Goal: Information Seeking & Learning: Check status

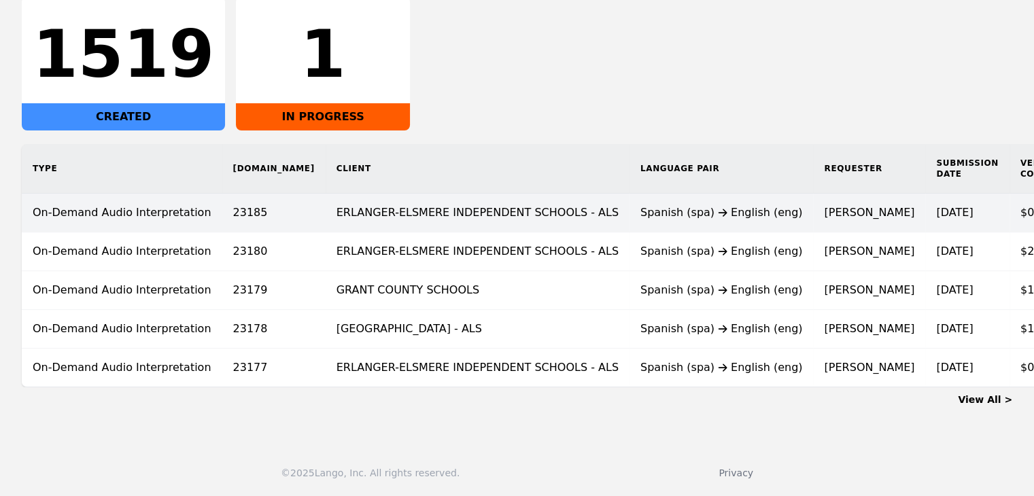
scroll to position [254, 0]
click at [640, 209] on div "Spanish (spa) English (eng)" at bounding box center [721, 213] width 162 height 16
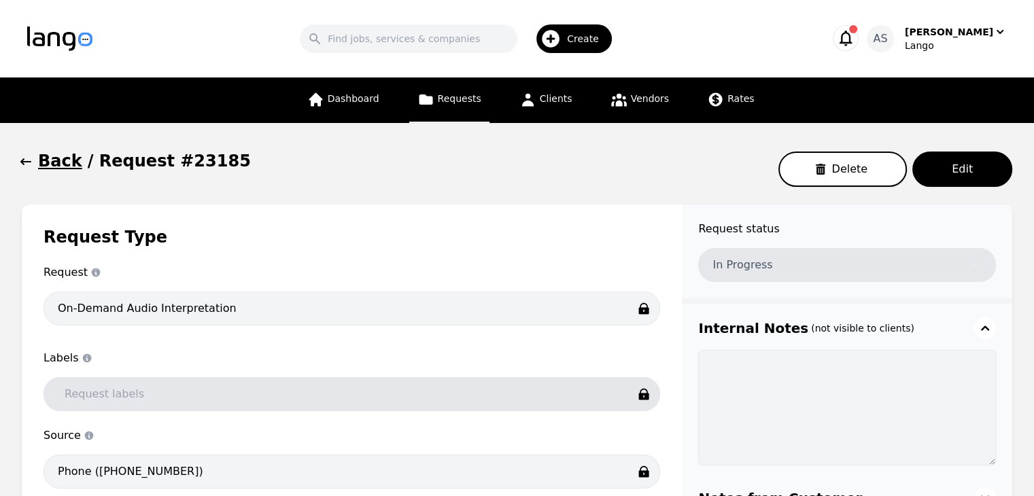
click at [30, 162] on icon "button" at bounding box center [26, 162] width 14 height 14
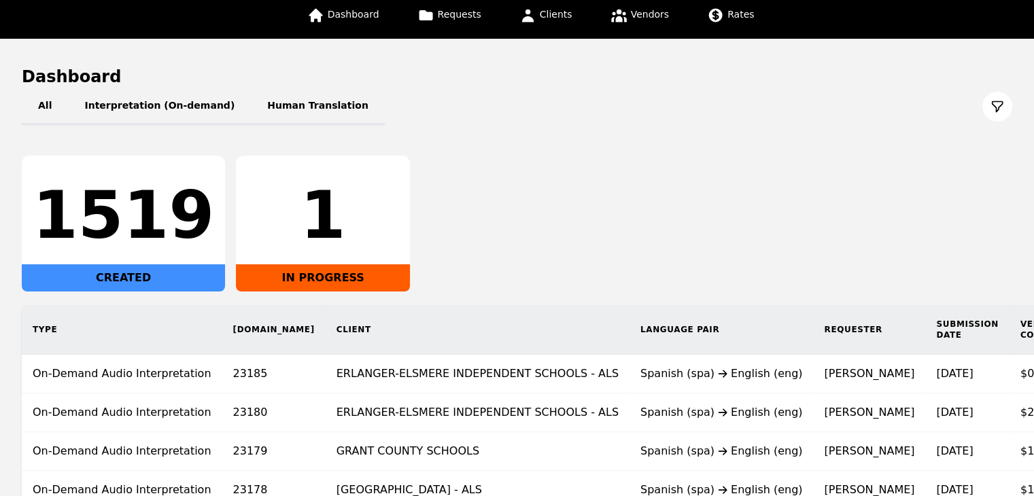
scroll to position [108, 0]
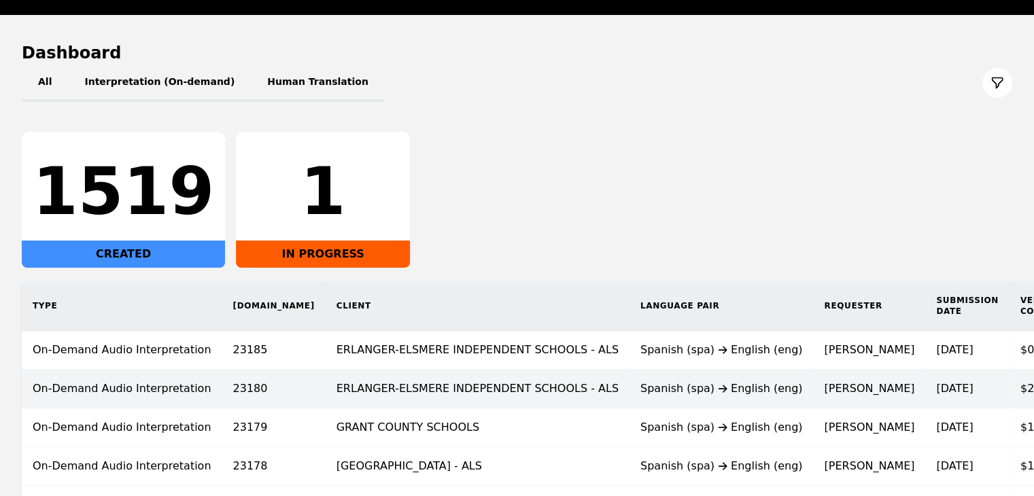
click at [640, 385] on div "Spanish (spa) English (eng)" at bounding box center [721, 389] width 162 height 16
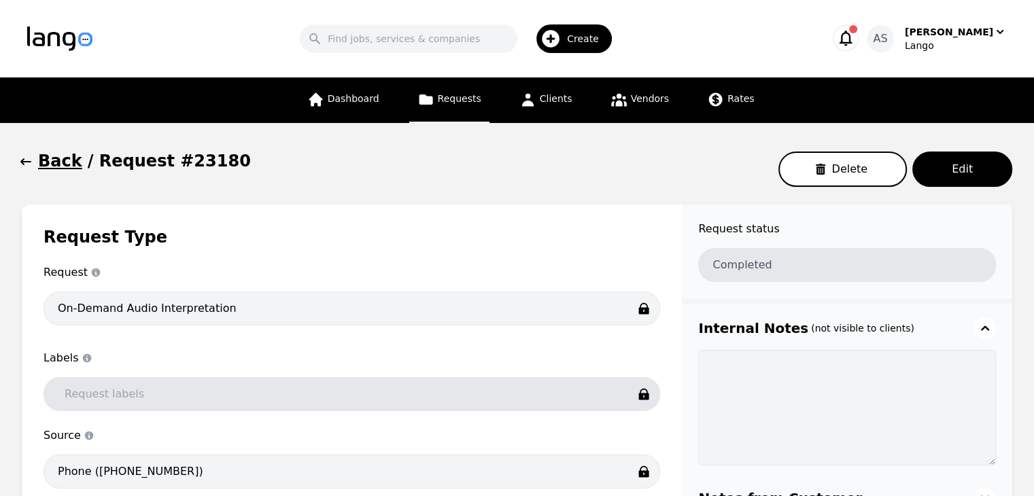
click at [30, 171] on div "Back / Request #23180 Delete Edit" at bounding box center [517, 169] width 991 height 38
click at [30, 167] on icon "button" at bounding box center [26, 162] width 14 height 14
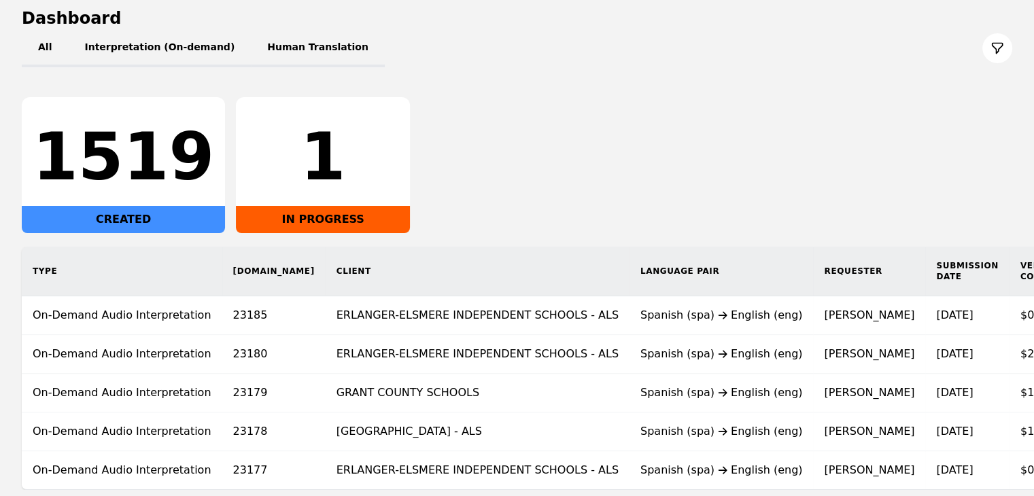
scroll to position [254, 0]
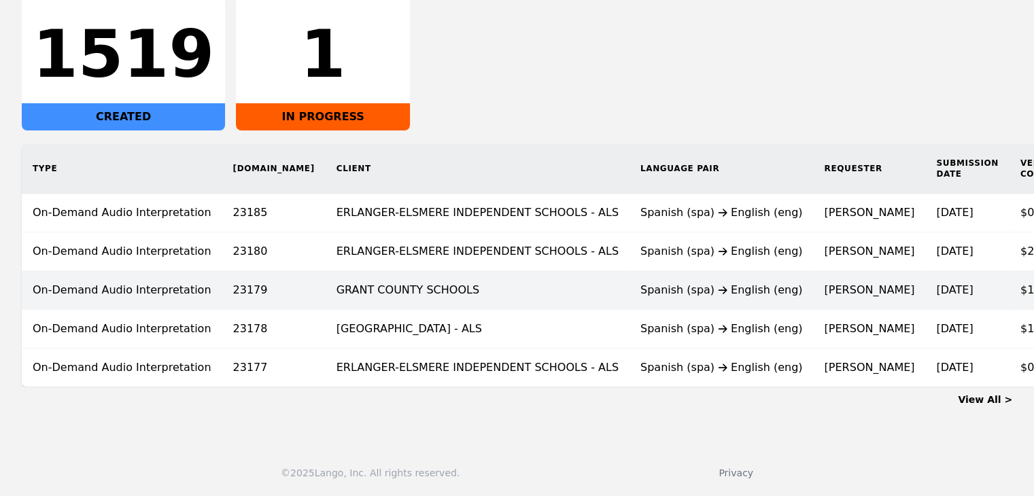
click at [640, 286] on div "Spanish (spa) English (eng)" at bounding box center [721, 290] width 162 height 16
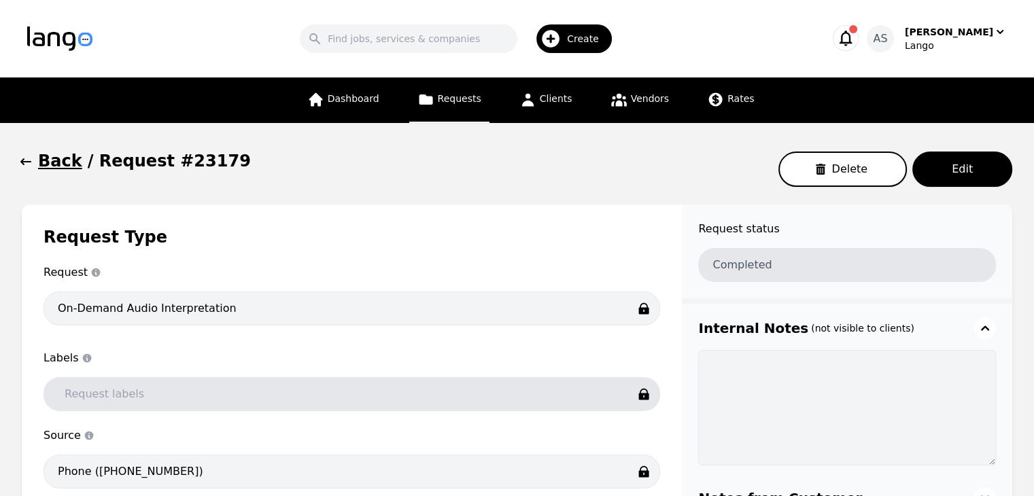
click at [30, 158] on icon "button" at bounding box center [26, 162] width 14 height 14
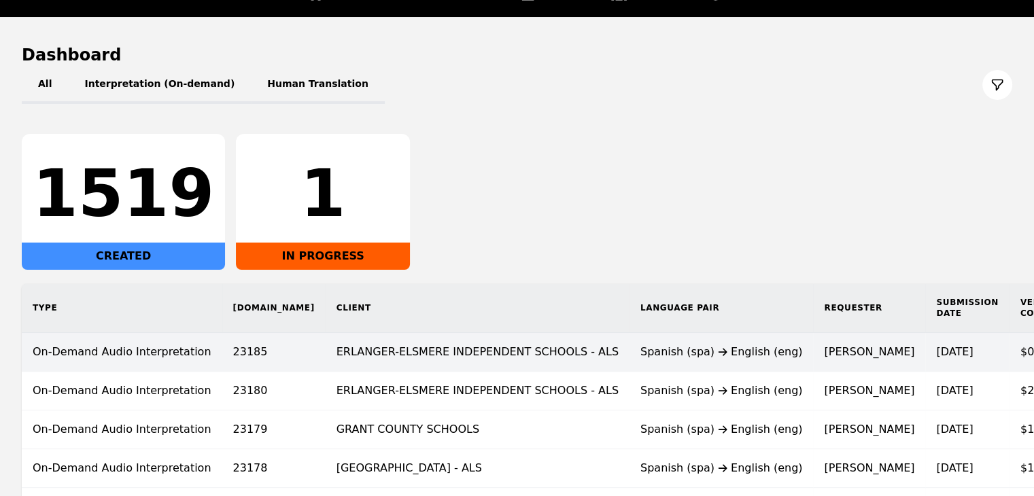
scroll to position [176, 0]
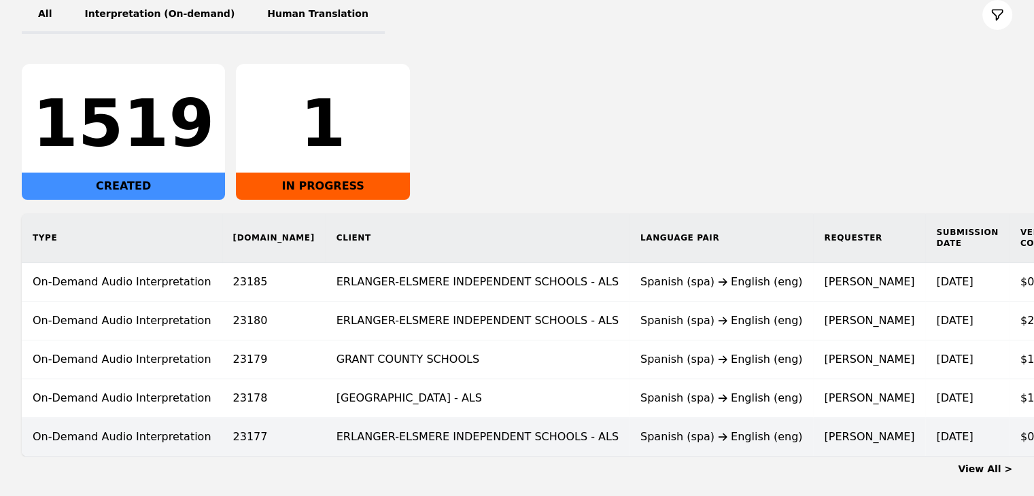
click at [640, 430] on div "Spanish (spa) English (eng)" at bounding box center [721, 437] width 162 height 16
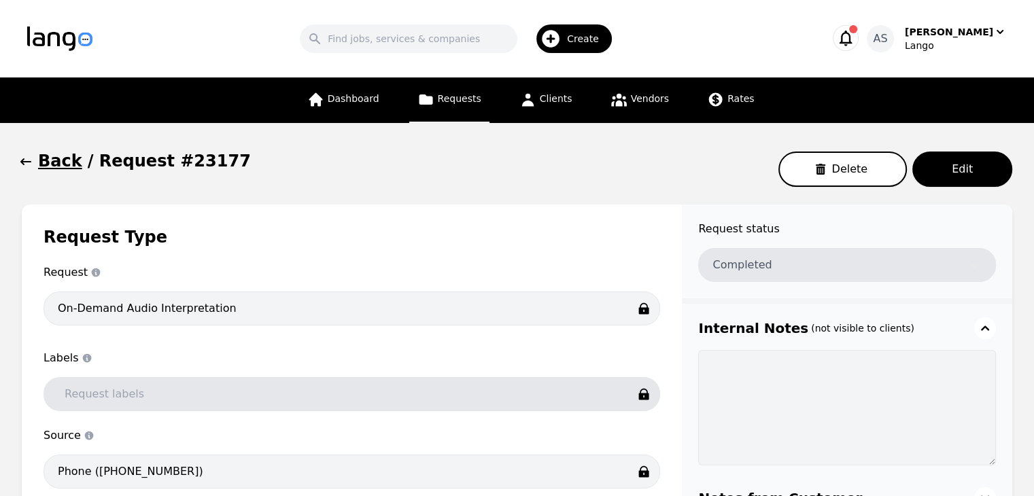
click at [28, 164] on icon "button" at bounding box center [26, 162] width 14 height 14
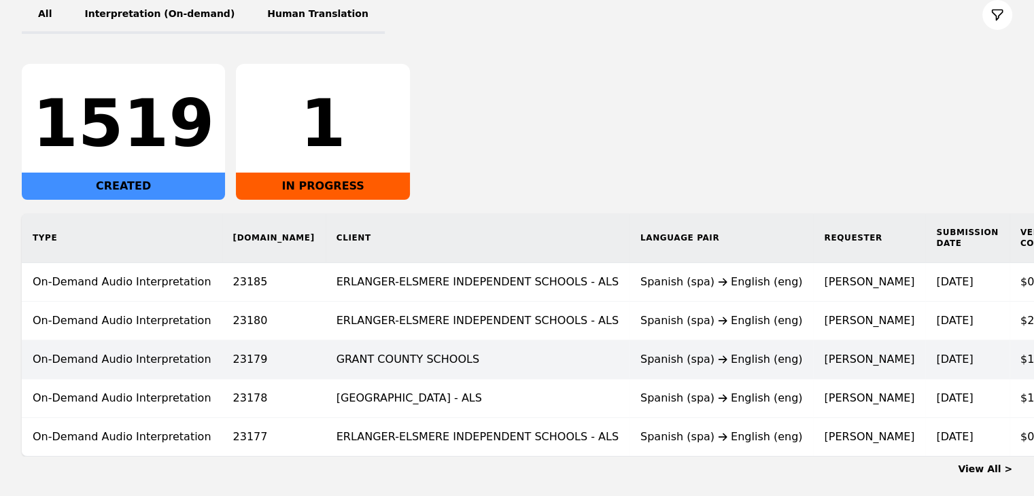
scroll to position [254, 0]
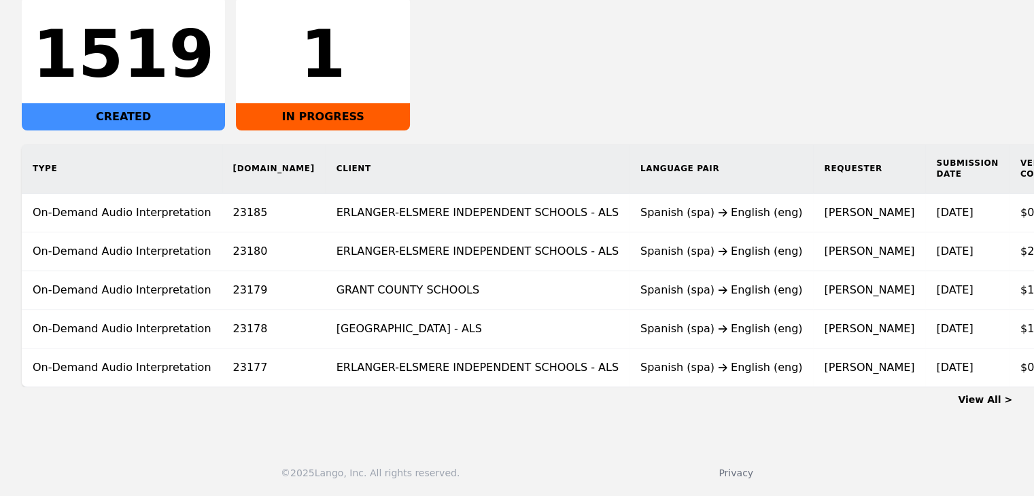
click at [990, 395] on link "View All >" at bounding box center [985, 399] width 54 height 11
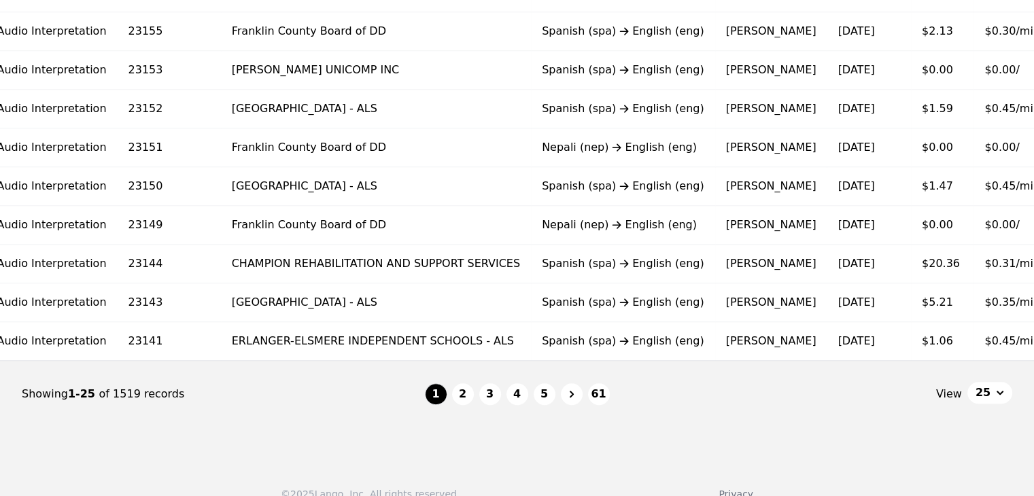
scroll to position [0, 117]
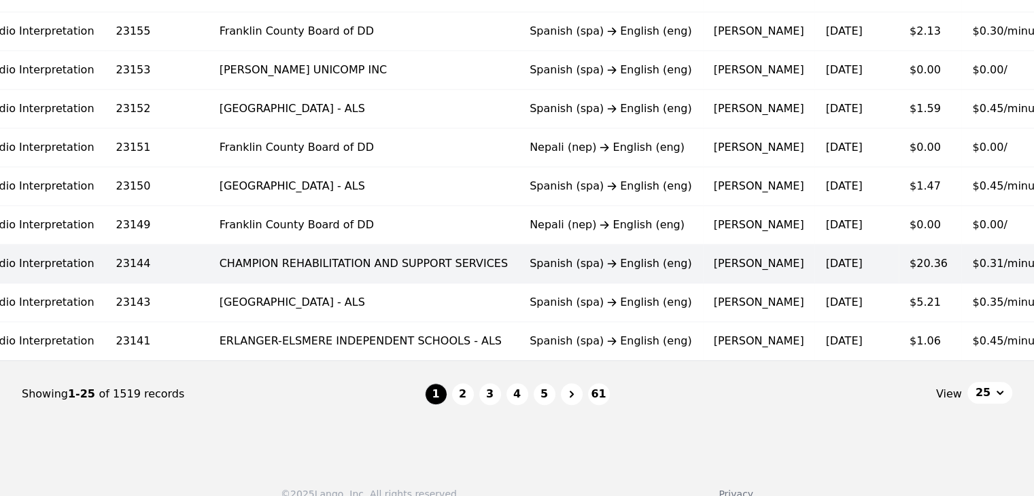
click at [972, 257] on span "$0.31/minute" at bounding box center [1008, 263] width 73 height 13
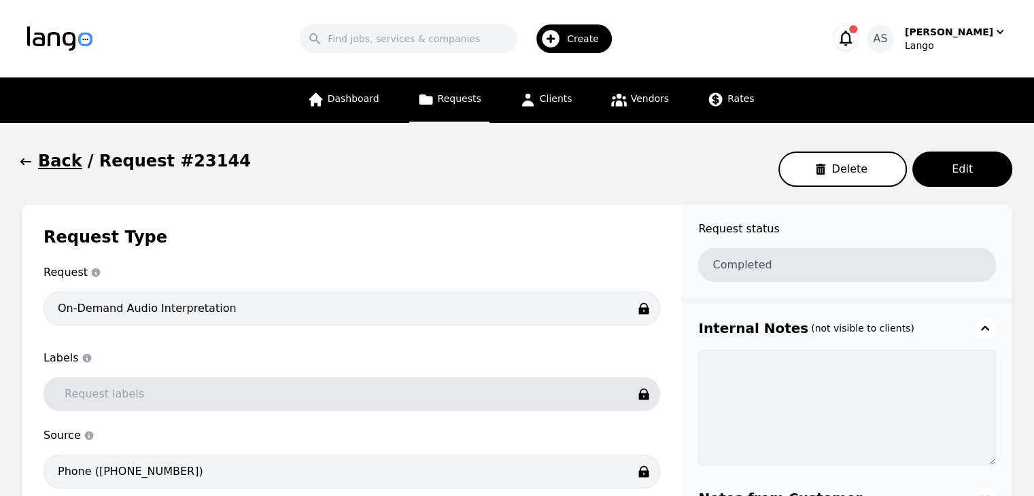
click at [35, 165] on button "Back" at bounding box center [52, 161] width 61 height 22
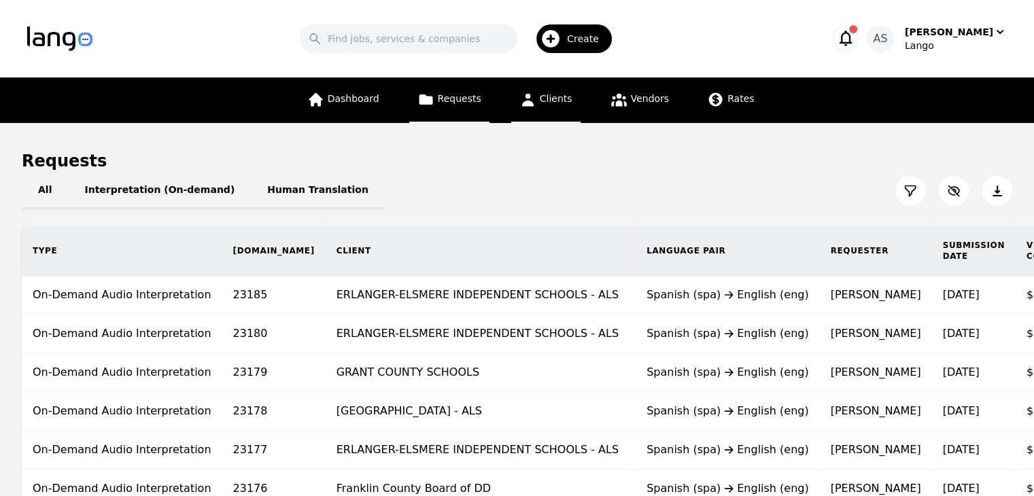
click at [555, 100] on span "Clients" at bounding box center [556, 98] width 33 height 11
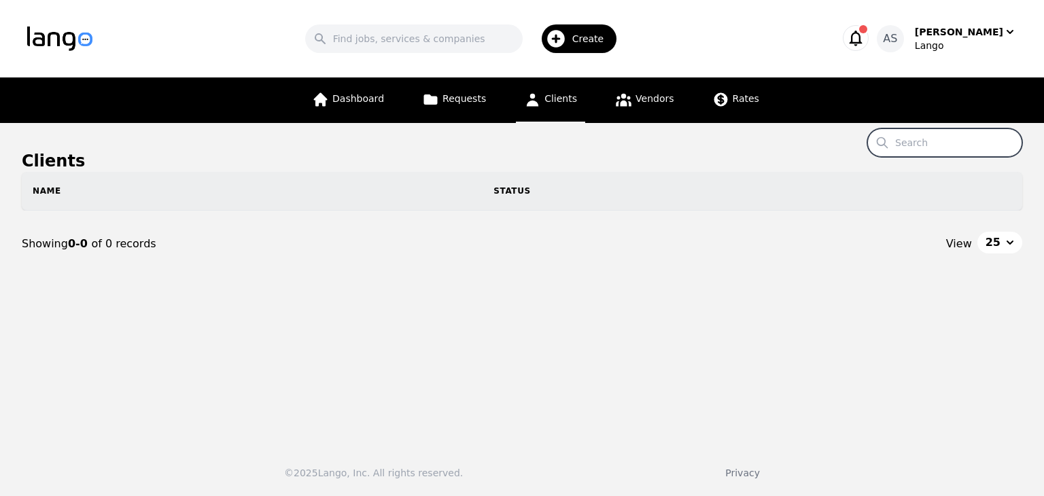
click at [920, 145] on input "Search" at bounding box center [945, 142] width 155 height 29
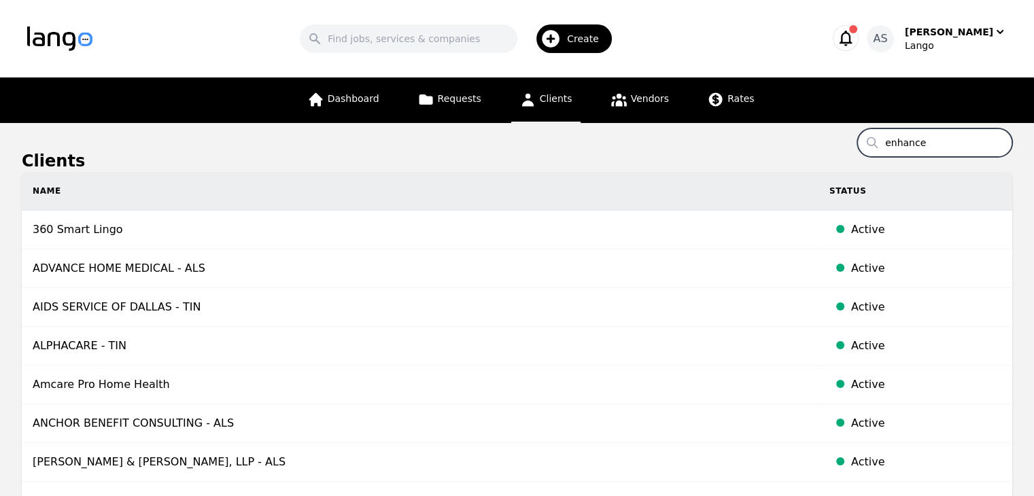
type input "enhance"
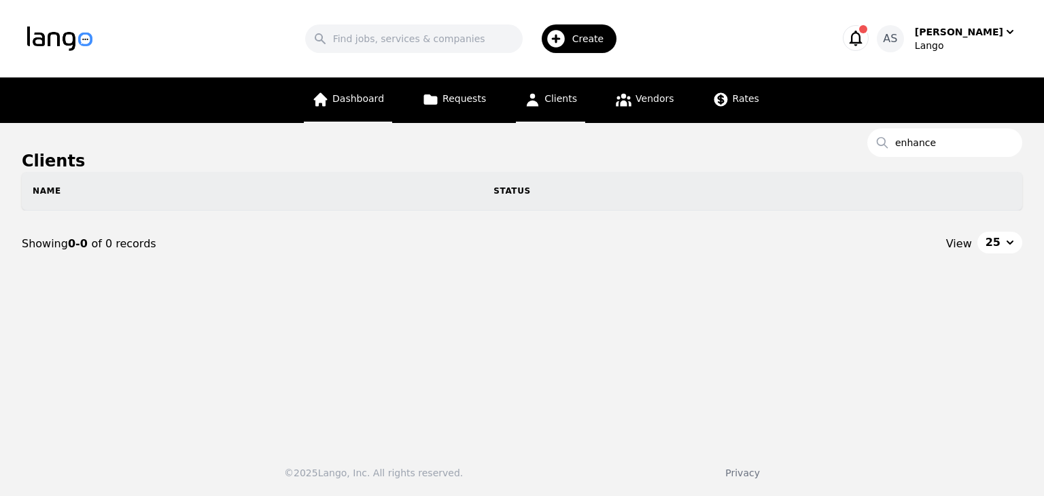
click at [364, 93] on span "Dashboard" at bounding box center [358, 98] width 52 height 11
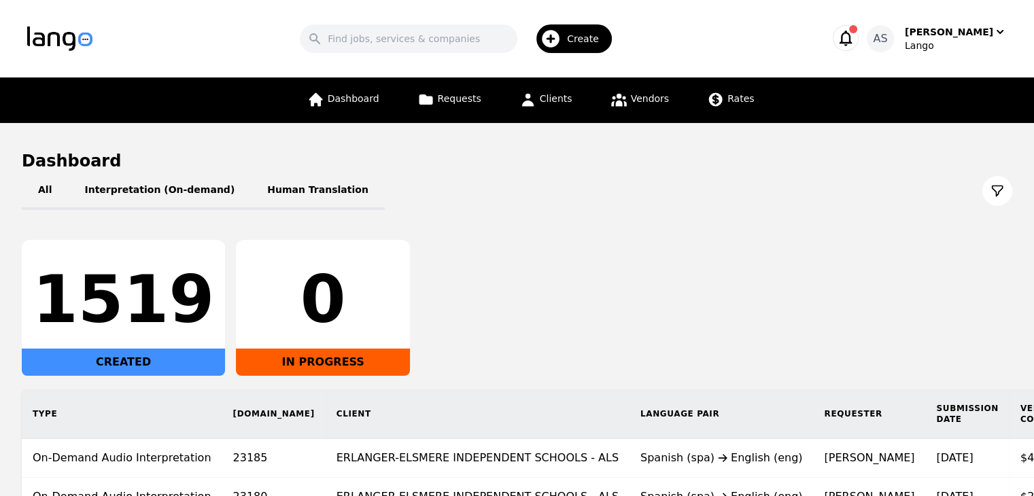
click at [993, 193] on icon at bounding box center [998, 191] width 14 height 14
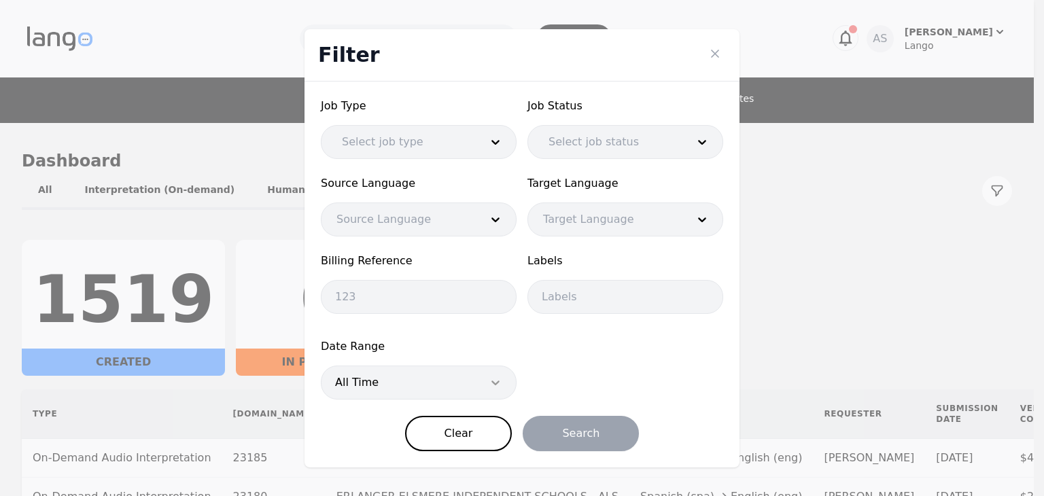
click at [479, 385] on div at bounding box center [495, 382] width 41 height 33
click at [394, 109] on span "Job Type" at bounding box center [419, 106] width 196 height 16
click at [402, 151] on div at bounding box center [401, 142] width 148 height 33
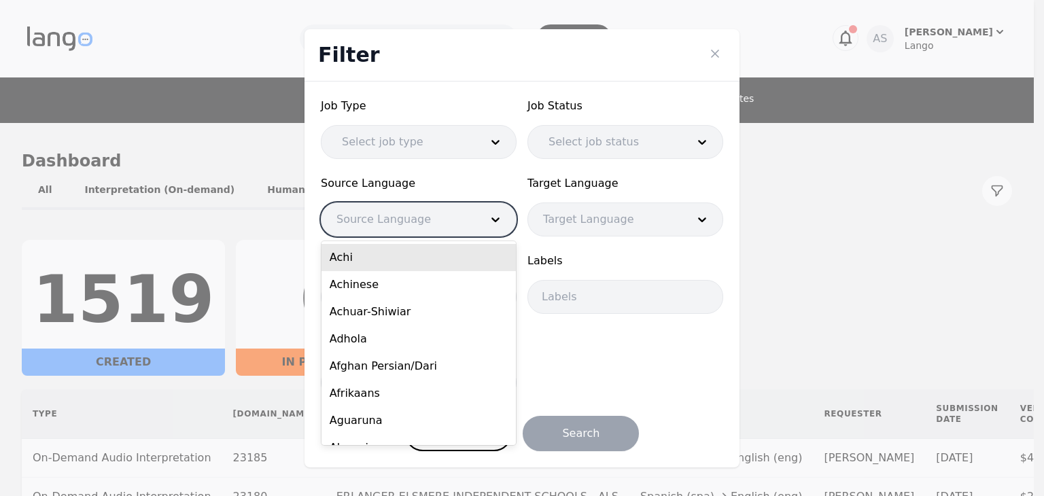
click at [428, 222] on div at bounding box center [399, 219] width 154 height 33
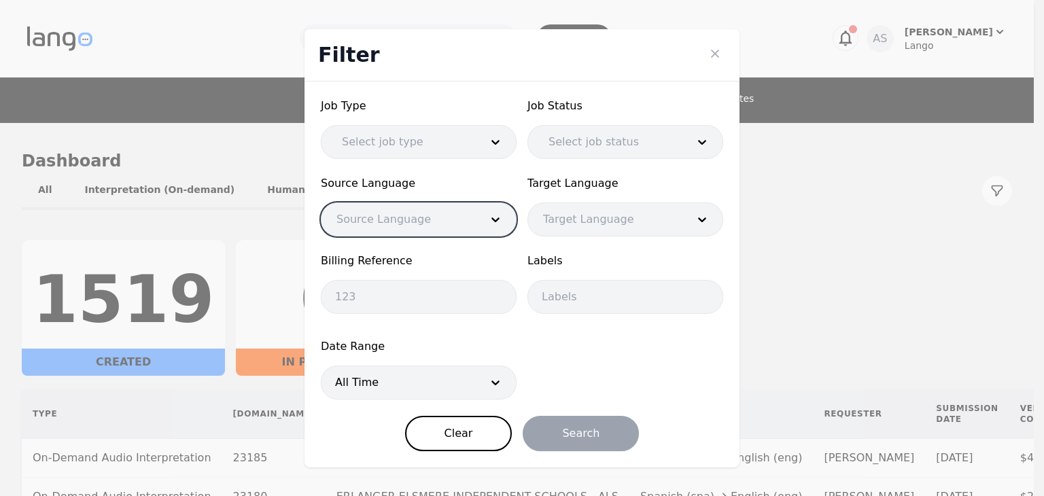
click at [607, 140] on div at bounding box center [608, 142] width 148 height 33
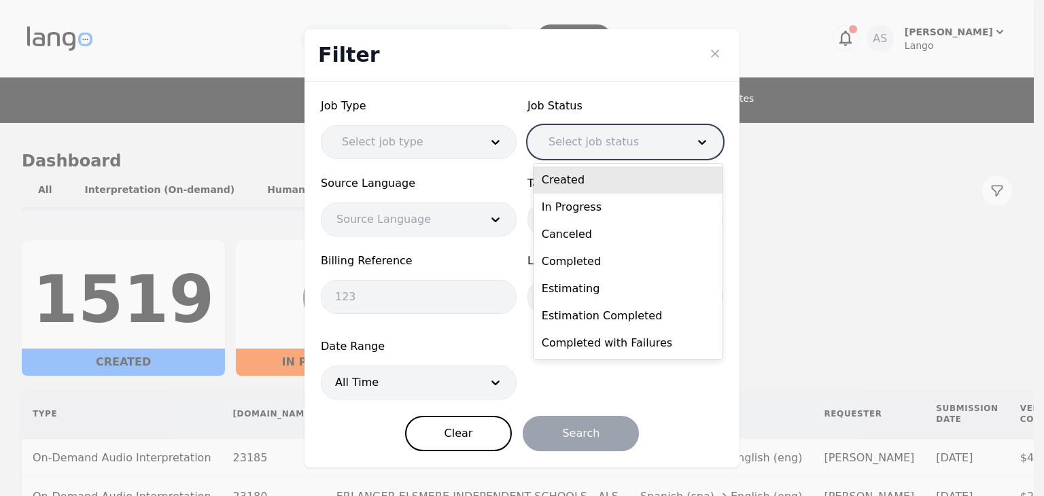
click at [609, 140] on div at bounding box center [608, 142] width 148 height 33
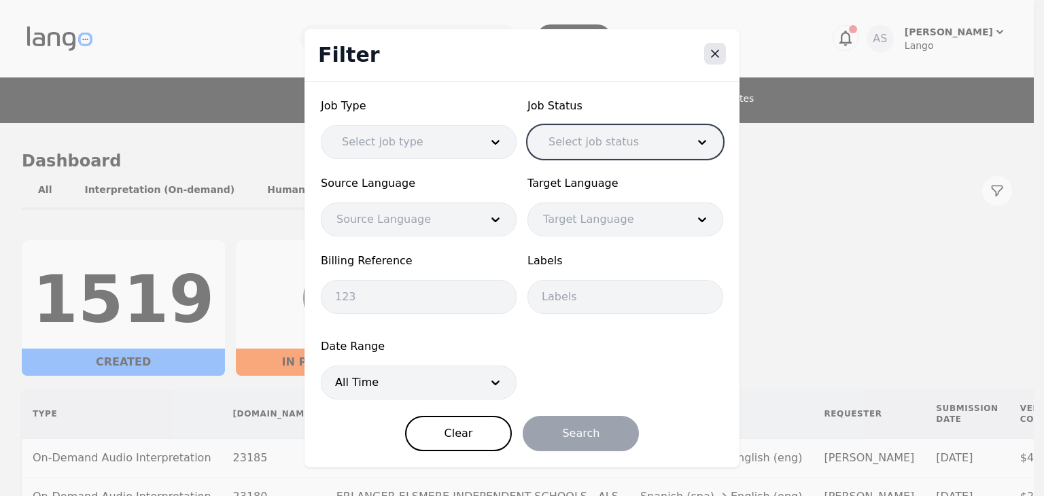
click at [723, 53] on button "Close" at bounding box center [715, 54] width 22 height 22
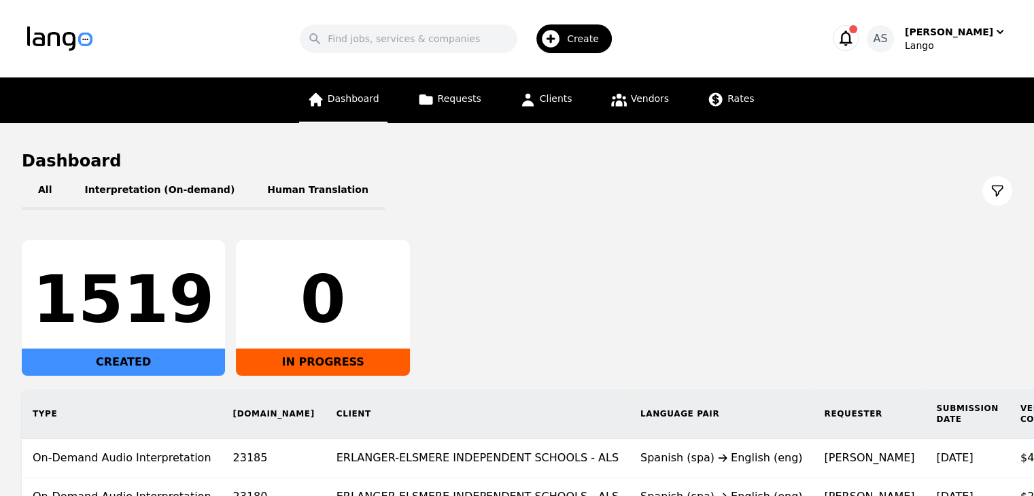
click at [356, 93] on span "Dashboard" at bounding box center [354, 98] width 52 height 11
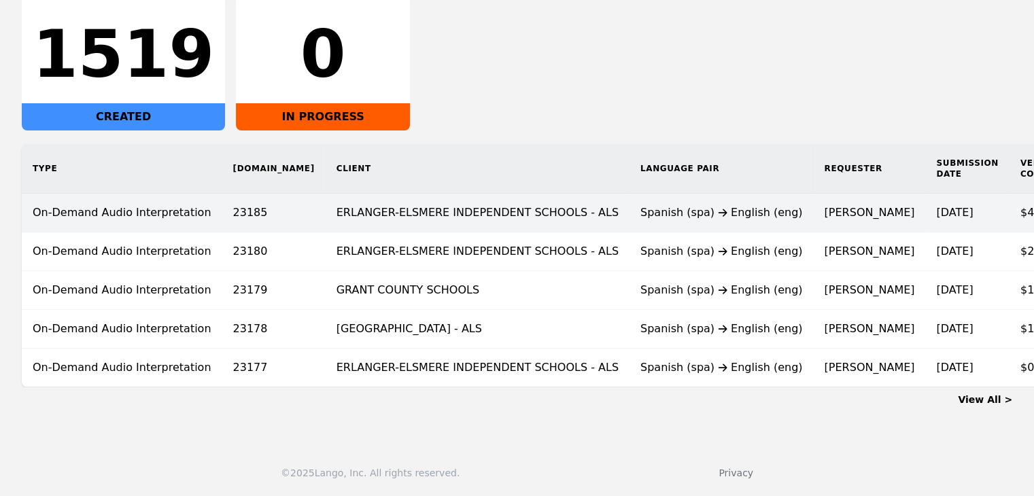
scroll to position [254, 0]
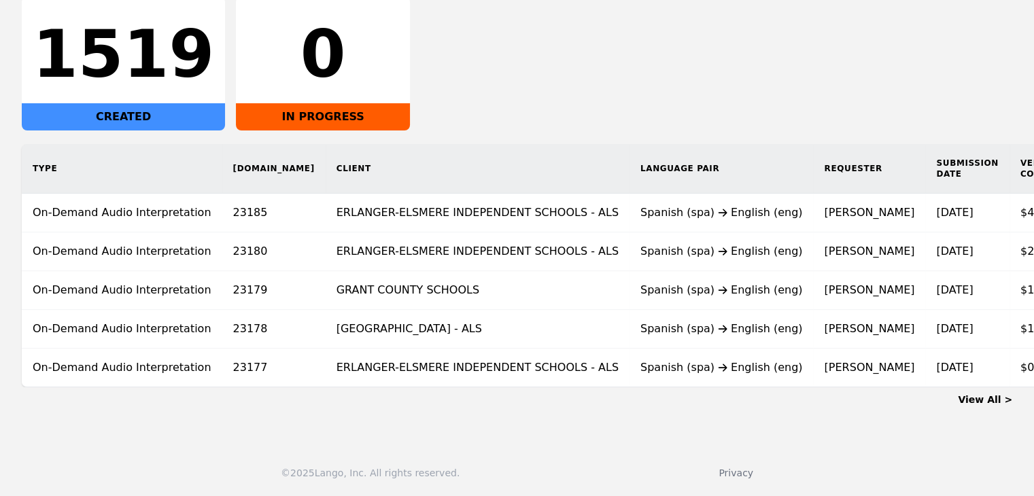
click at [984, 405] on link "View All >" at bounding box center [985, 399] width 54 height 11
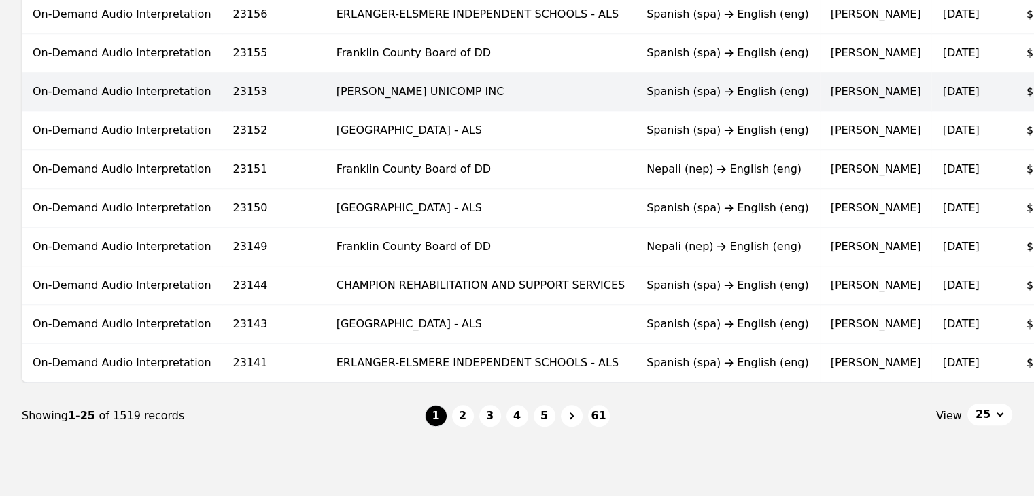
scroll to position [910, 0]
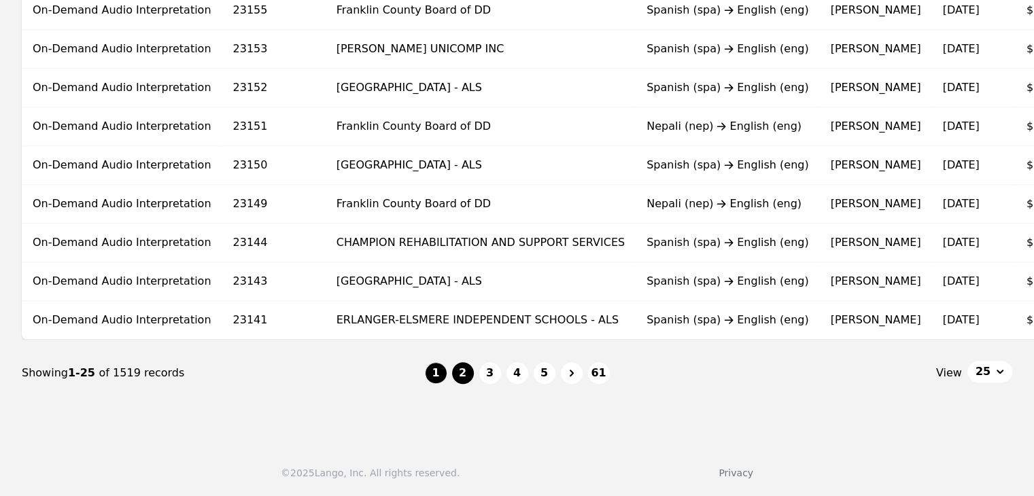
click at [470, 377] on button "2" at bounding box center [463, 373] width 22 height 22
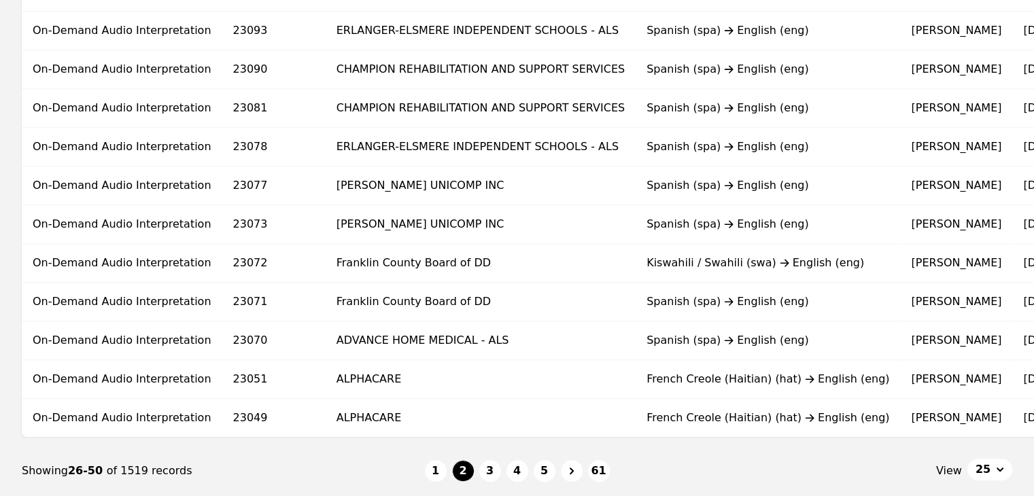
scroll to position [884, 0]
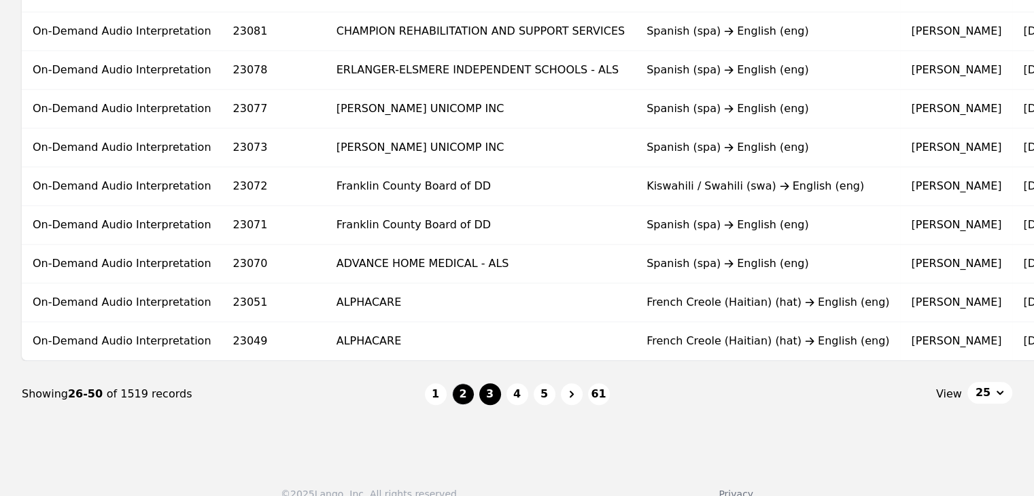
click at [488, 394] on button "3" at bounding box center [490, 394] width 22 height 22
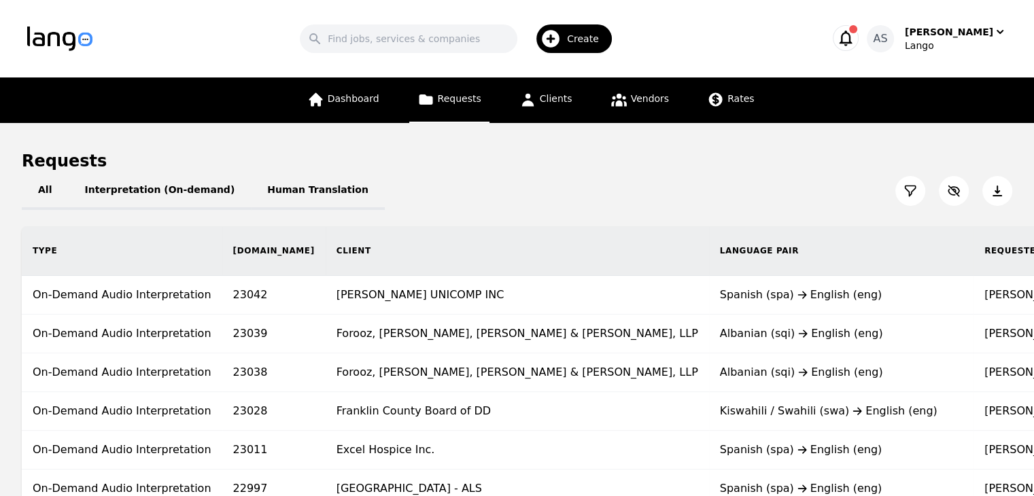
click at [906, 191] on icon at bounding box center [911, 191] width 14 height 14
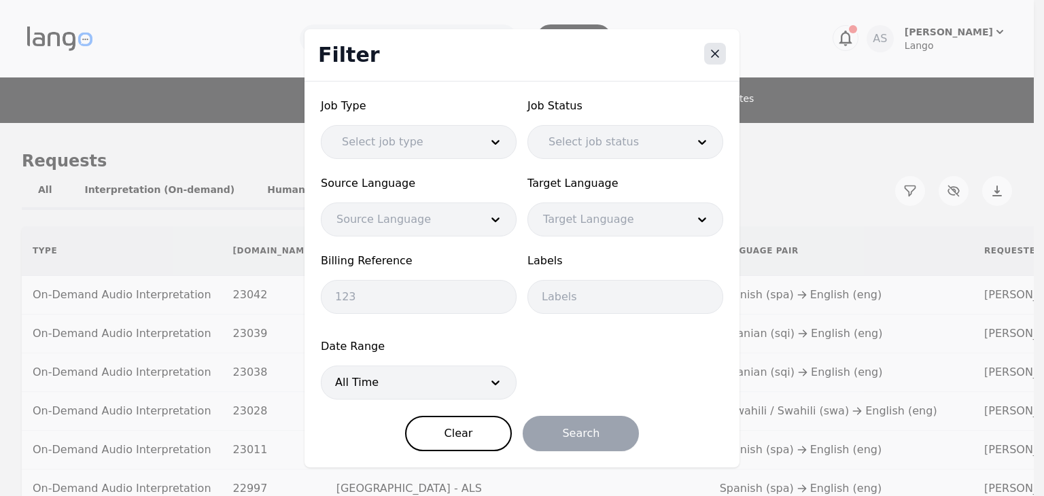
click at [709, 52] on icon "Close" at bounding box center [715, 54] width 14 height 14
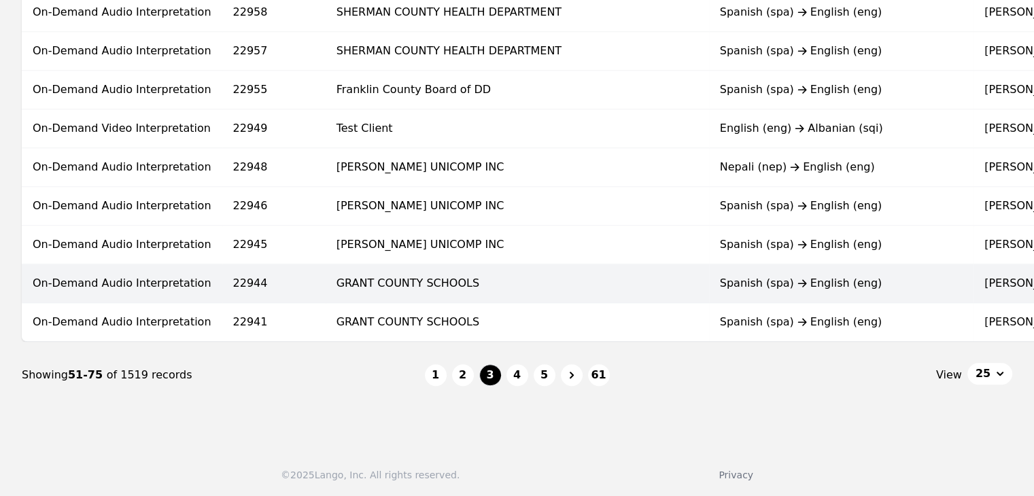
scroll to position [910, 0]
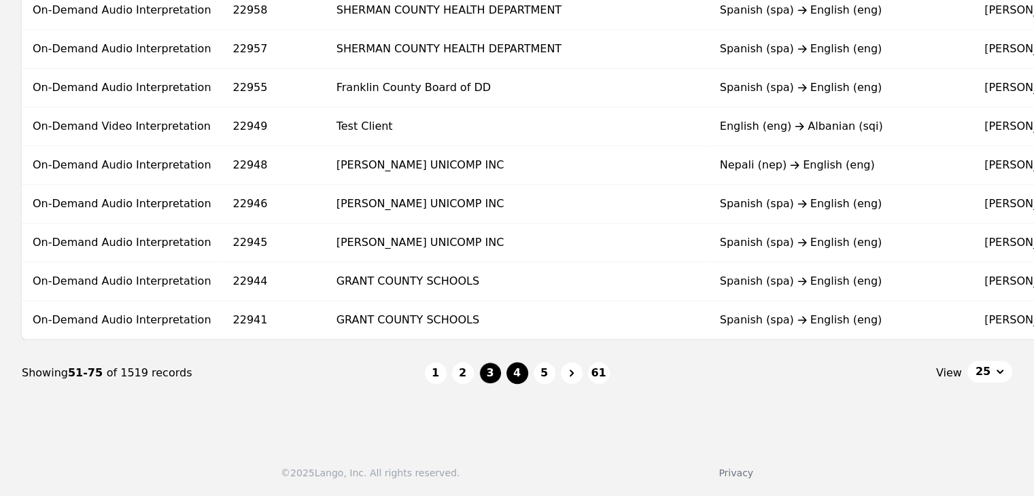
click at [525, 371] on button "4" at bounding box center [517, 373] width 22 height 22
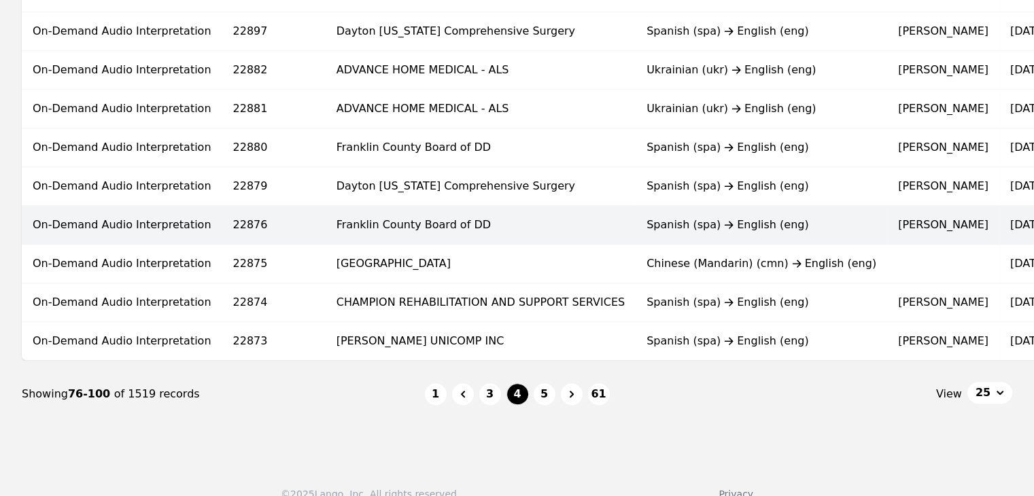
scroll to position [910, 0]
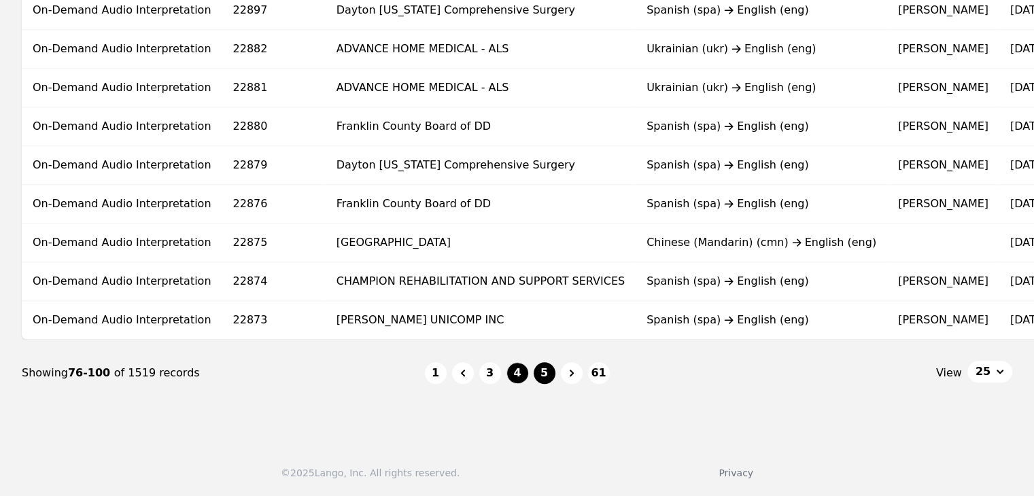
click at [545, 379] on button "5" at bounding box center [545, 373] width 22 height 22
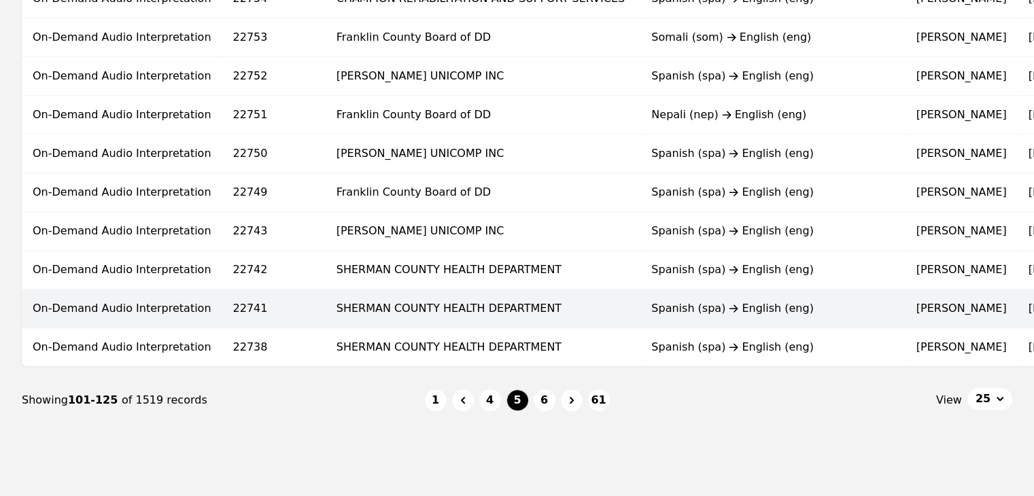
scroll to position [884, 0]
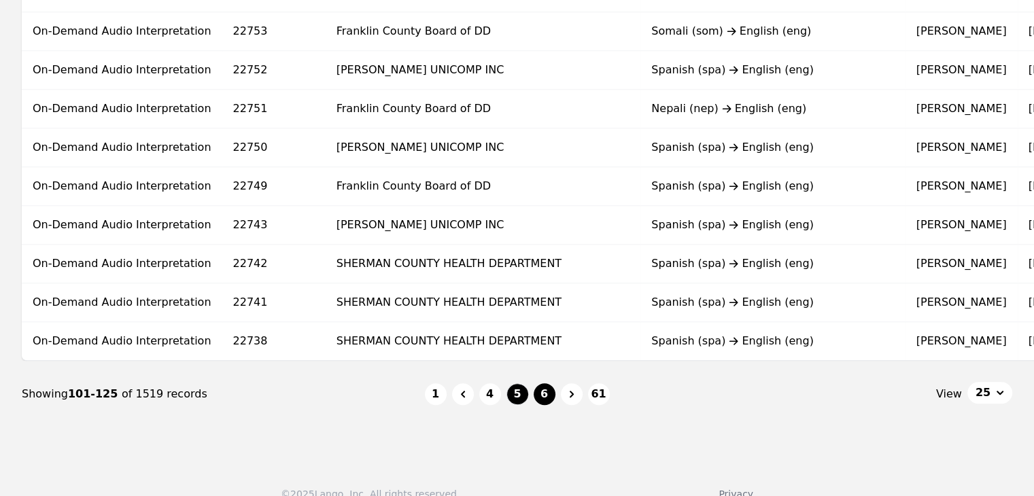
click at [547, 404] on button "6" at bounding box center [545, 394] width 22 height 22
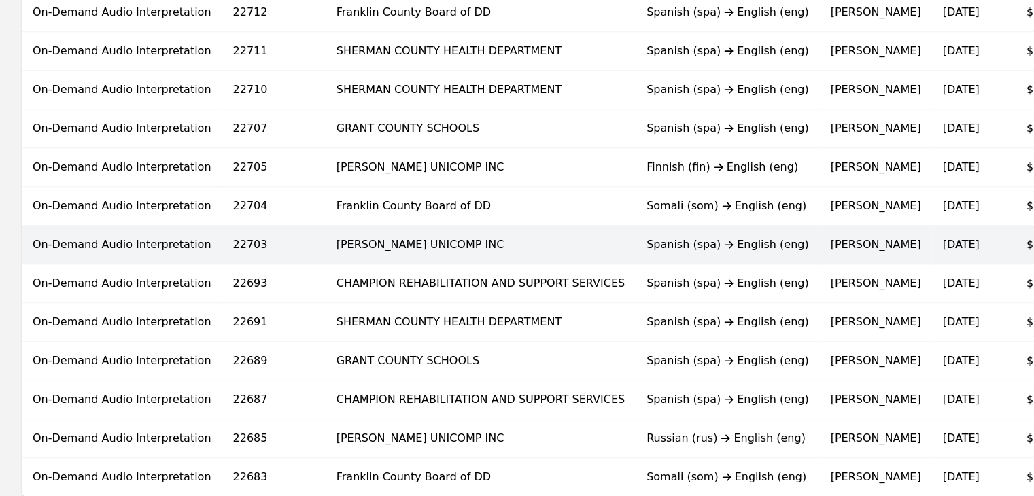
scroll to position [884, 0]
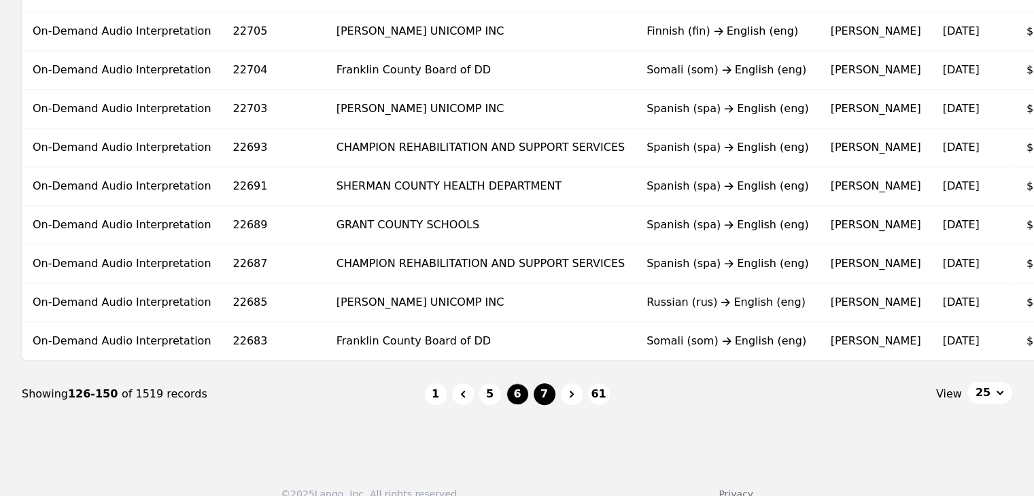
click at [547, 396] on button "7" at bounding box center [545, 394] width 22 height 22
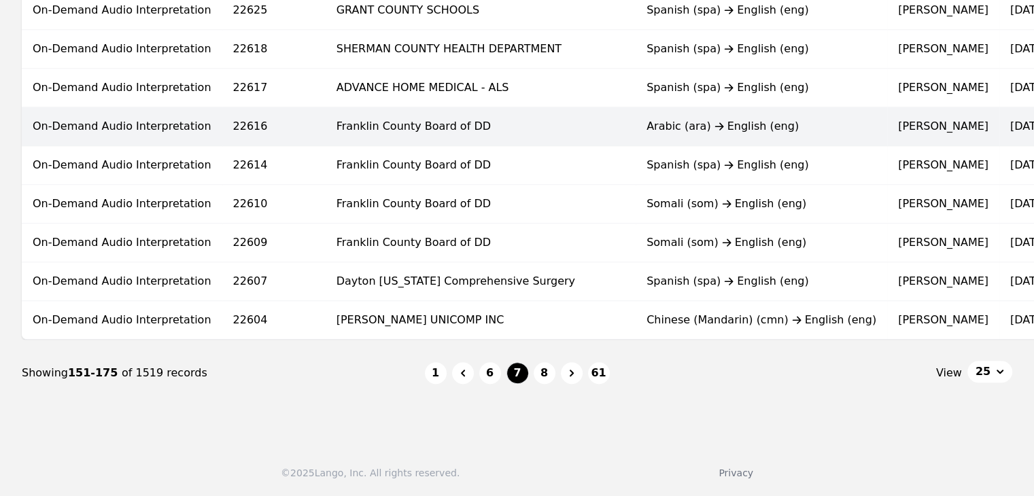
scroll to position [910, 0]
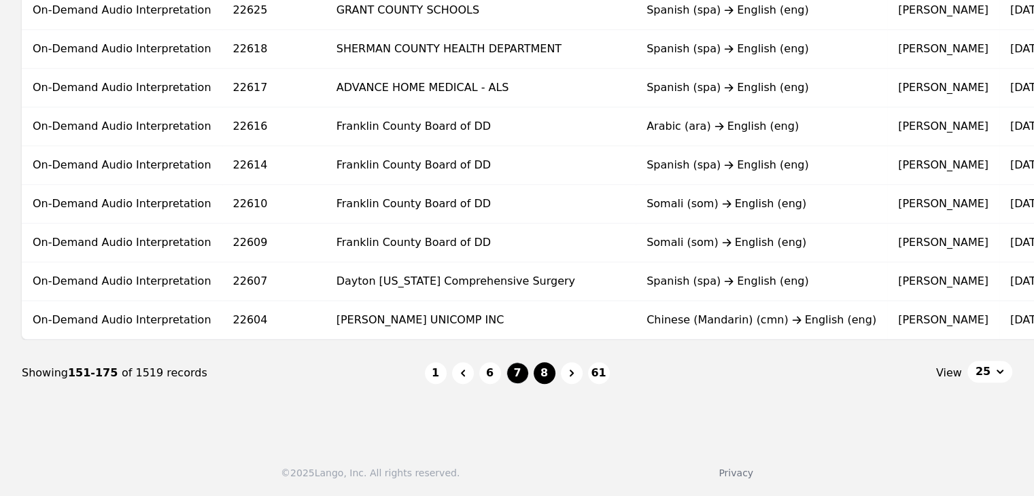
click at [550, 374] on button "8" at bounding box center [545, 373] width 22 height 22
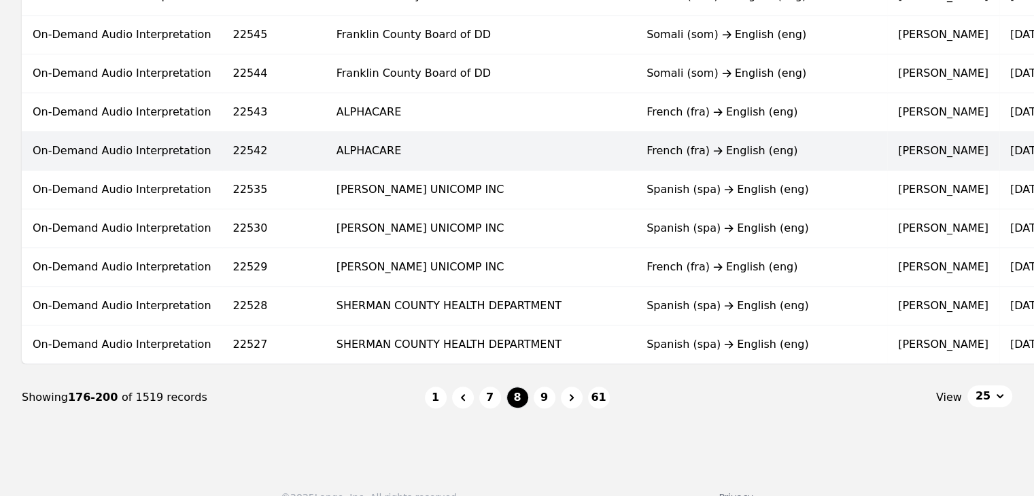
scroll to position [910, 0]
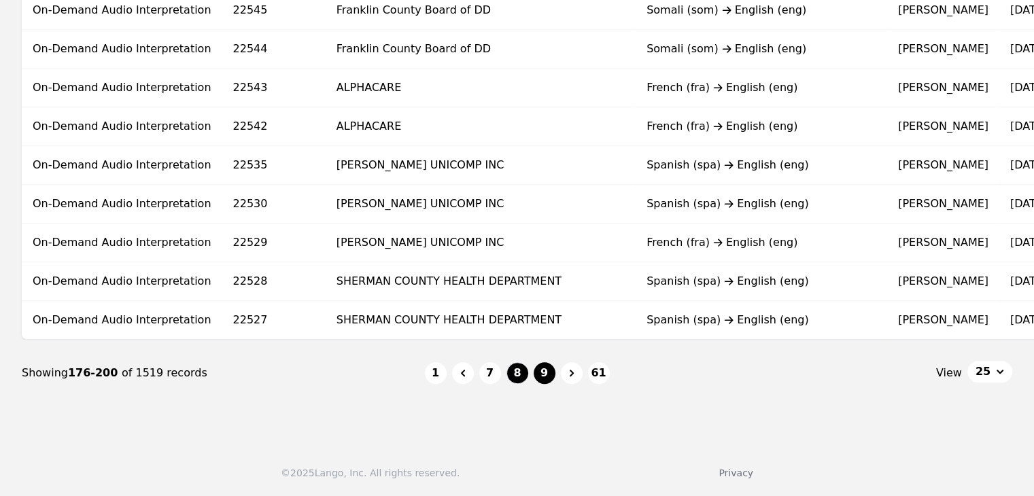
click at [547, 373] on button "9" at bounding box center [545, 373] width 22 height 22
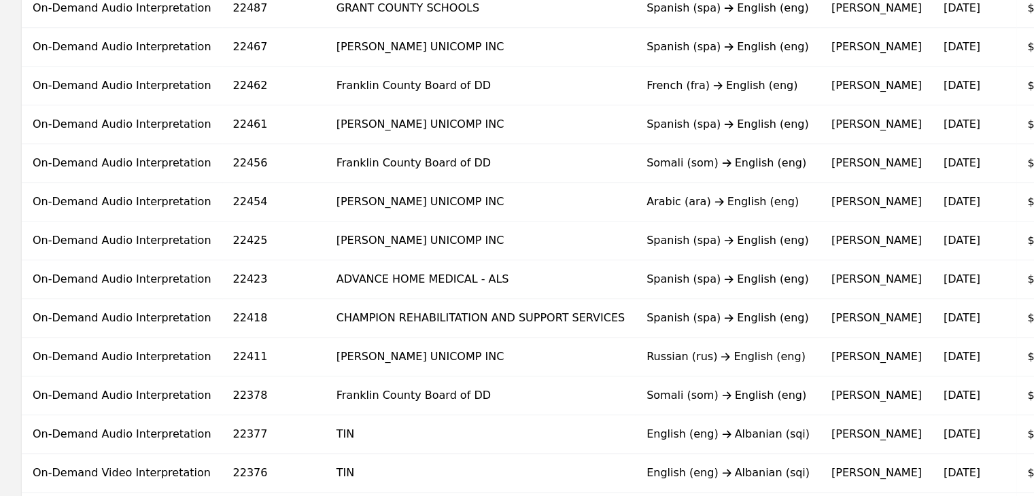
scroll to position [816, 0]
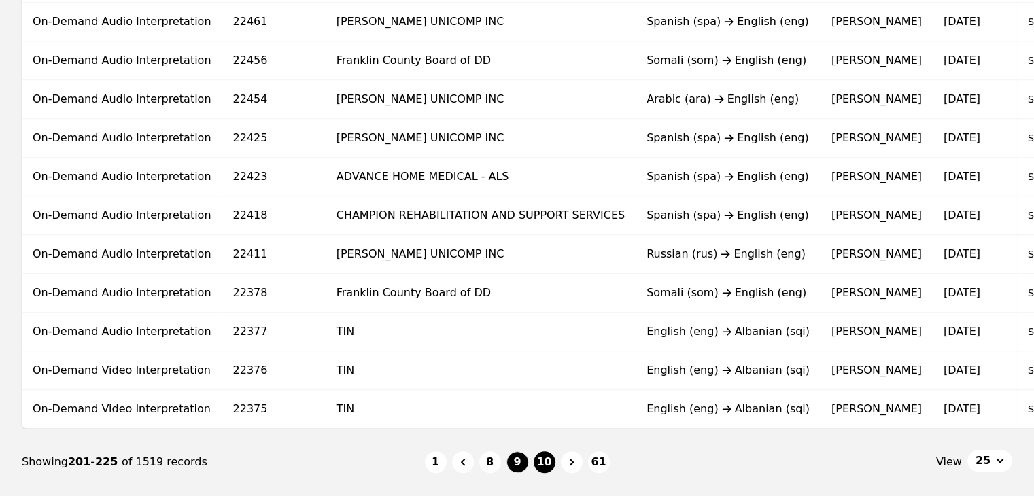
click at [539, 460] on button "10" at bounding box center [545, 462] width 22 height 22
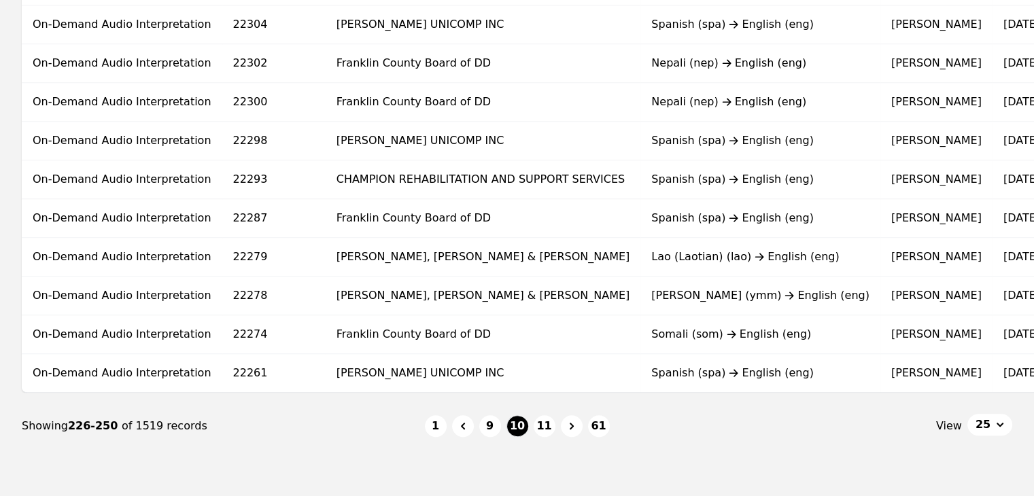
scroll to position [884, 0]
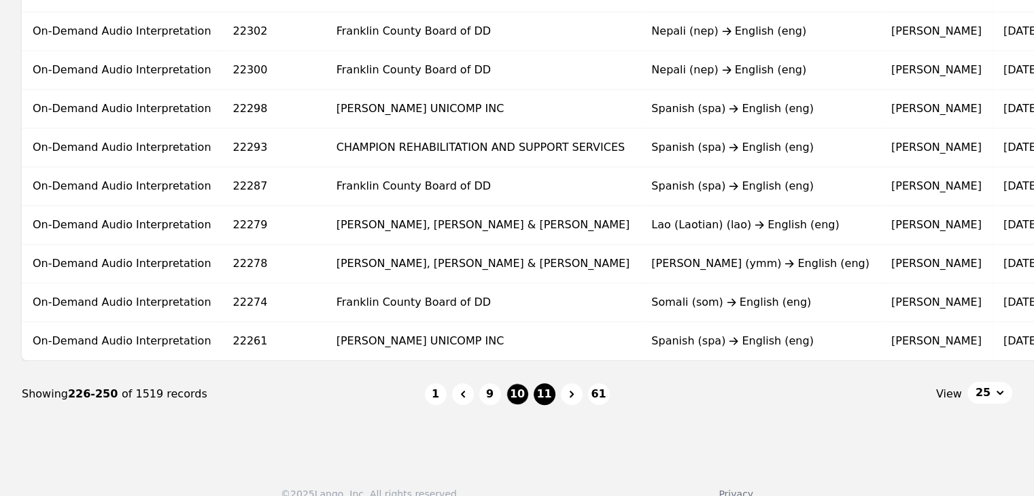
click at [544, 396] on button "11" at bounding box center [545, 394] width 22 height 22
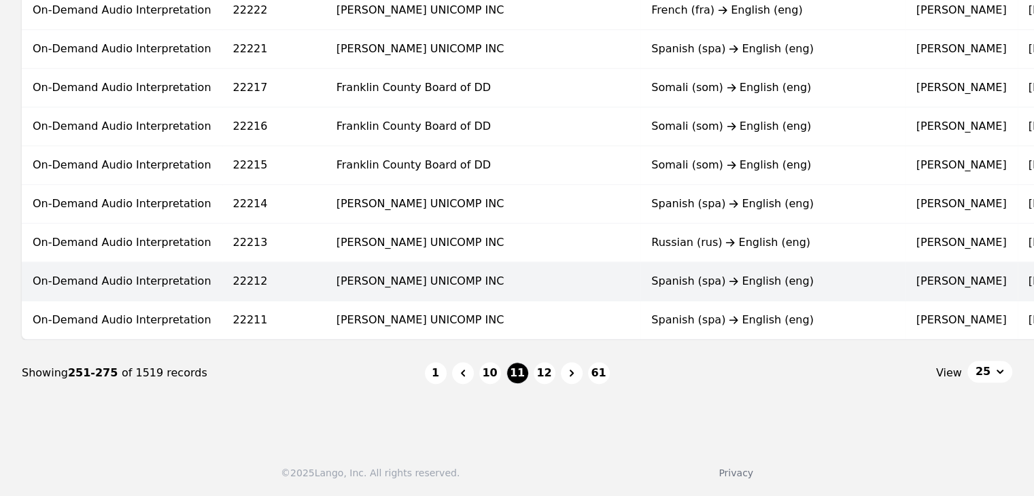
scroll to position [910, 0]
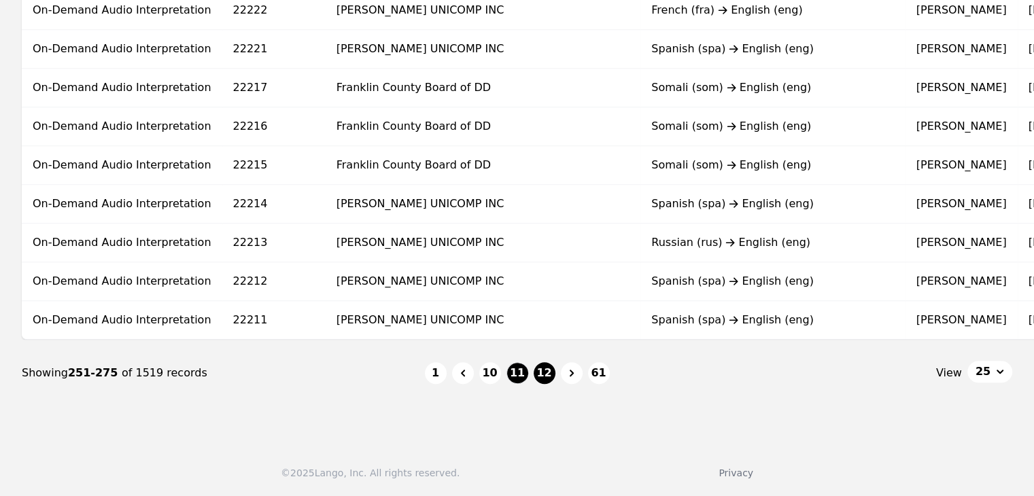
click at [547, 376] on button "12" at bounding box center [545, 373] width 22 height 22
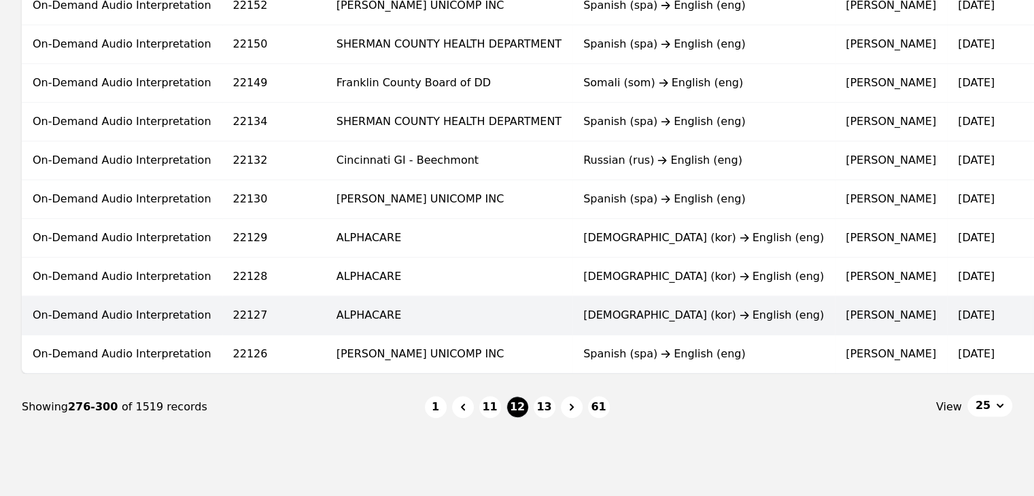
scroll to position [884, 0]
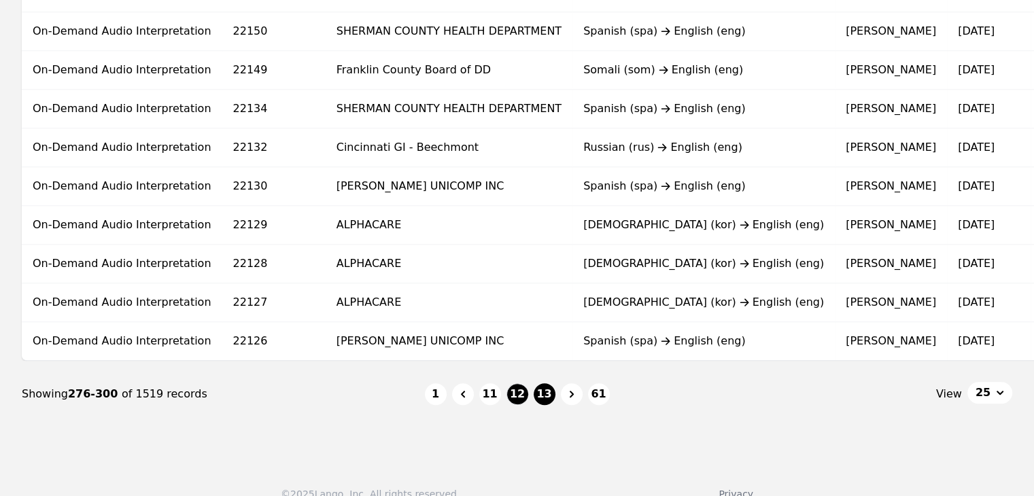
click at [549, 400] on button "13" at bounding box center [545, 394] width 22 height 22
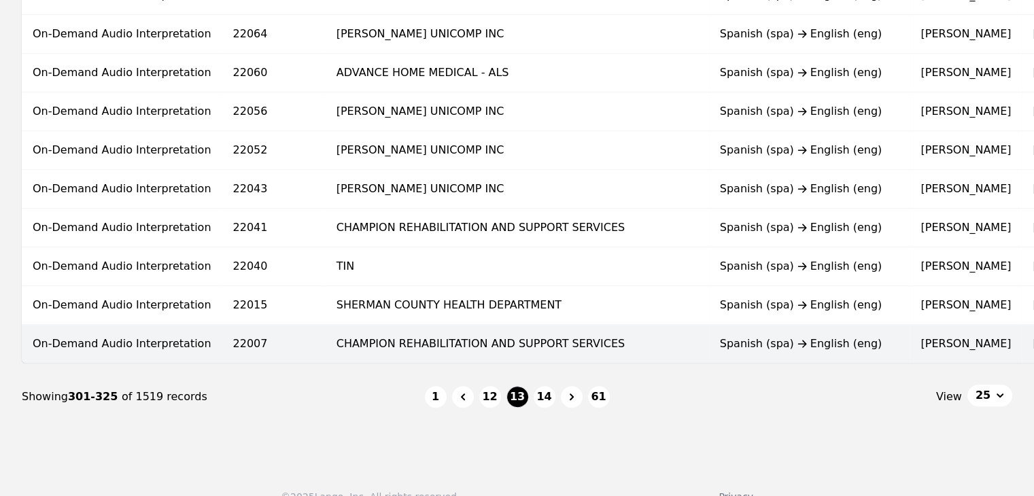
scroll to position [910, 0]
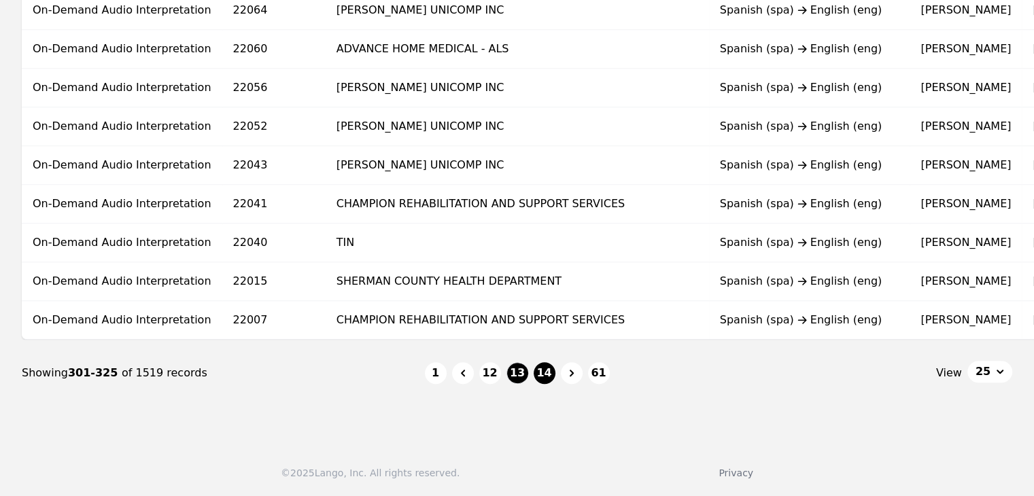
click at [545, 381] on button "14" at bounding box center [545, 373] width 22 height 22
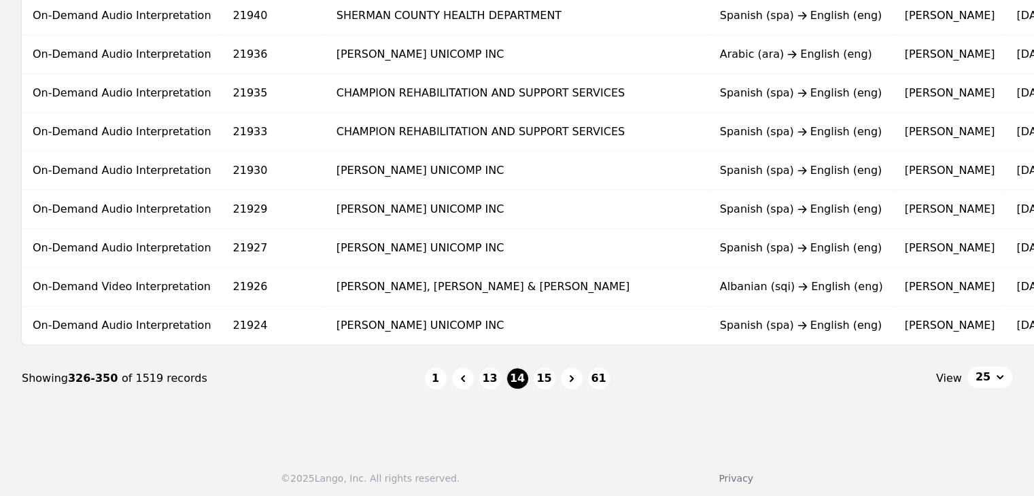
scroll to position [910, 0]
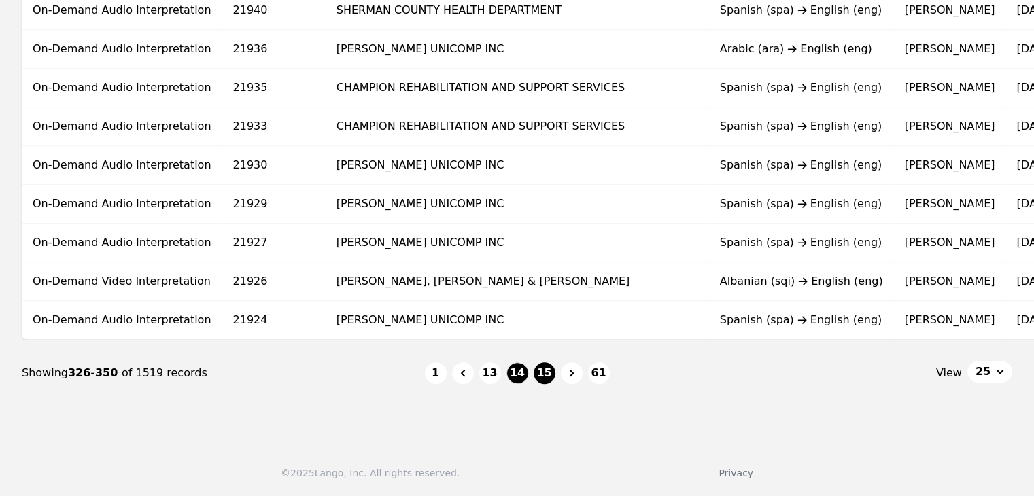
click at [550, 378] on button "15" at bounding box center [545, 373] width 22 height 22
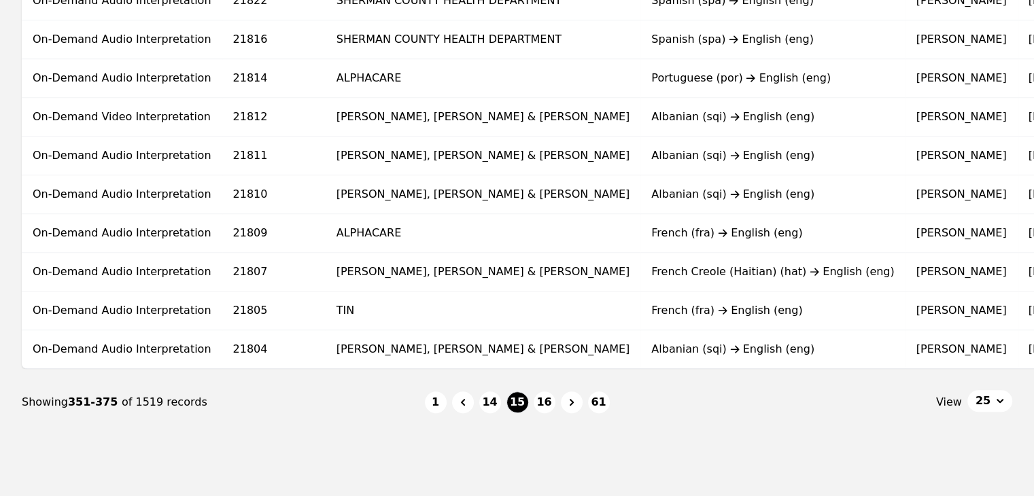
scroll to position [910, 0]
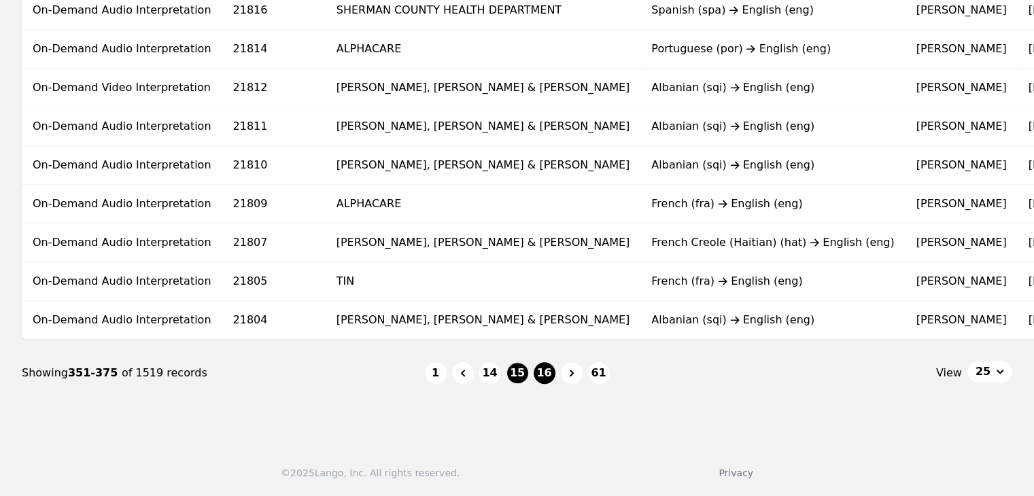
click at [552, 371] on button "16" at bounding box center [545, 373] width 22 height 22
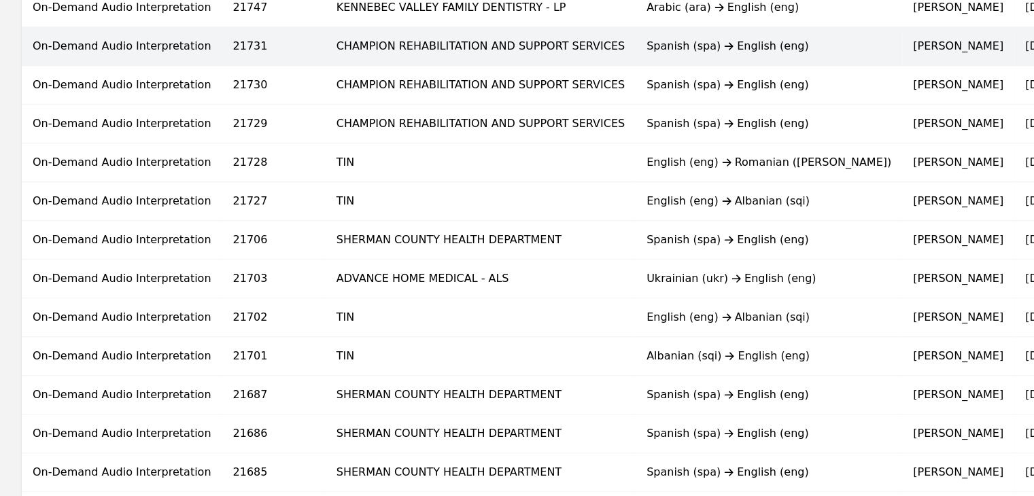
scroll to position [816, 0]
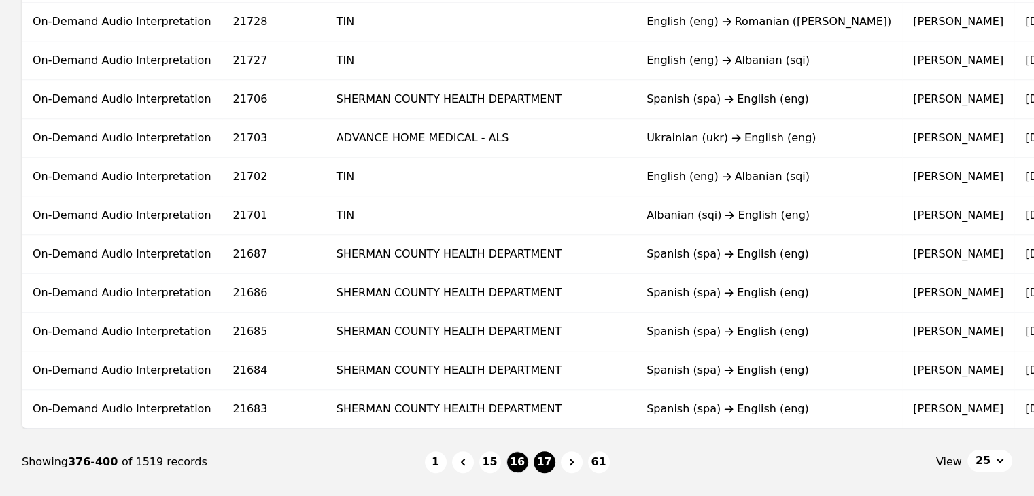
click at [549, 468] on button "17" at bounding box center [545, 462] width 22 height 22
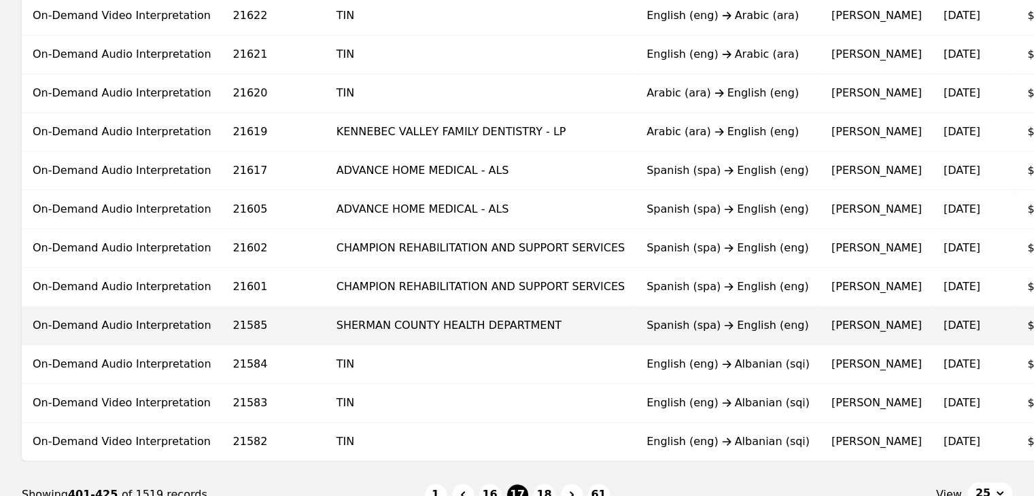
scroll to position [816, 0]
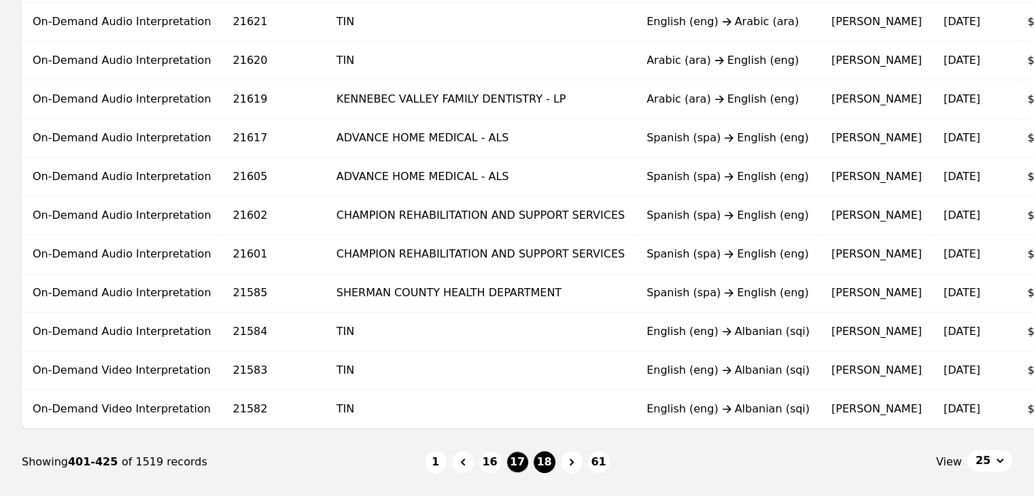
click at [549, 470] on button "18" at bounding box center [545, 462] width 22 height 22
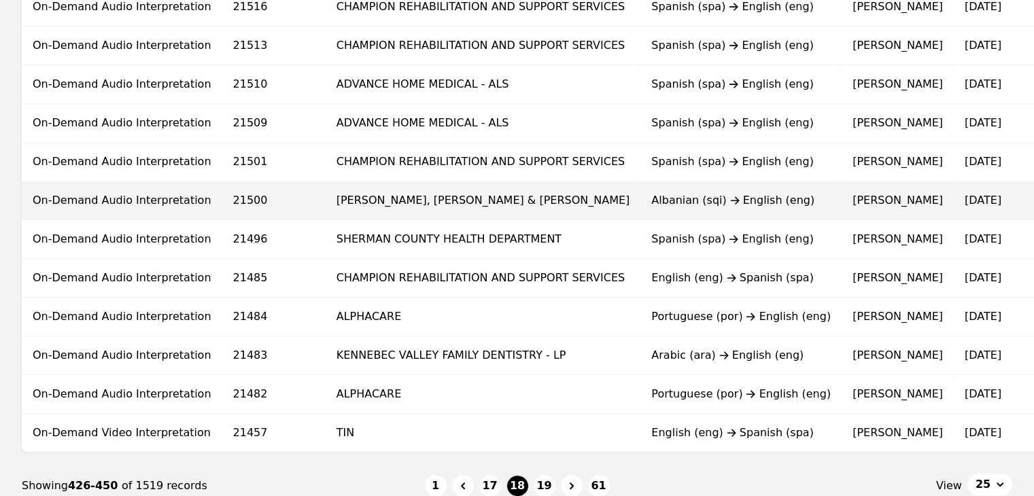
scroll to position [816, 0]
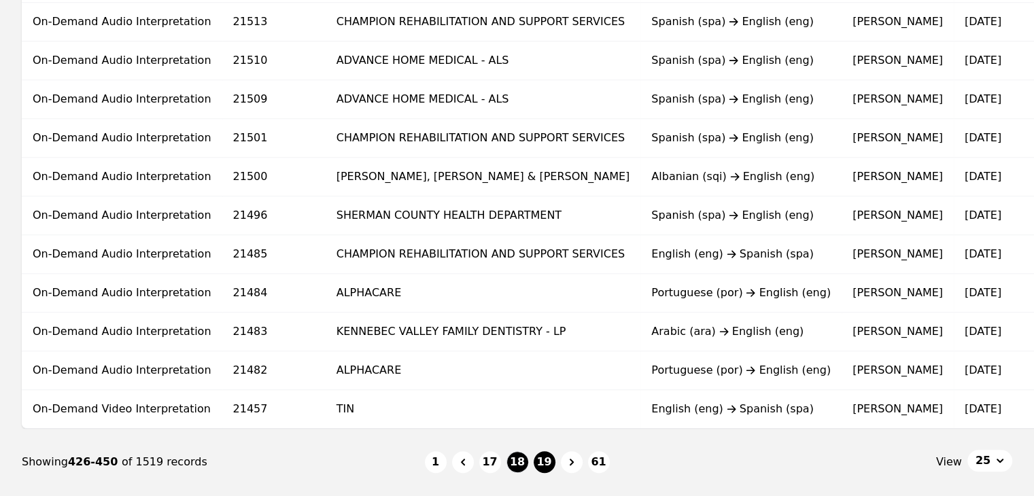
click at [538, 470] on button "19" at bounding box center [545, 462] width 22 height 22
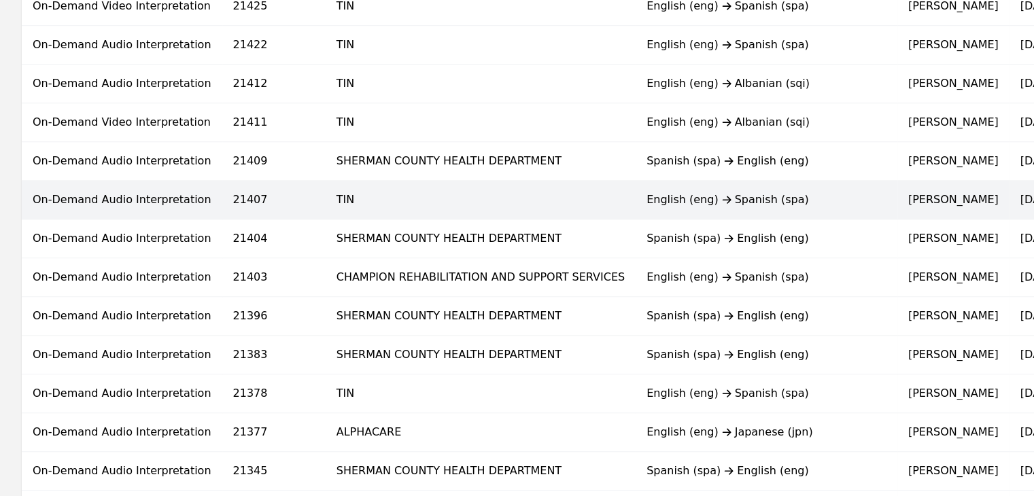
scroll to position [884, 0]
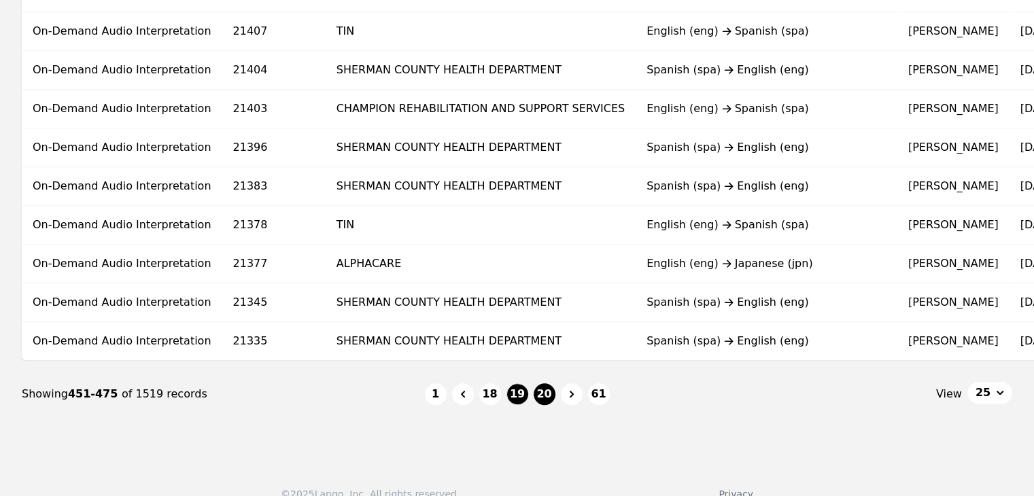
click at [549, 400] on button "20" at bounding box center [545, 394] width 22 height 22
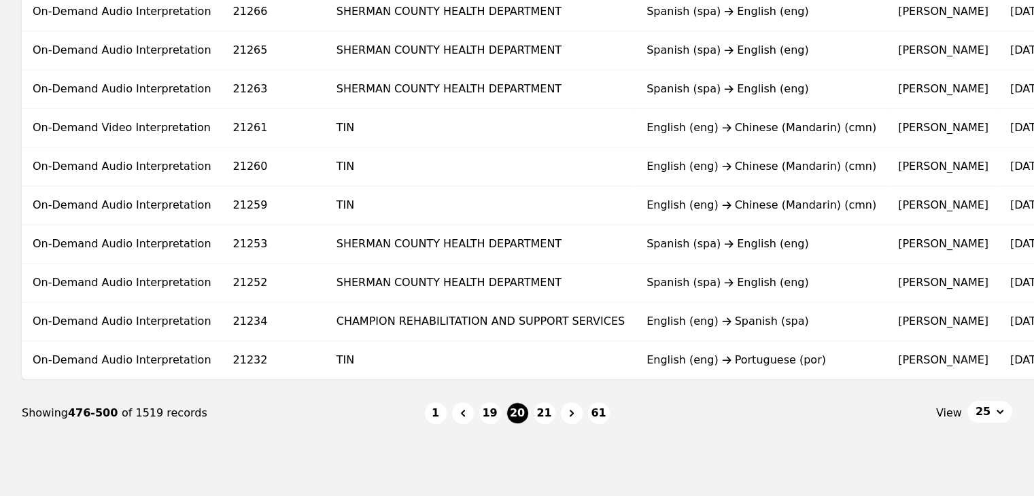
scroll to position [884, 0]
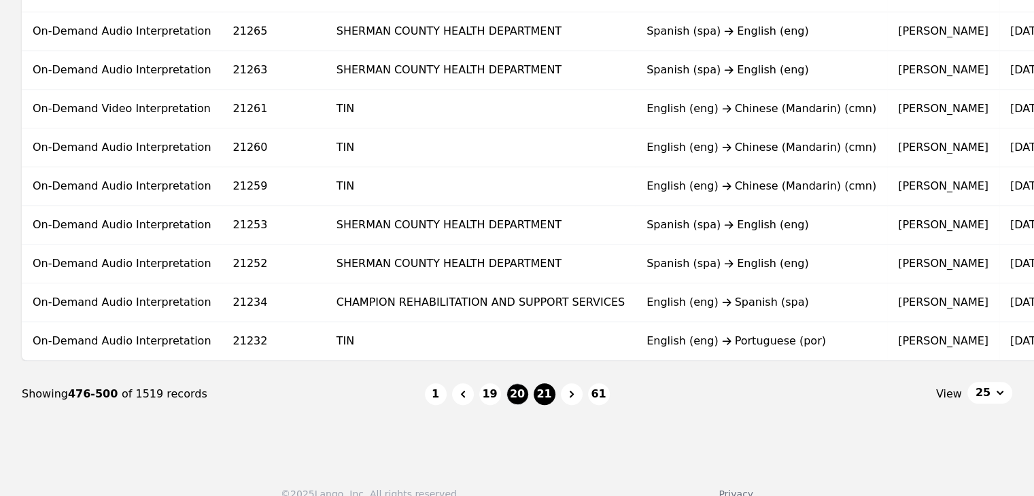
click at [549, 401] on button "21" at bounding box center [545, 394] width 22 height 22
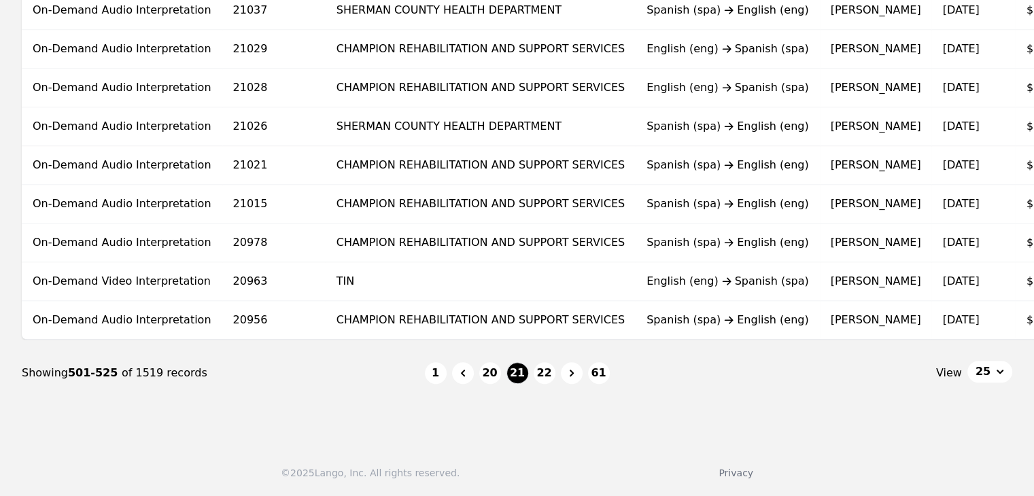
scroll to position [910, 0]
click at [547, 378] on button "22" at bounding box center [545, 373] width 22 height 22
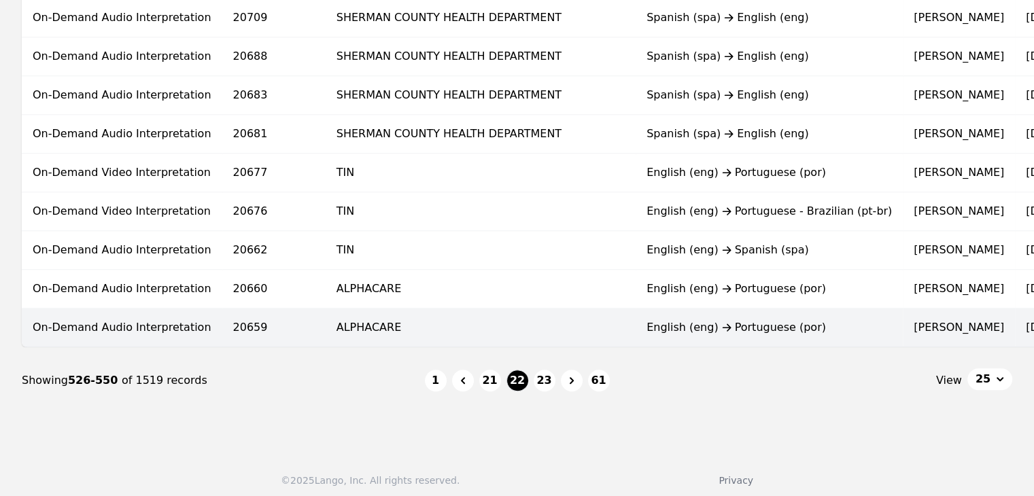
scroll to position [910, 0]
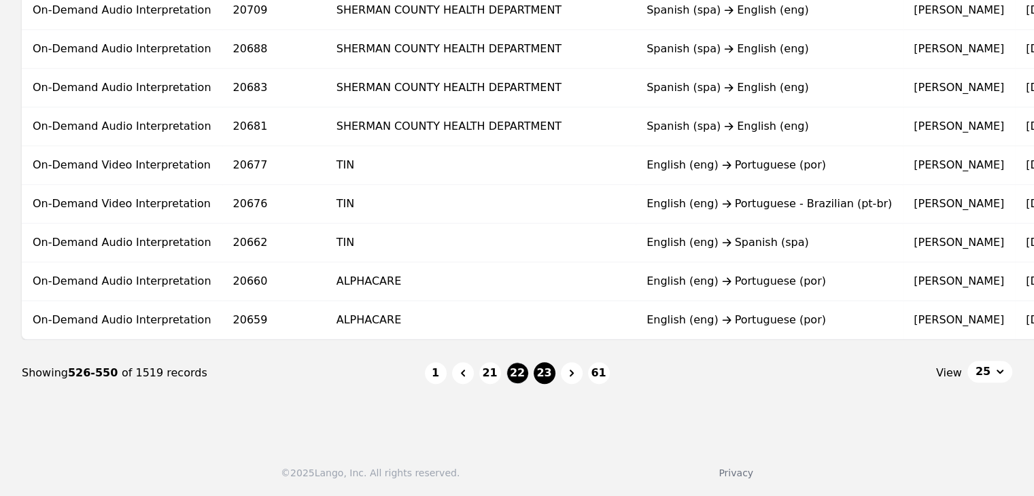
click at [543, 371] on button "23" at bounding box center [545, 373] width 22 height 22
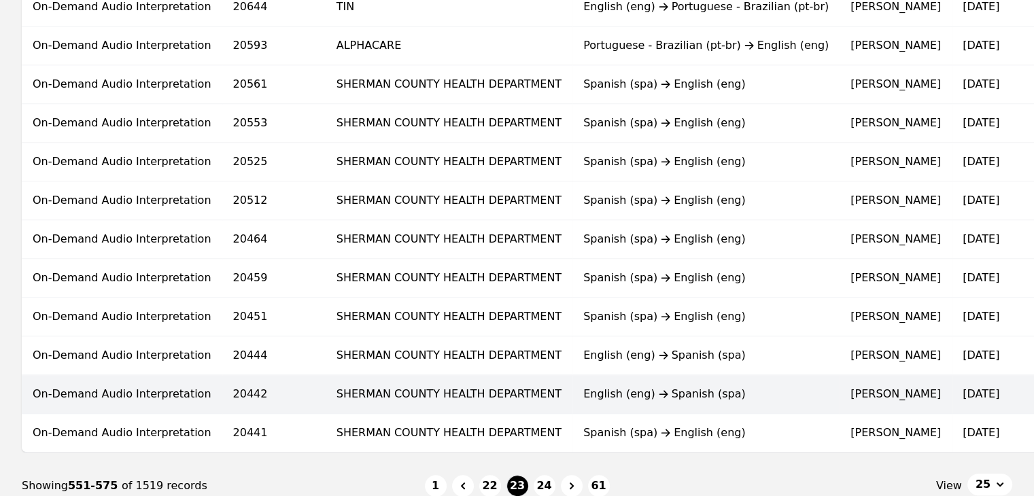
scroll to position [910, 0]
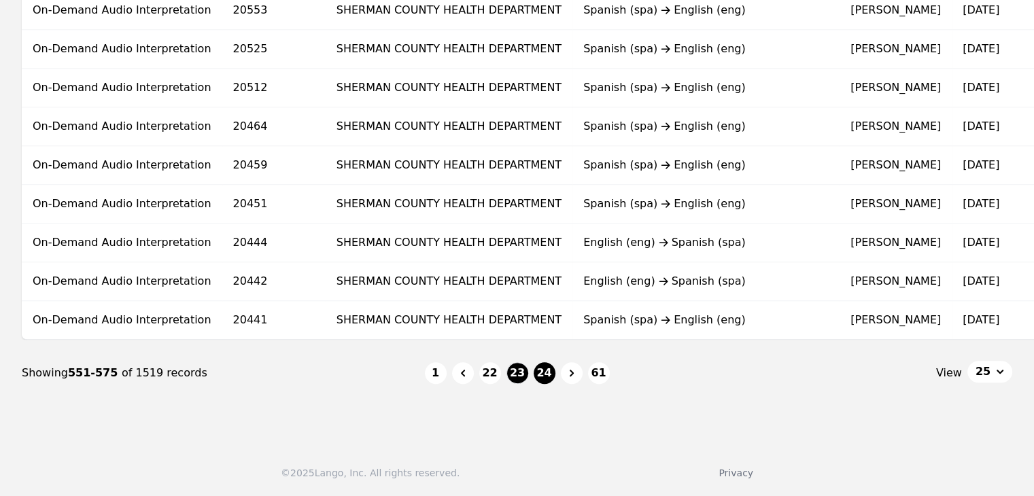
click at [545, 370] on button "24" at bounding box center [545, 373] width 22 height 22
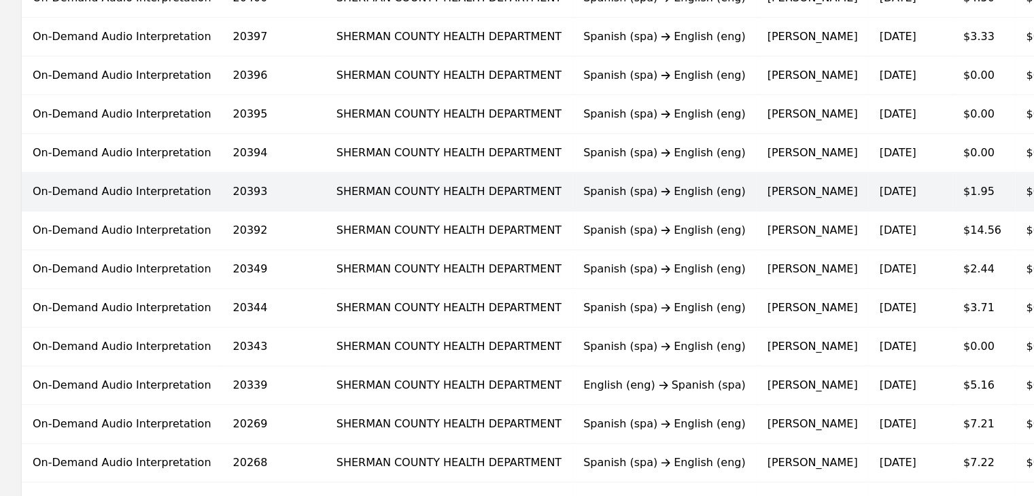
scroll to position [816, 0]
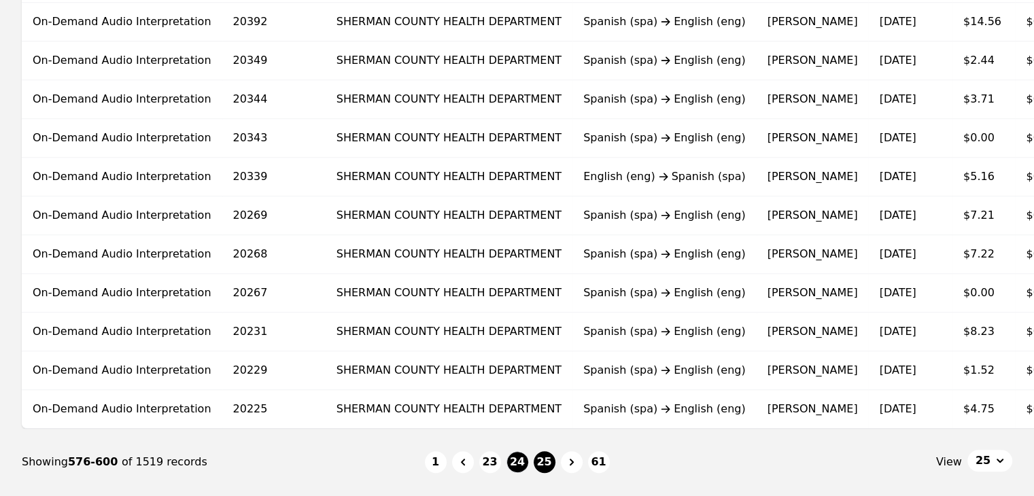
click at [553, 468] on button "25" at bounding box center [545, 462] width 22 height 22
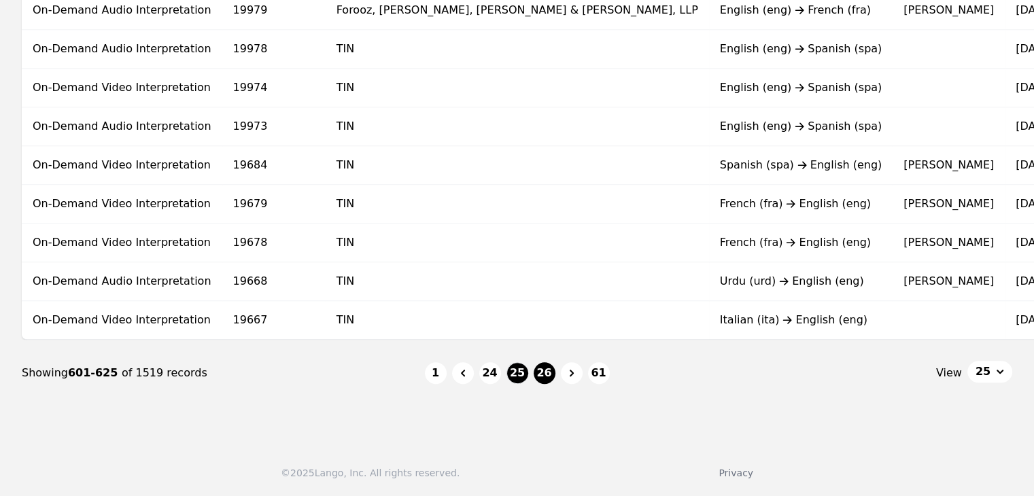
click at [549, 377] on button "26" at bounding box center [545, 373] width 22 height 22
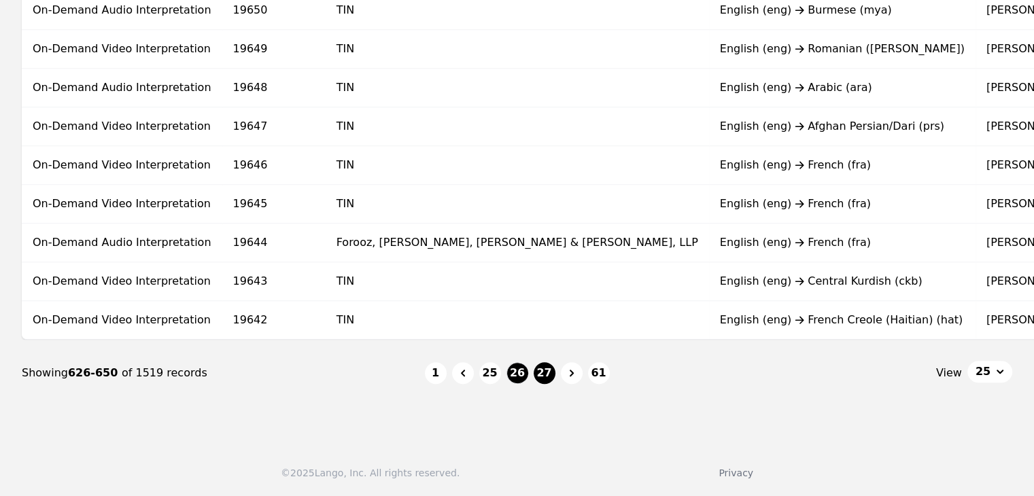
click at [543, 369] on button "27" at bounding box center [545, 373] width 22 height 22
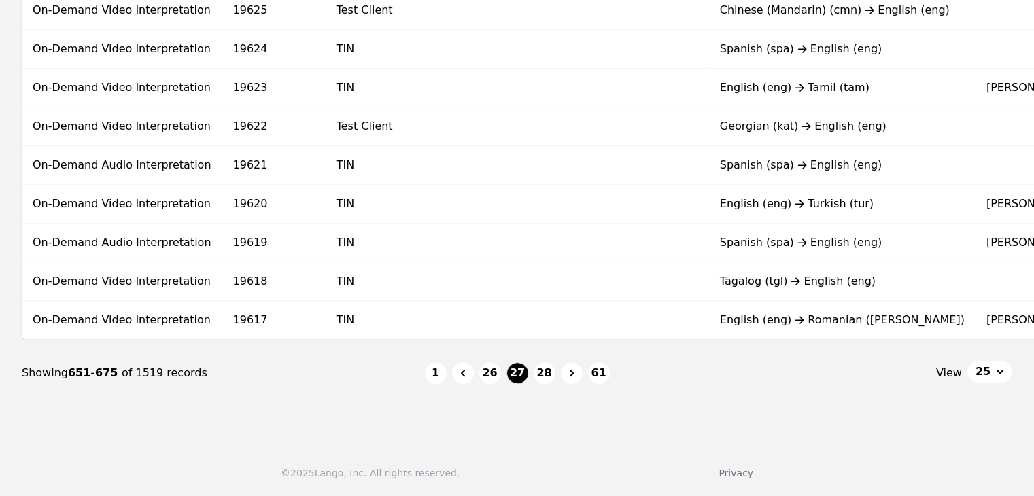
click at [556, 377] on ul "1 26 27 28 61" at bounding box center [517, 373] width 185 height 22
click at [550, 376] on button "28" at bounding box center [545, 373] width 22 height 22
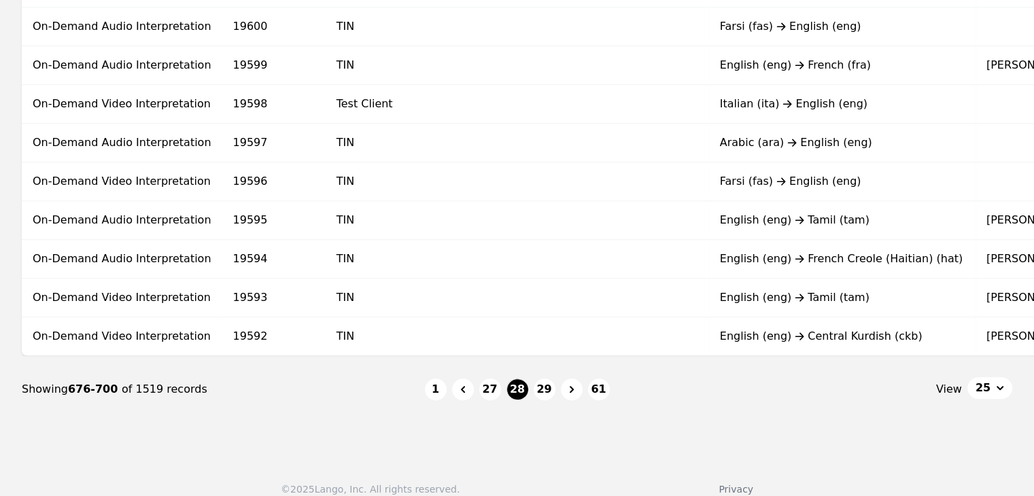
scroll to position [910, 0]
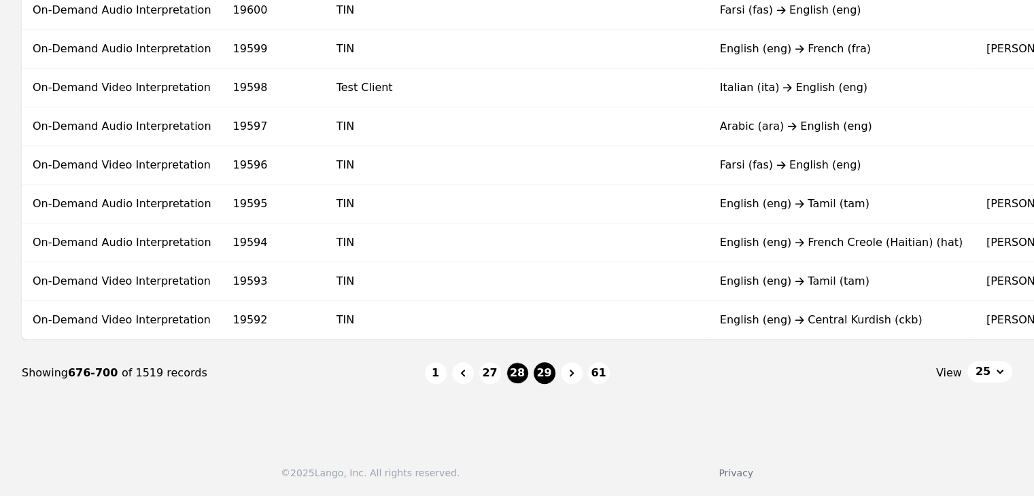
click at [538, 371] on button "29" at bounding box center [545, 373] width 22 height 22
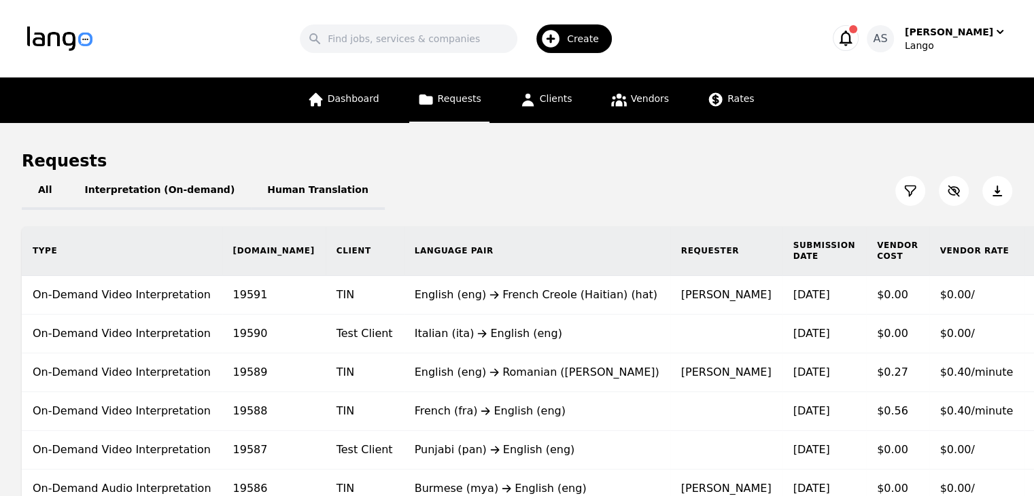
click at [991, 184] on icon at bounding box center [998, 191] width 14 height 14
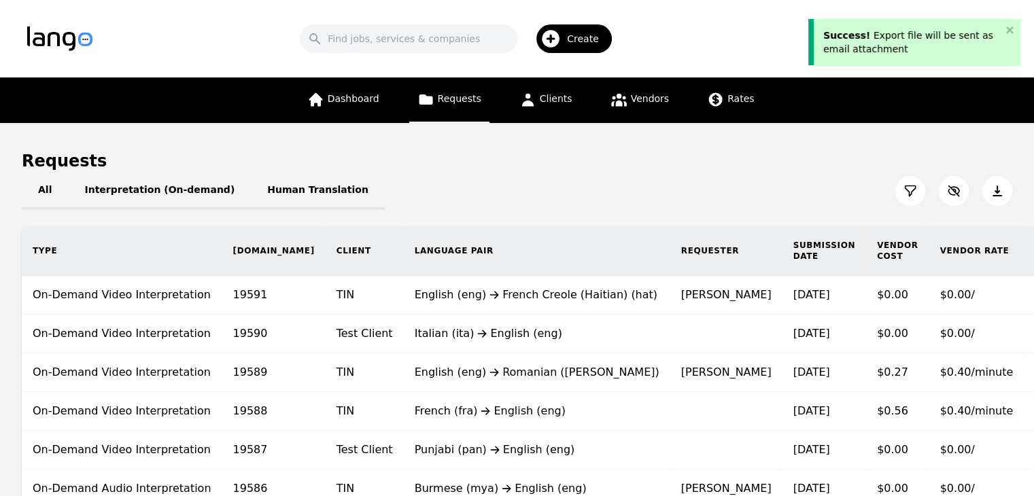
click at [1001, 184] on icon at bounding box center [998, 191] width 14 height 14
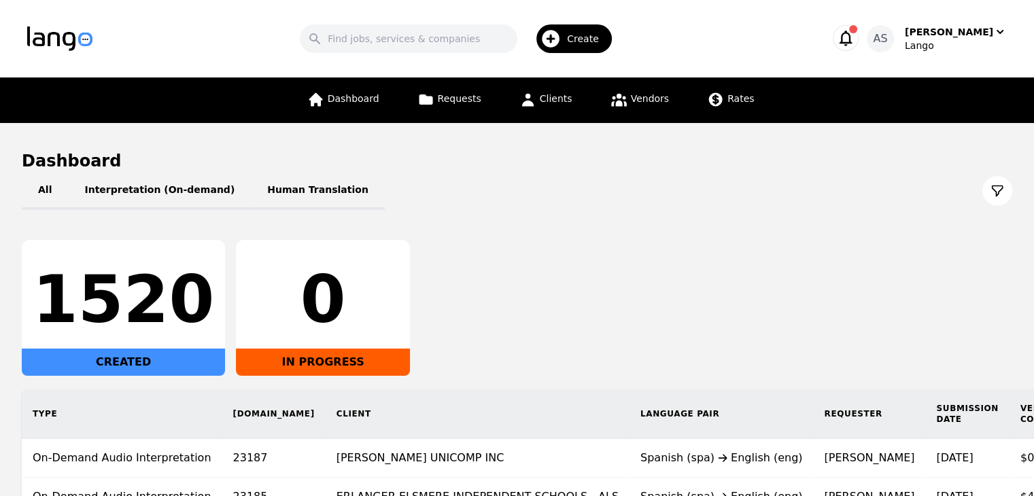
click at [855, 44] on icon "button" at bounding box center [845, 38] width 19 height 19
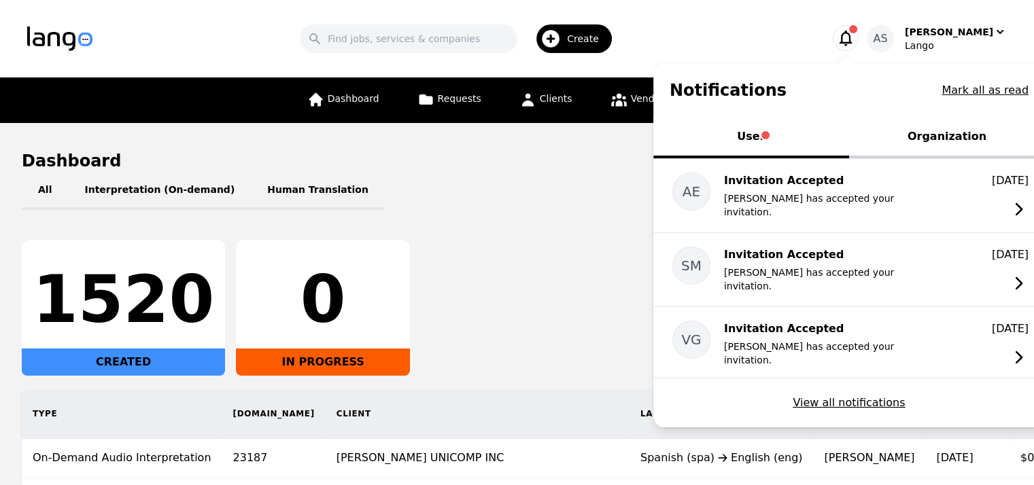
click at [927, 137] on button "Organization" at bounding box center [947, 138] width 196 height 41
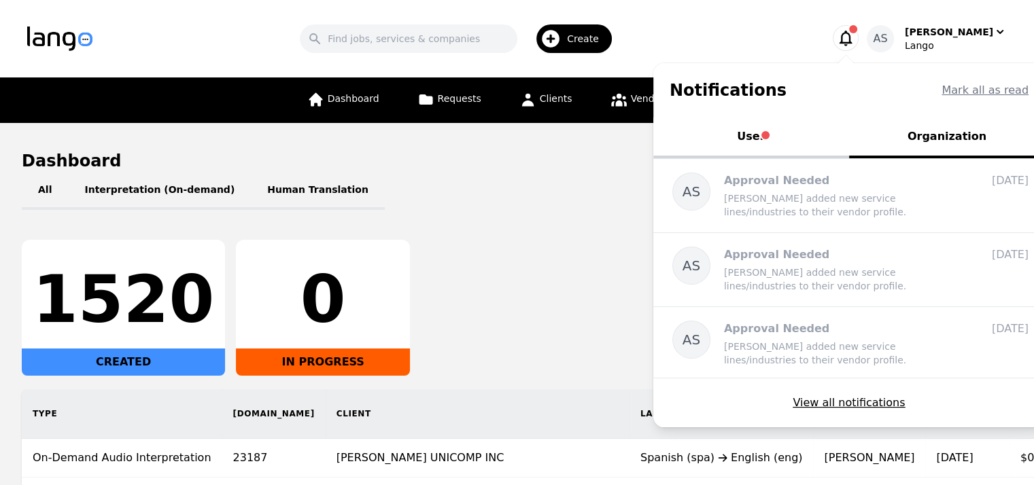
click at [780, 139] on button "User" at bounding box center [751, 138] width 196 height 41
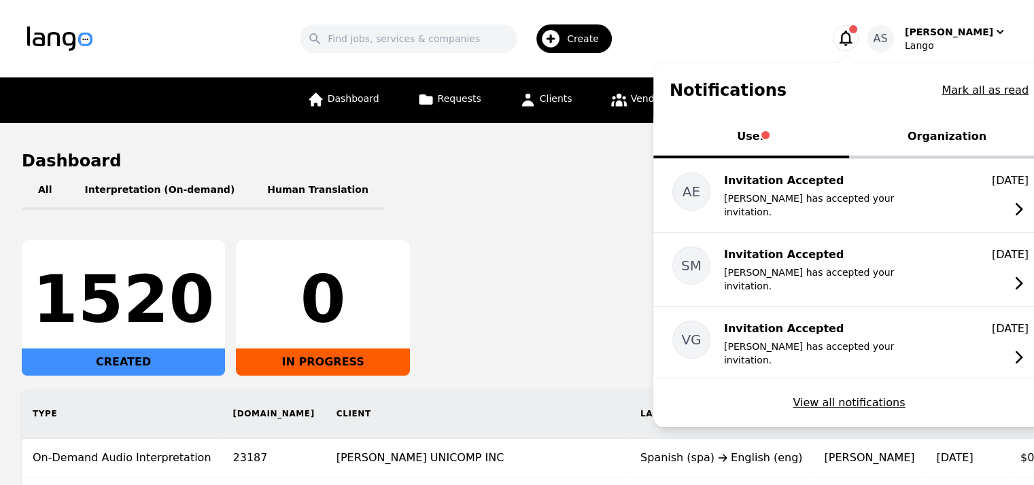
click at [634, 199] on div "All Interpretation (On-demand) Human Translation" at bounding box center [517, 191] width 991 height 38
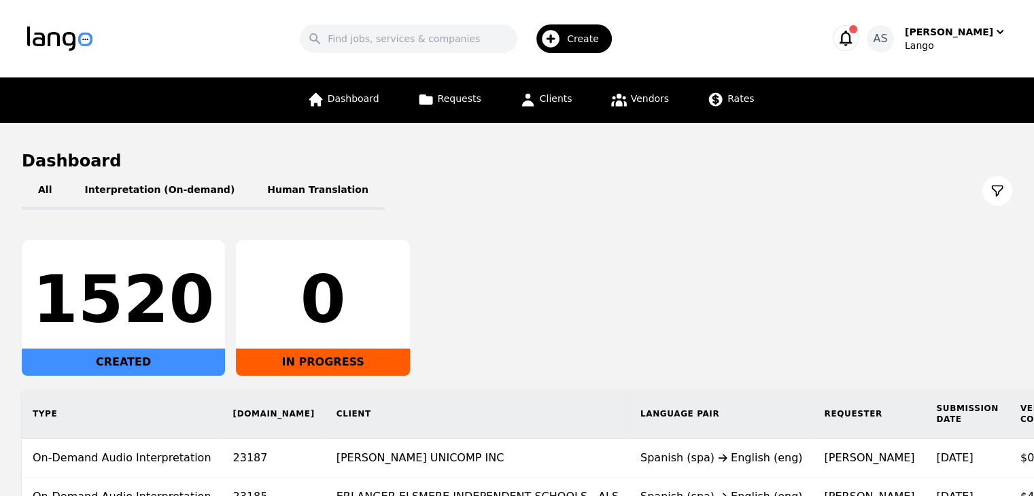
click at [430, 186] on div "All Interpretation (On-demand) Human Translation" at bounding box center [517, 191] width 991 height 38
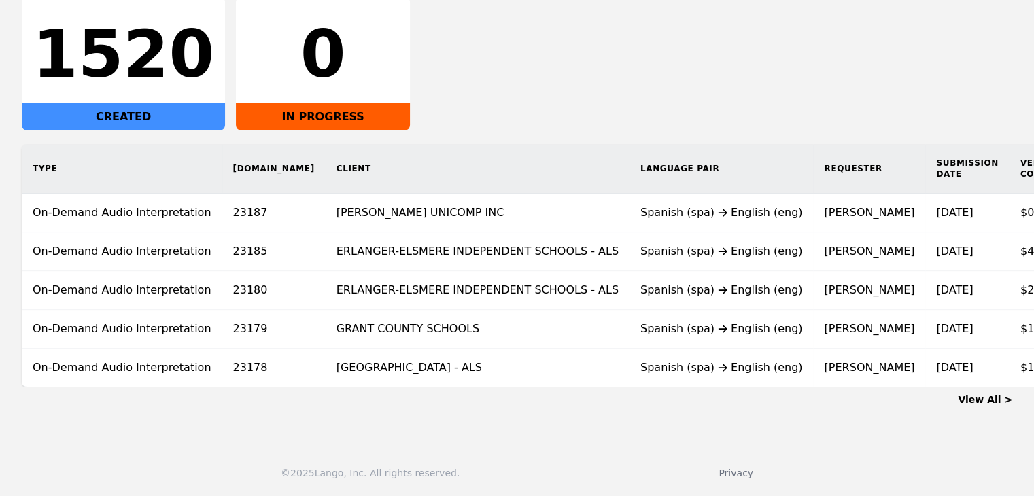
click at [577, 88] on div "1520 CREATED 0 IN PROGRESS" at bounding box center [517, 63] width 991 height 136
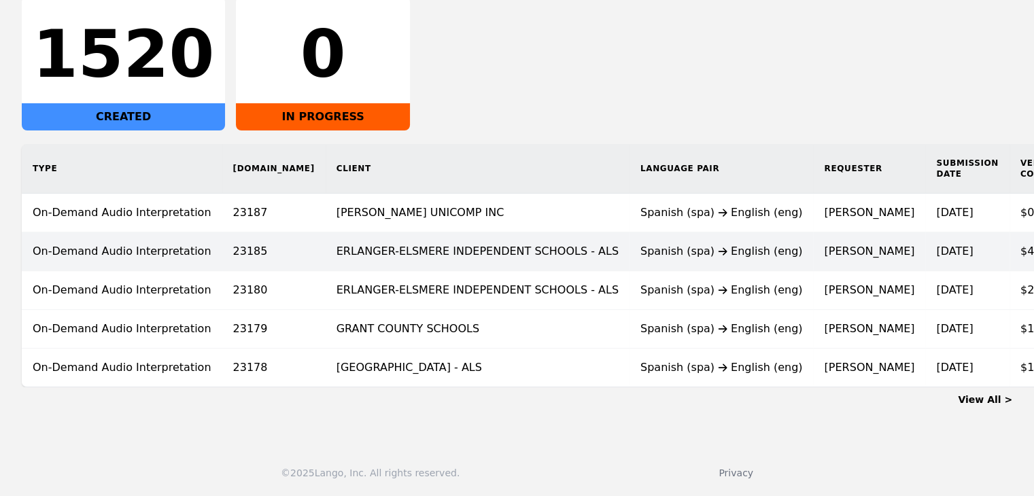
click at [507, 242] on td "ERLANGER-ELSMERE INDEPENDENT SCHOOLS - ALS" at bounding box center [478, 252] width 304 height 39
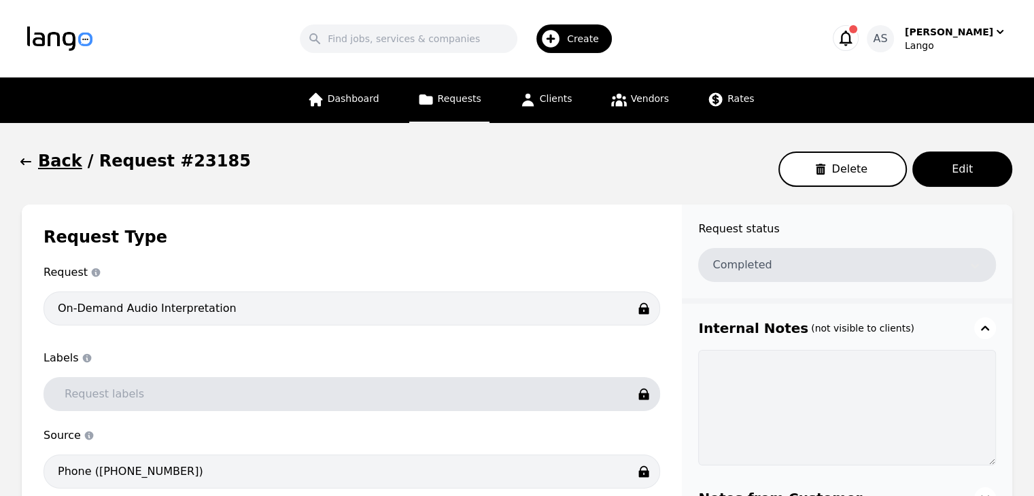
click at [22, 165] on icon "button" at bounding box center [25, 161] width 11 height 7
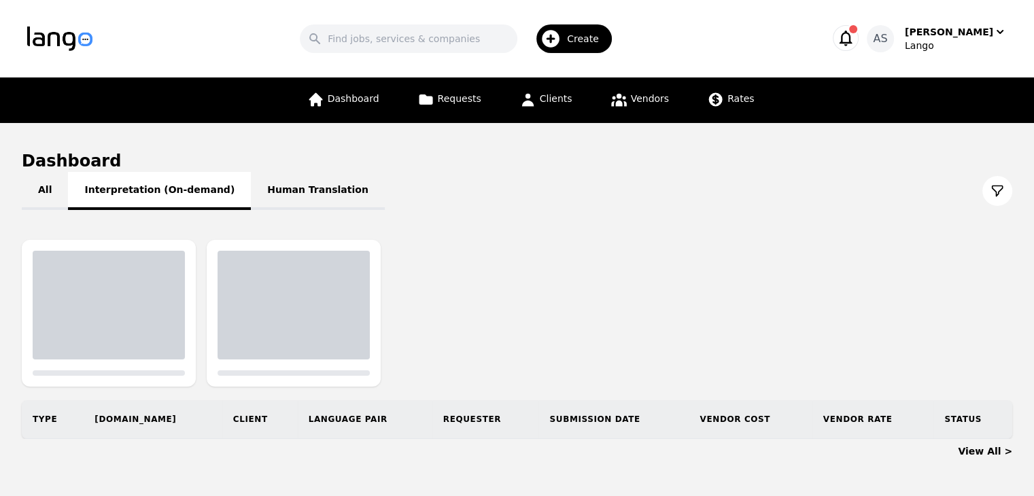
scroll to position [40, 0]
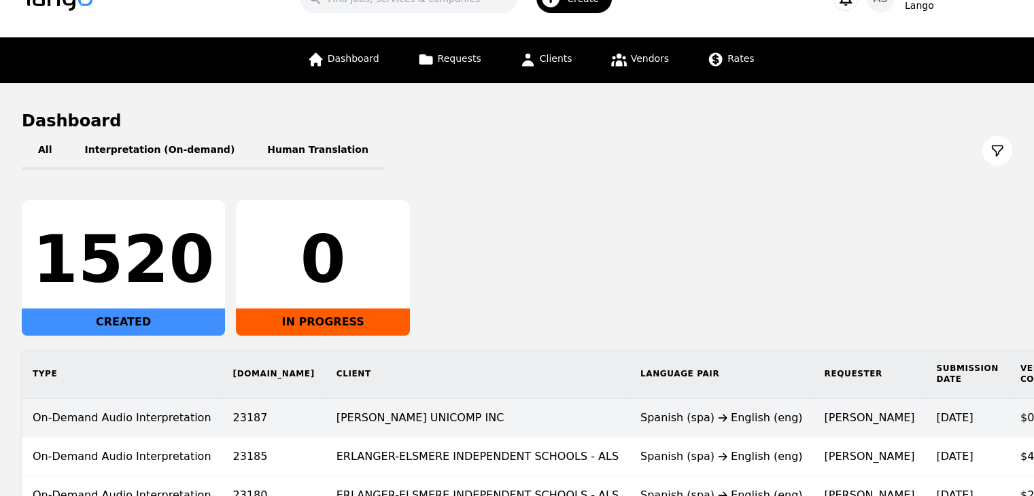
click at [525, 419] on td "[PERSON_NAME] UNICOMP INC" at bounding box center [478, 418] width 304 height 39
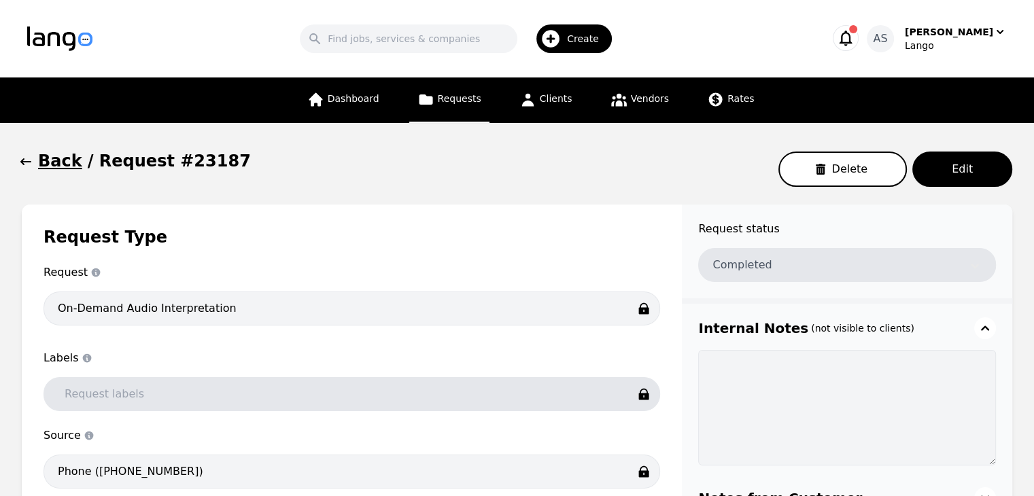
click at [26, 160] on icon "button" at bounding box center [26, 162] width 14 height 14
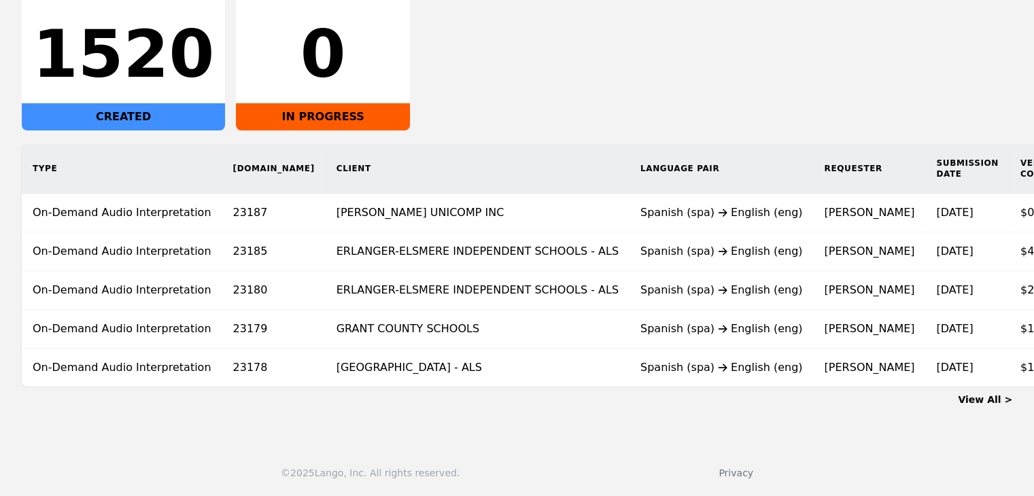
click at [547, 45] on div "1520 CREATED 0 IN PROGRESS" at bounding box center [517, 63] width 991 height 136
click at [676, 84] on div "1520 CREATED 0 IN PROGRESS" at bounding box center [517, 63] width 991 height 136
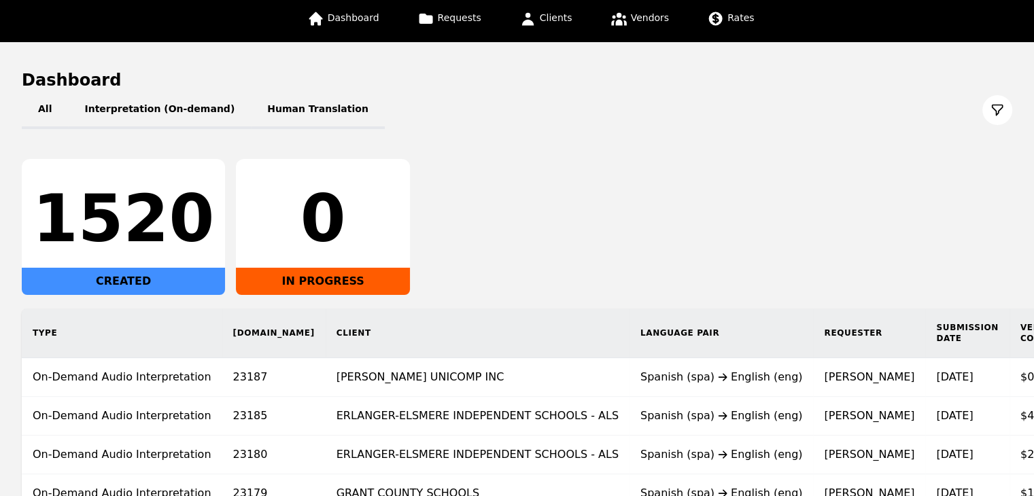
scroll to position [254, 0]
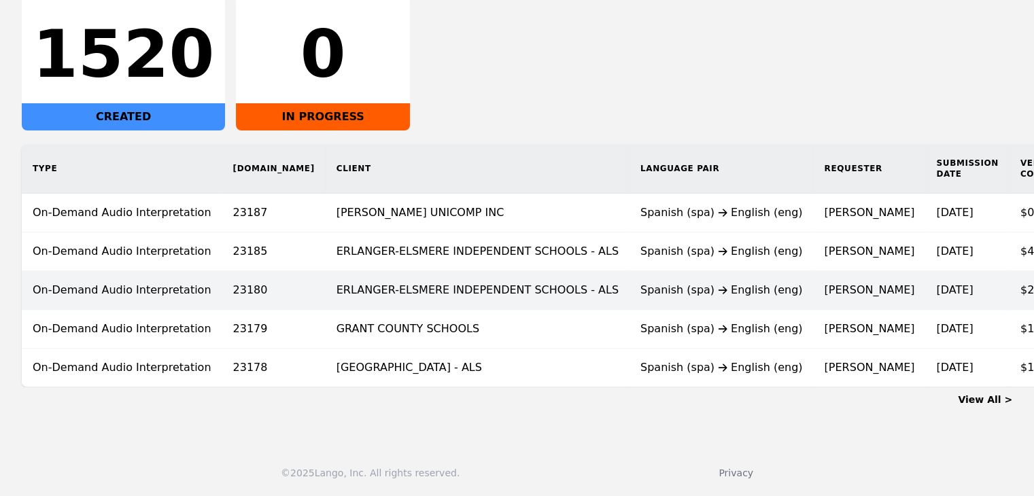
click at [630, 282] on td "Spanish (spa) English (eng)" at bounding box center [722, 290] width 184 height 39
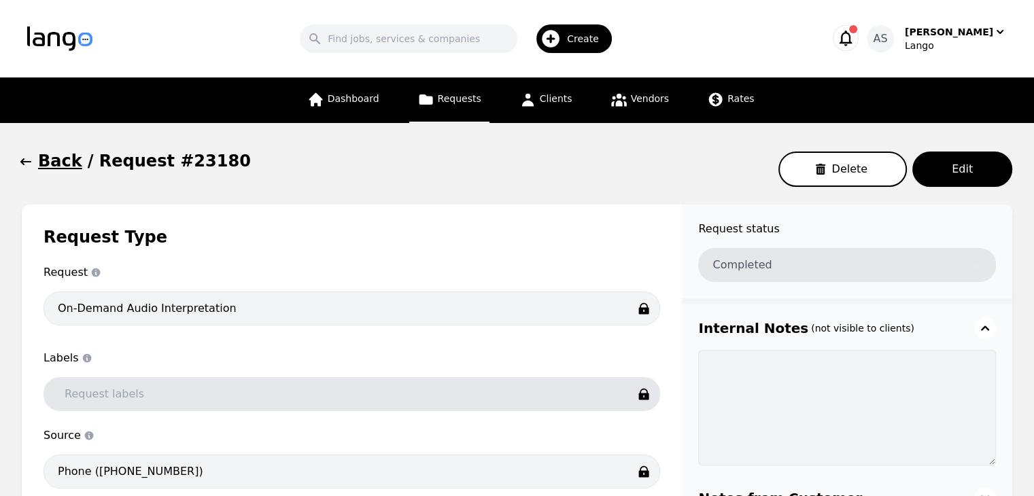
click at [29, 160] on icon "button" at bounding box center [26, 162] width 14 height 14
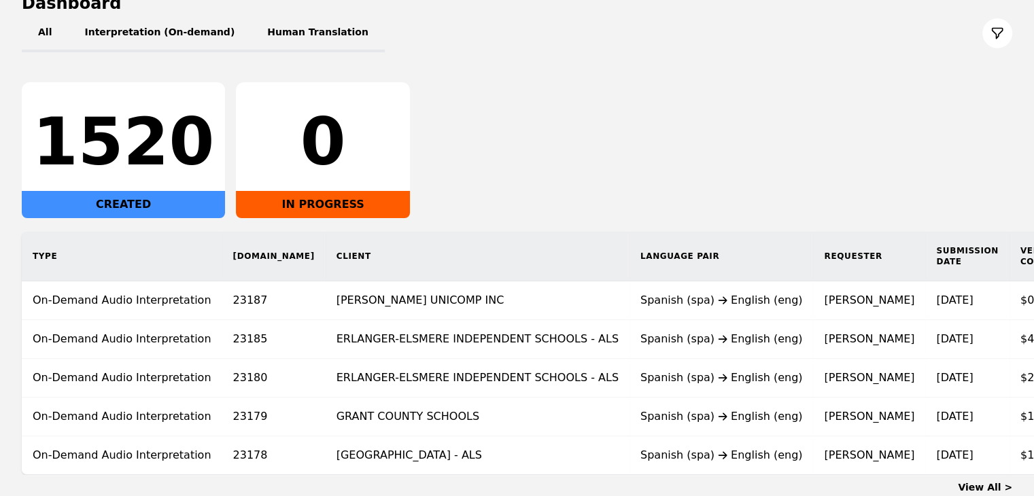
scroll to position [254, 0]
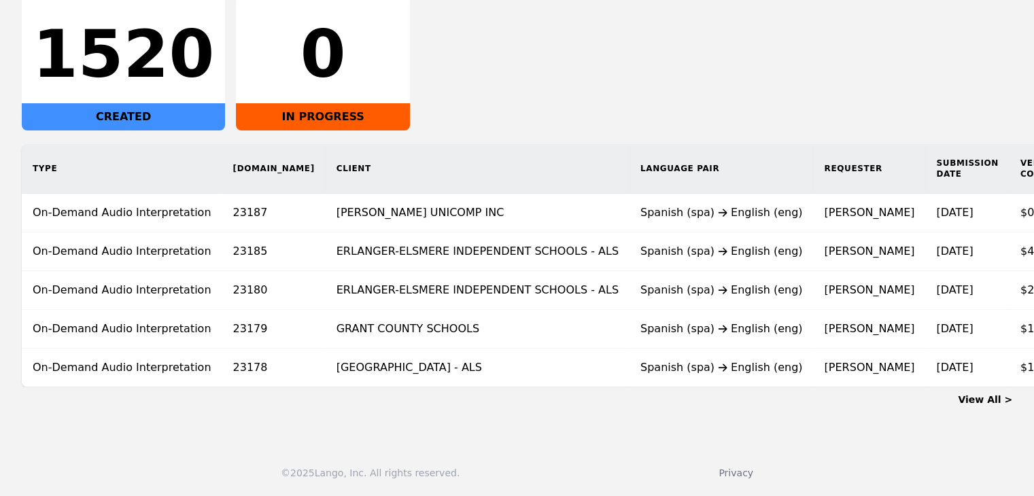
click at [536, 74] on div "1520 CREATED 0 IN PROGRESS" at bounding box center [517, 63] width 991 height 136
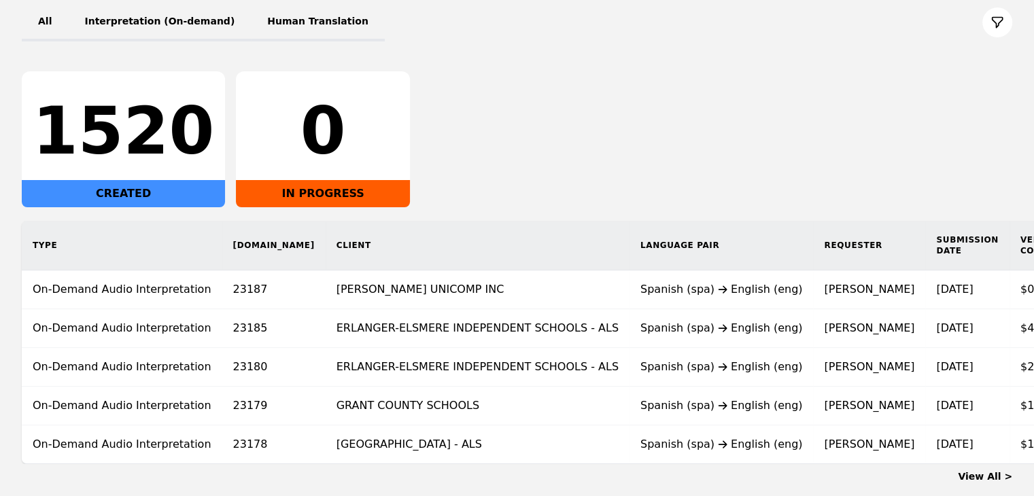
scroll to position [0, 0]
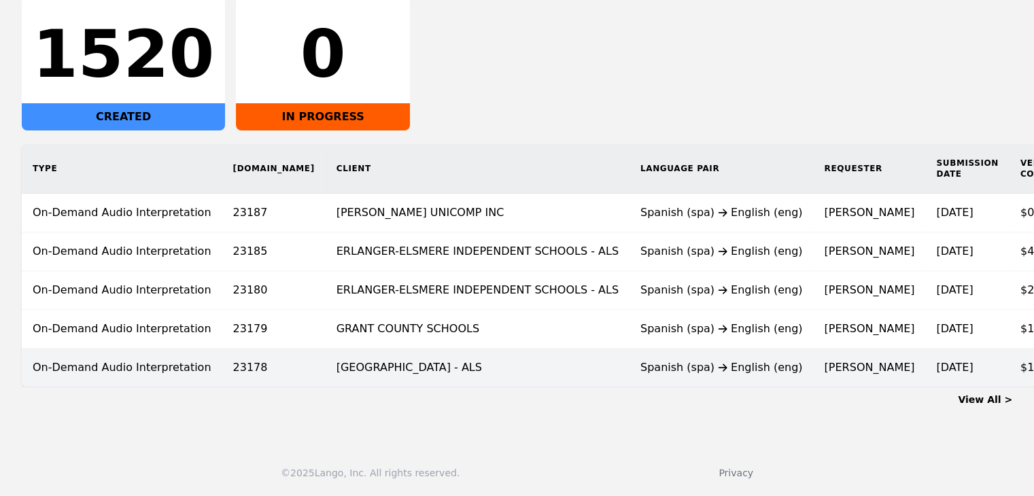
click at [410, 366] on td "[GEOGRAPHIC_DATA] - ALS" at bounding box center [478, 368] width 304 height 39
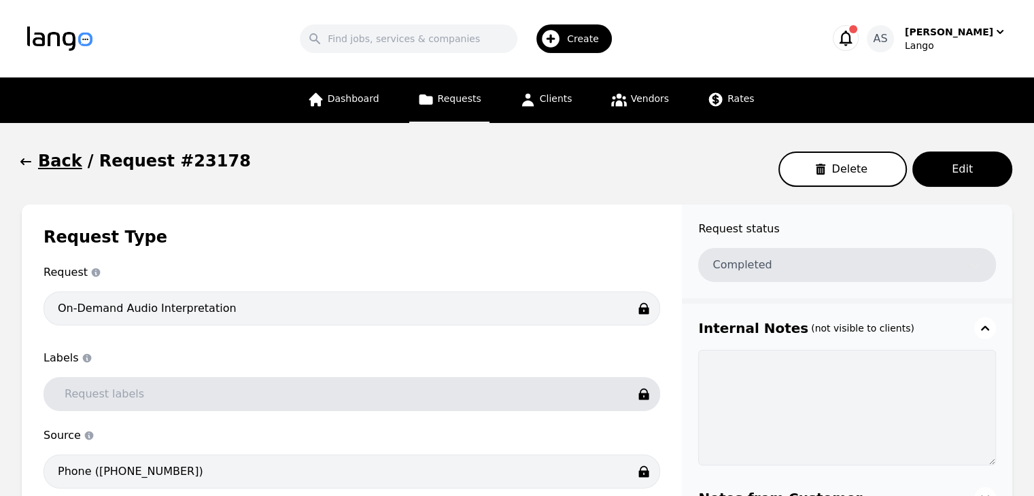
click at [30, 165] on icon "button" at bounding box center [26, 162] width 14 height 14
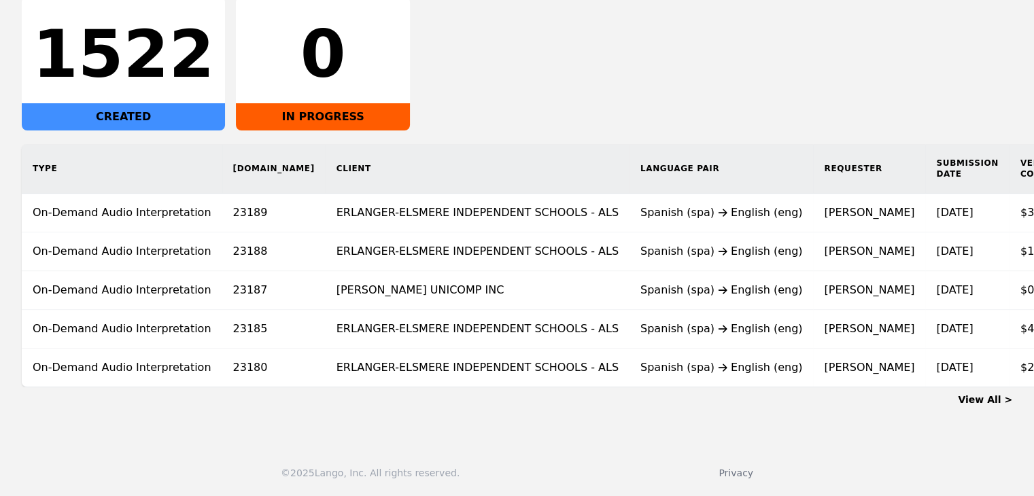
scroll to position [0, 100]
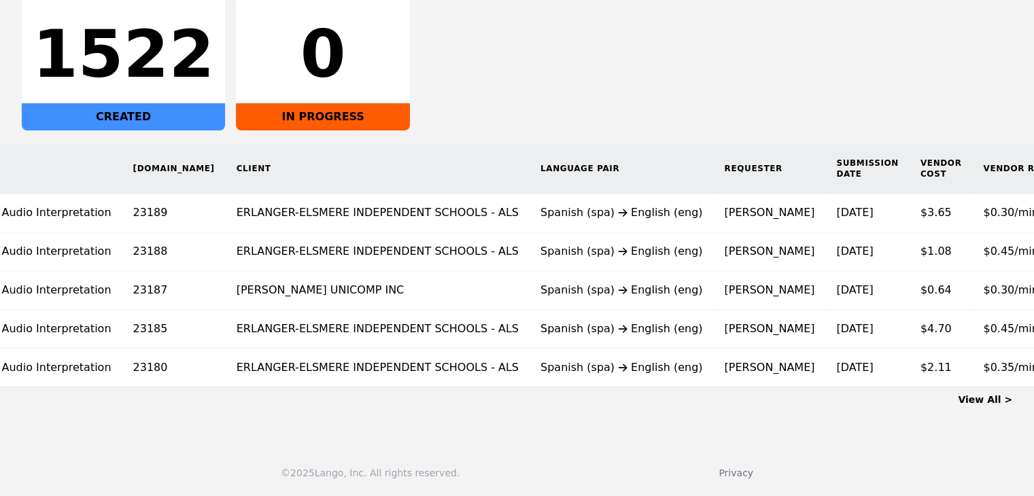
click at [1006, 402] on link "View All >" at bounding box center [985, 399] width 54 height 11
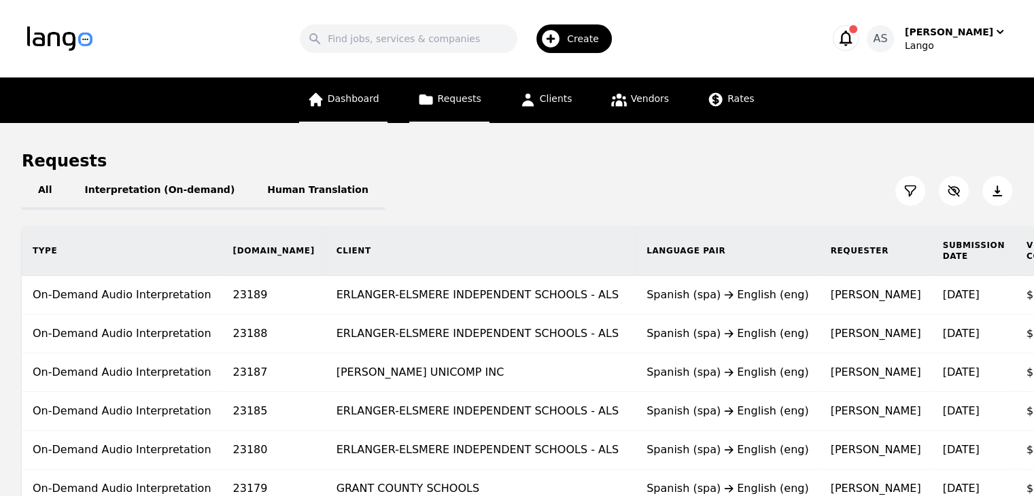
click at [370, 99] on span "Dashboard" at bounding box center [354, 98] width 52 height 11
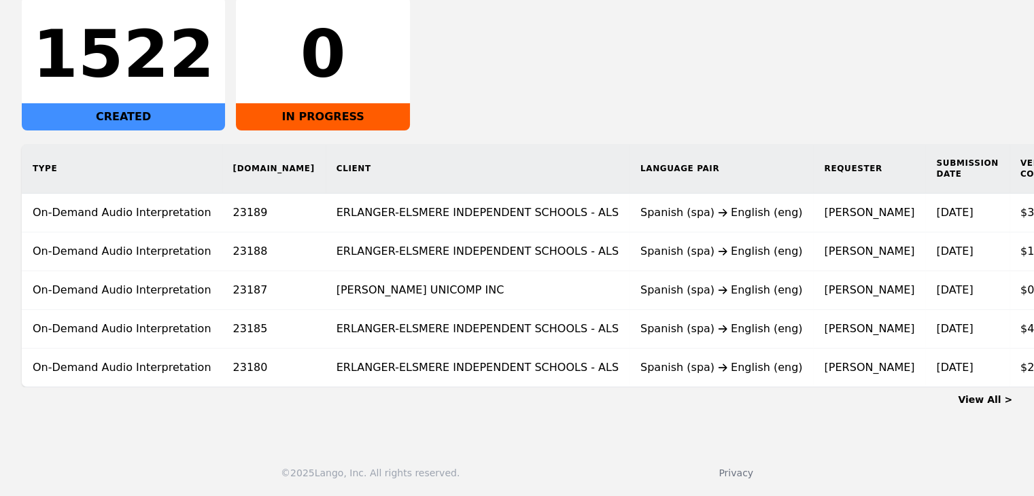
click at [160, 441] on div "© 2025 Lango, Inc. All rights reserved. Privacy" at bounding box center [517, 465] width 1034 height 63
click at [982, 403] on link "View All >" at bounding box center [985, 399] width 54 height 11
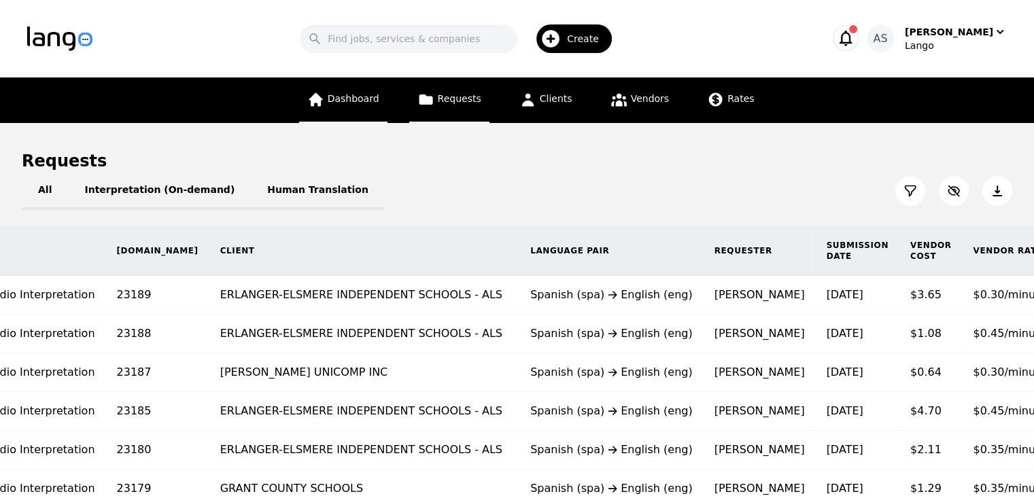
click at [364, 112] on link "Dashboard" at bounding box center [343, 101] width 88 height 46
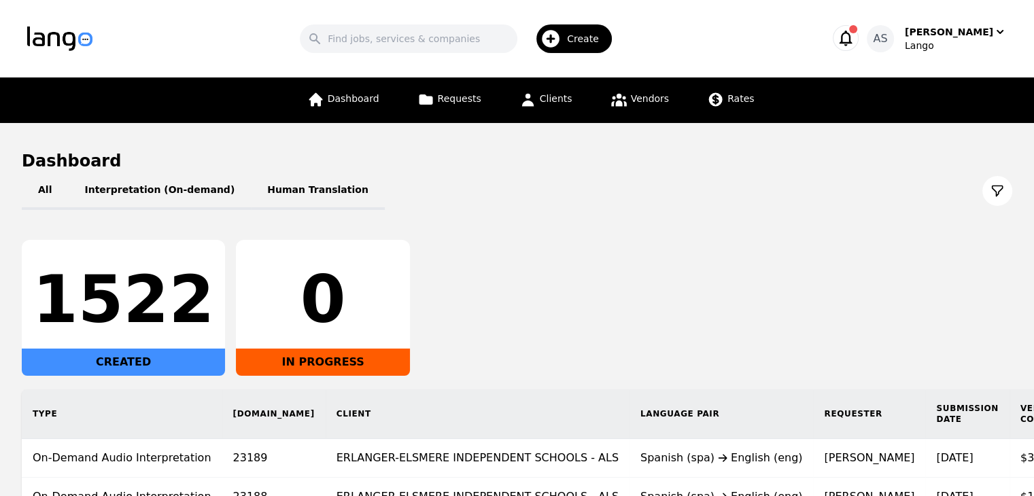
click at [606, 274] on div "1522 CREATED 0 IN PROGRESS" at bounding box center [517, 308] width 991 height 136
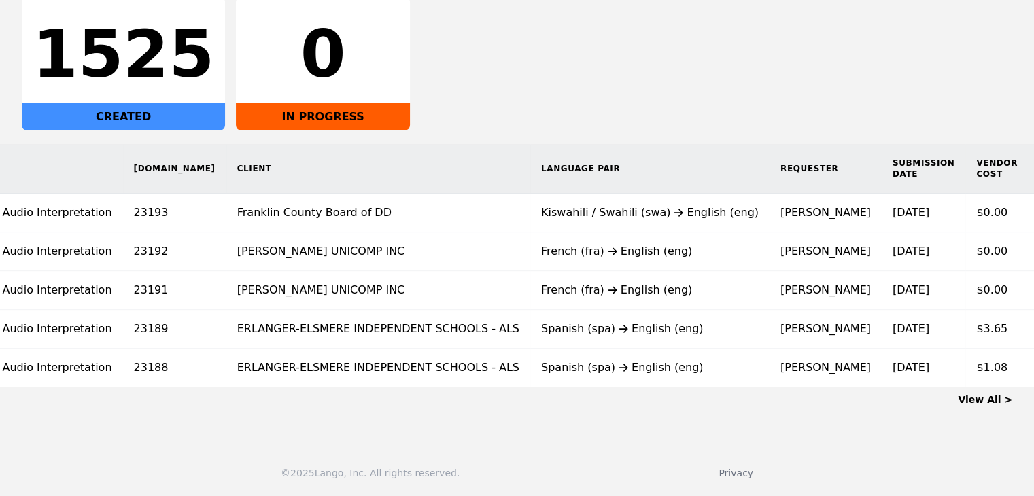
scroll to position [0, 148]
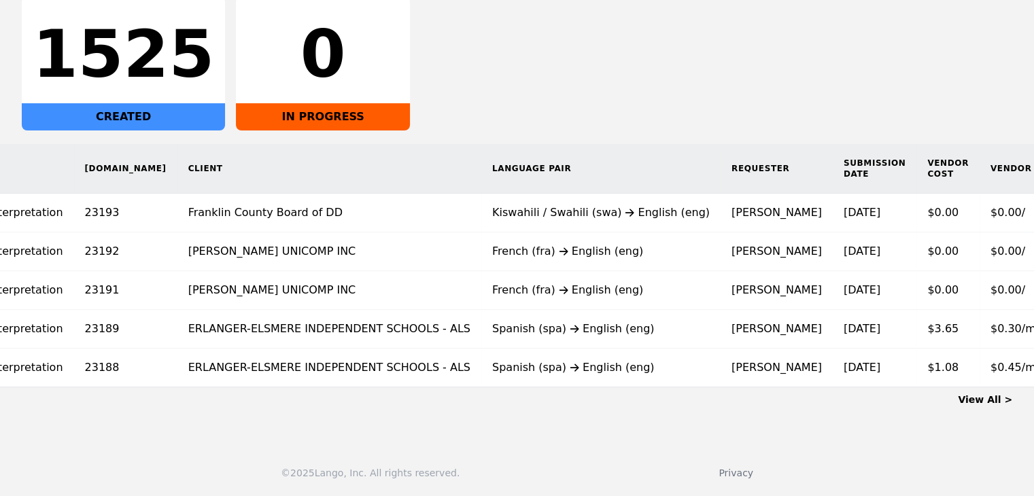
click at [984, 401] on link "View All >" at bounding box center [985, 399] width 54 height 11
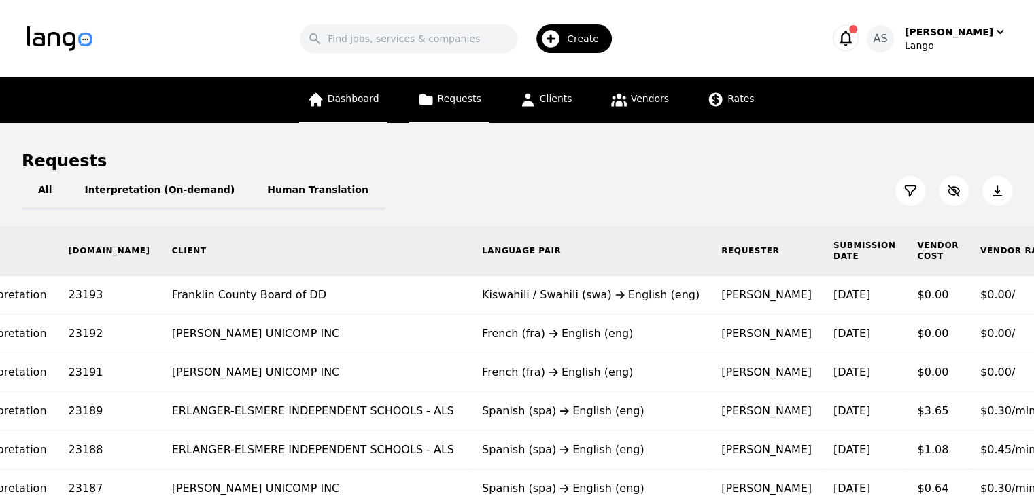
click at [368, 92] on link "Dashboard" at bounding box center [343, 101] width 88 height 46
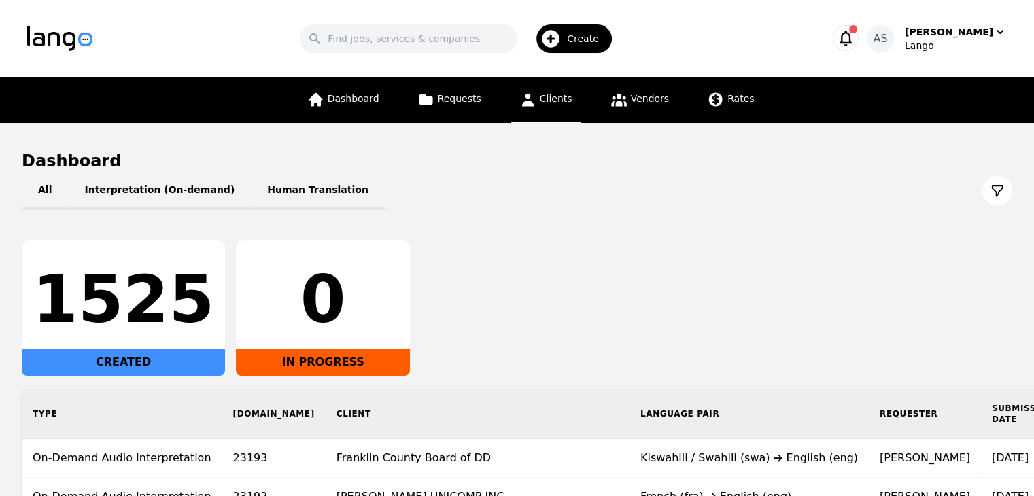
click at [536, 99] on icon at bounding box center [527, 99] width 17 height 17
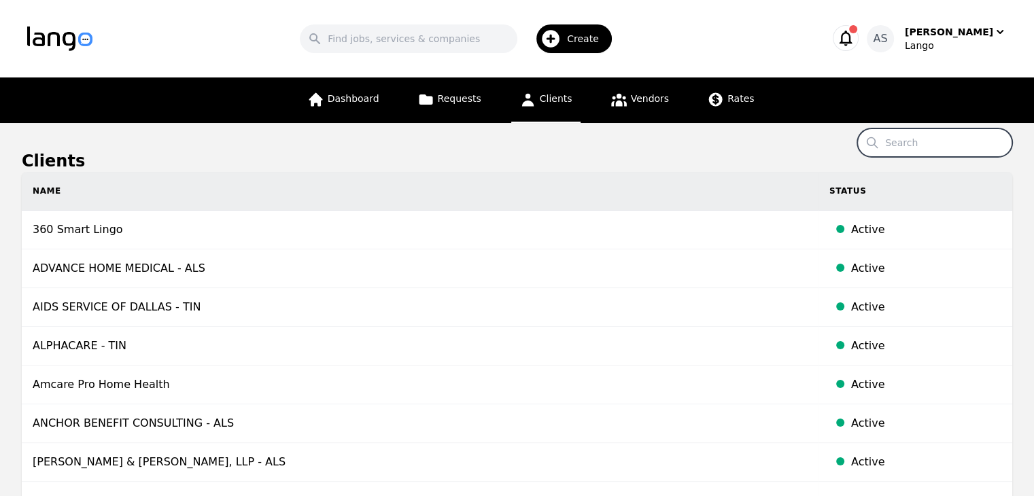
click at [904, 136] on input "Search" at bounding box center [934, 142] width 155 height 29
type input "[US_STATE]"
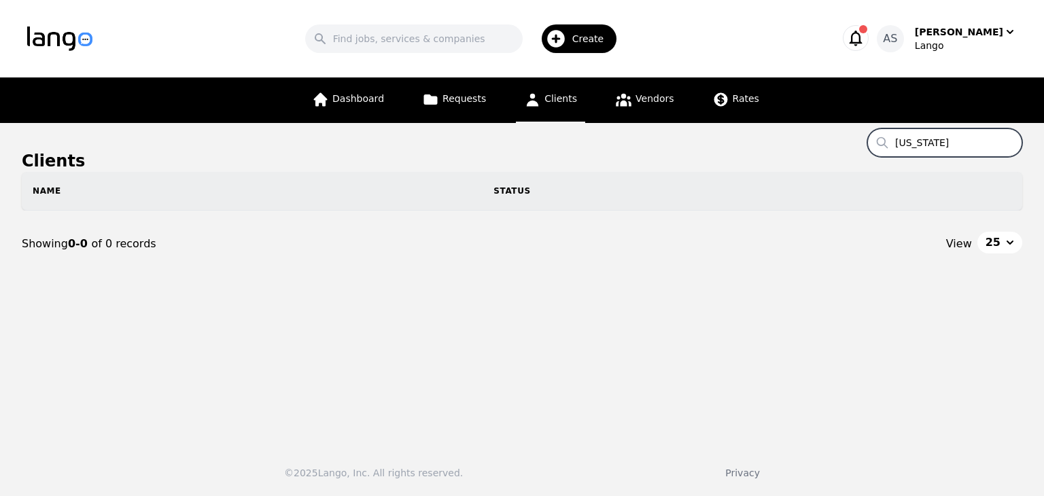
click at [1006, 142] on input "[US_STATE]" at bounding box center [945, 142] width 155 height 29
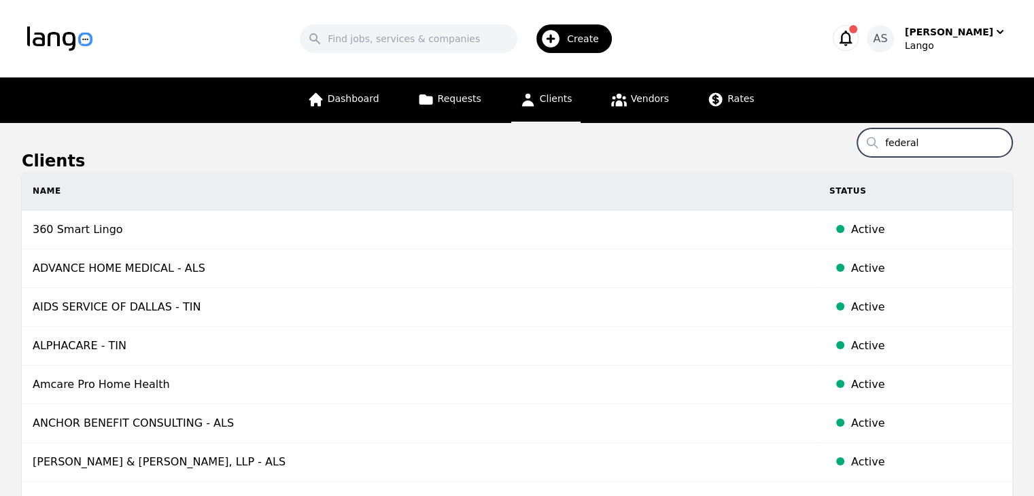
type input "federal"
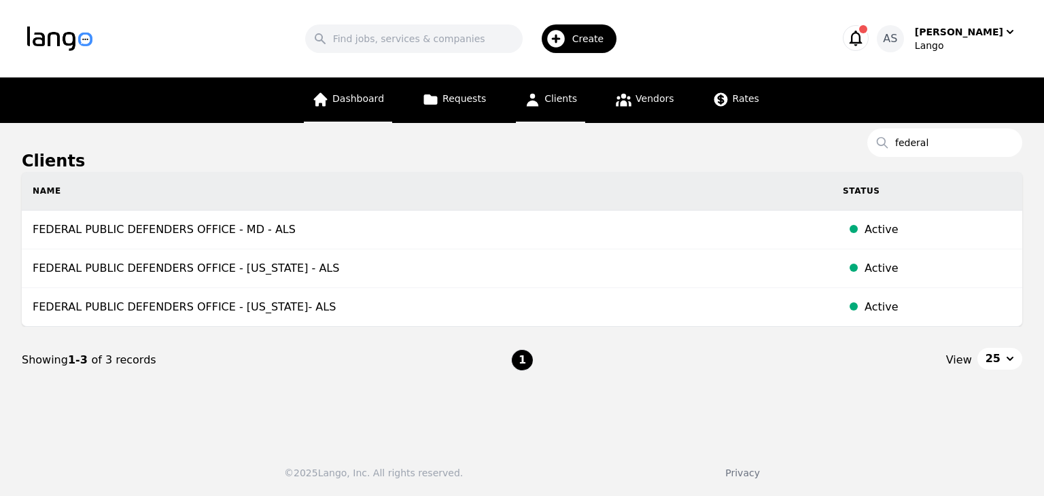
click at [359, 104] on span "Dashboard" at bounding box center [358, 98] width 52 height 11
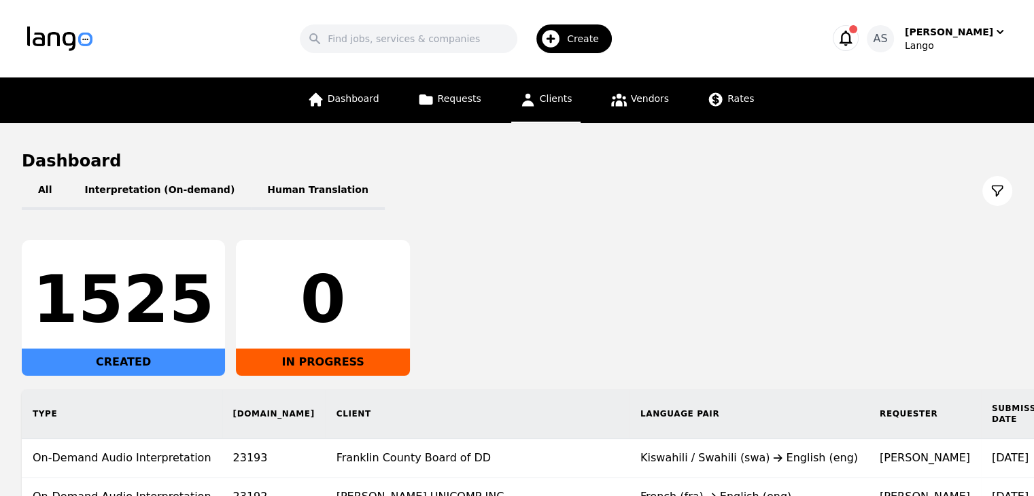
click at [566, 93] on span "Clients" at bounding box center [556, 98] width 33 height 11
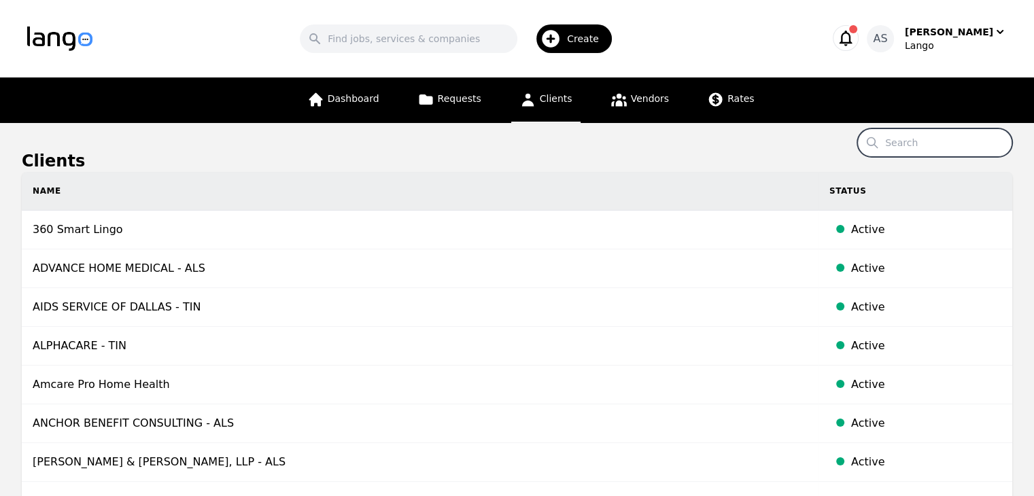
click at [927, 137] on input "Search" at bounding box center [934, 142] width 155 height 29
click at [798, 107] on div "Dashboard Requests Clients Vendors Rates" at bounding box center [517, 101] width 827 height 46
click at [561, 105] on link "Clients" at bounding box center [545, 101] width 69 height 46
click at [928, 147] on input "rx" at bounding box center [934, 142] width 155 height 29
type input "rx"
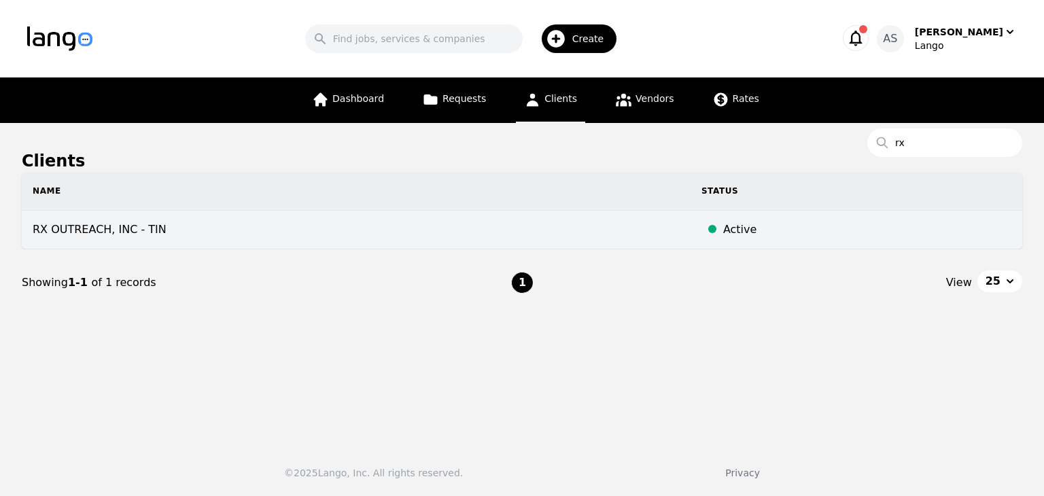
click at [498, 232] on td "RX OUTREACH, INC - TIN" at bounding box center [356, 230] width 669 height 39
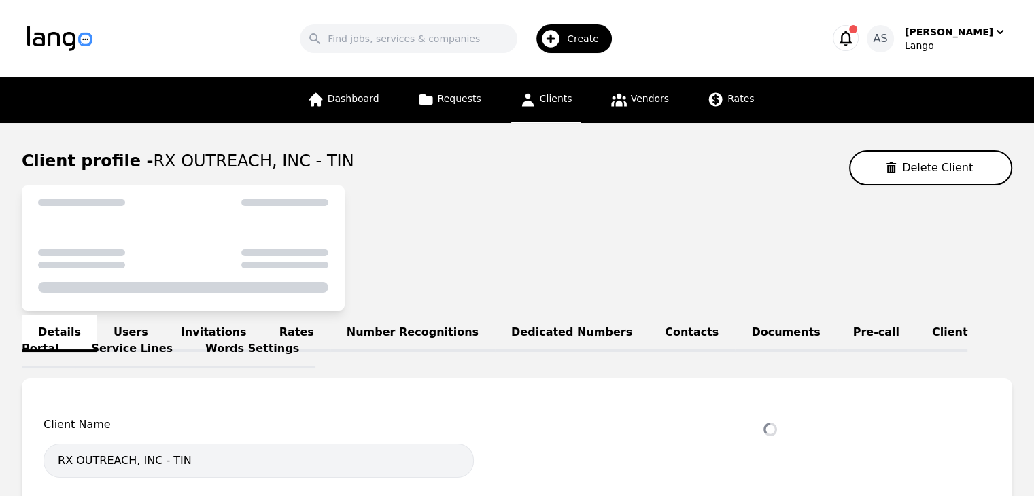
select select "active"
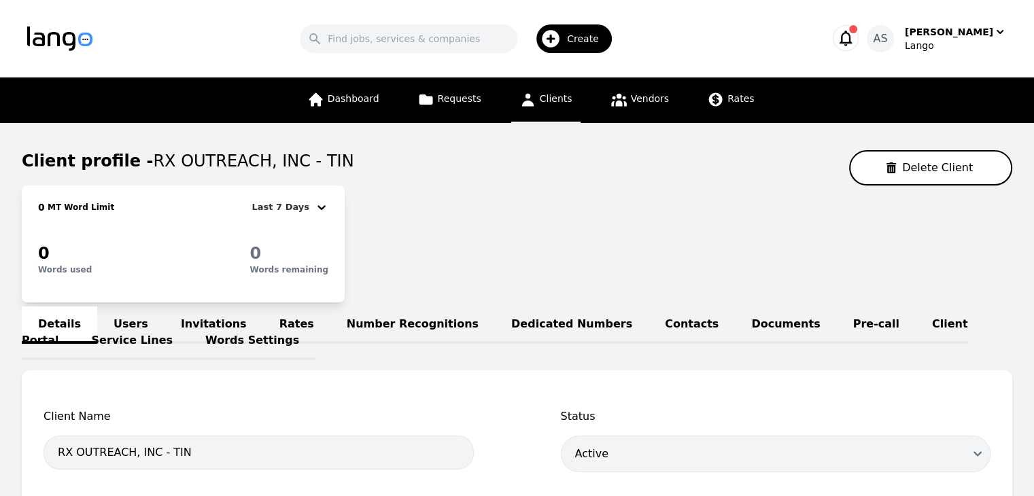
click at [126, 318] on link "Users" at bounding box center [130, 325] width 67 height 37
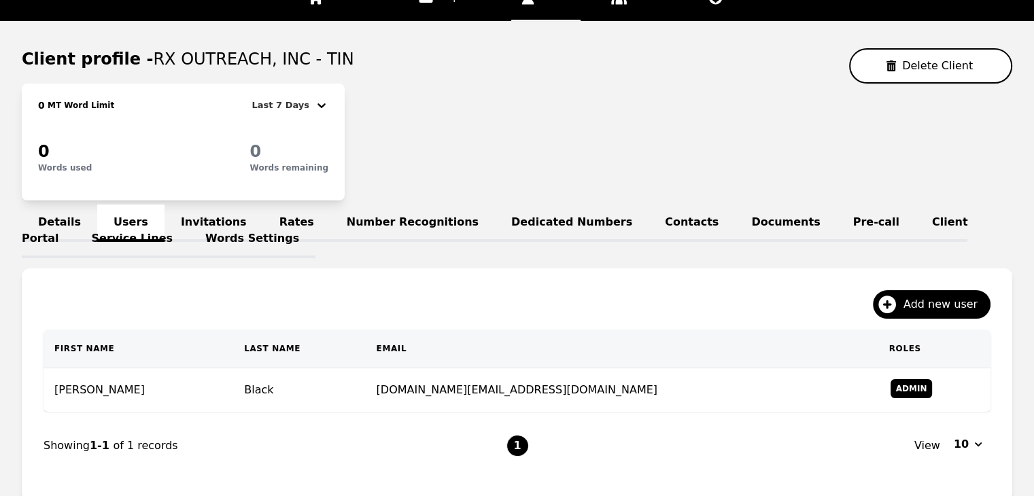
scroll to position [111, 0]
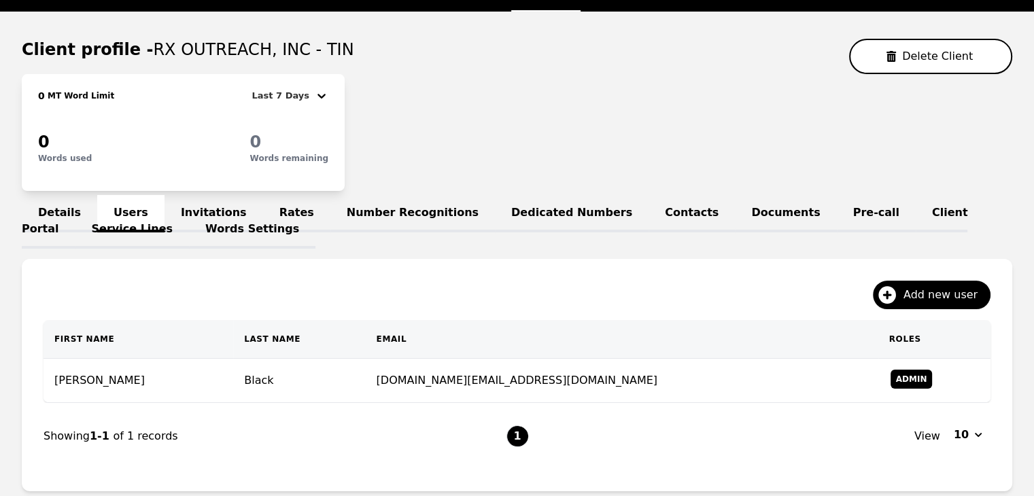
click at [211, 207] on link "Invitations" at bounding box center [214, 213] width 99 height 37
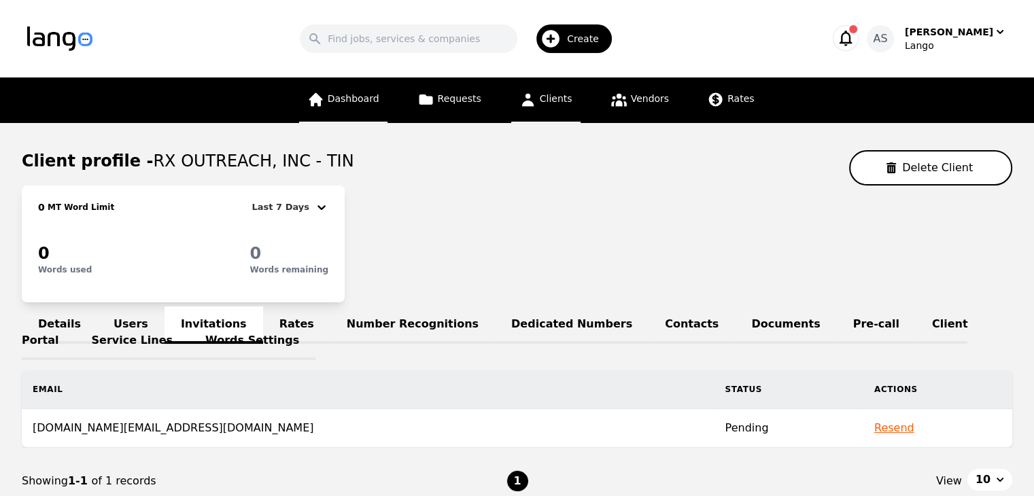
click at [366, 106] on link "Dashboard" at bounding box center [343, 101] width 88 height 46
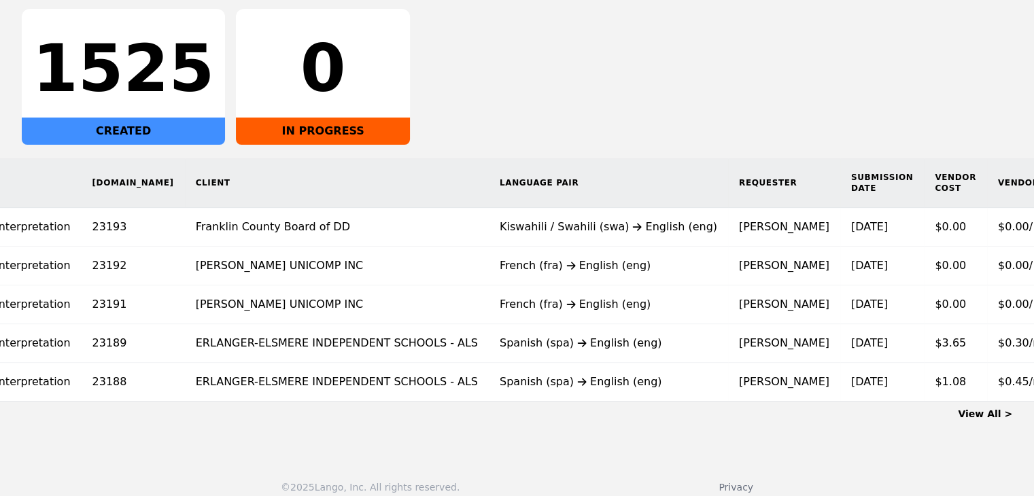
scroll to position [0, 148]
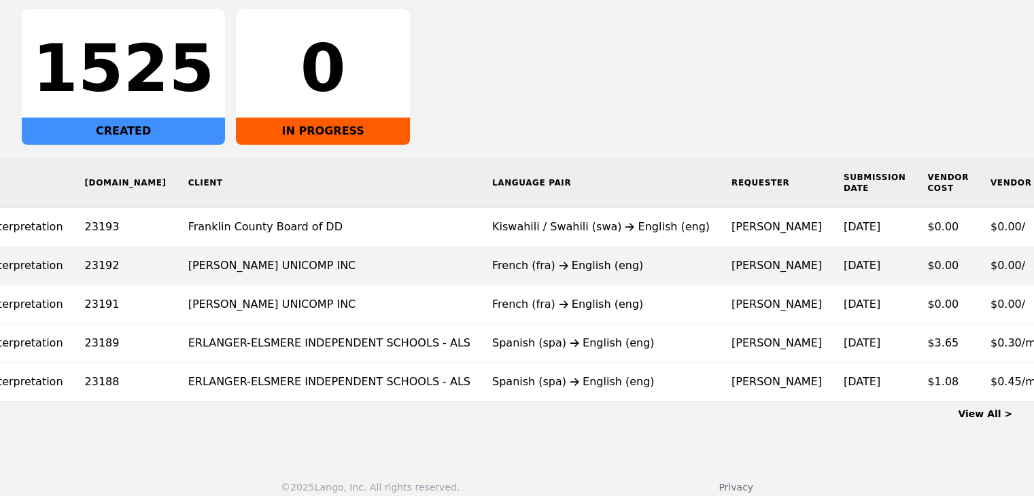
click at [721, 270] on td "[PERSON_NAME]" at bounding box center [777, 266] width 112 height 39
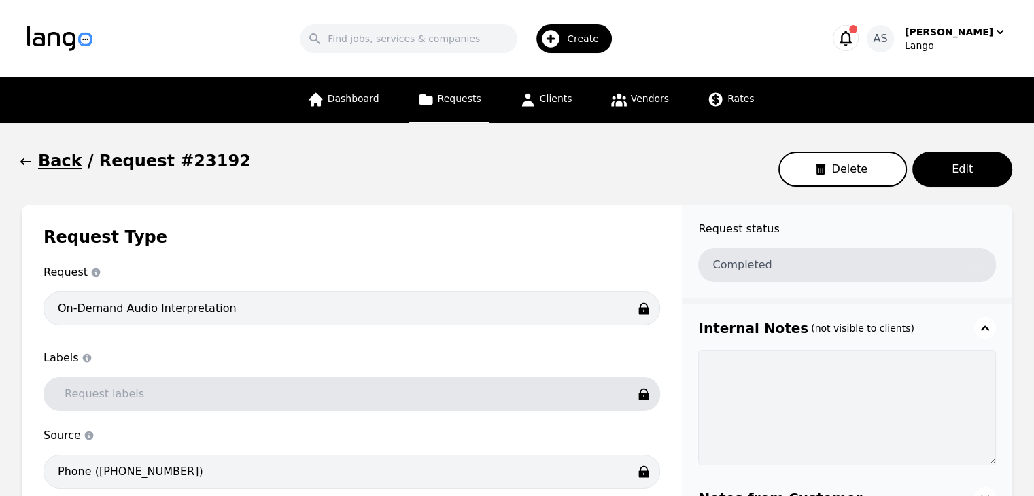
click at [24, 162] on icon "button" at bounding box center [25, 161] width 11 height 7
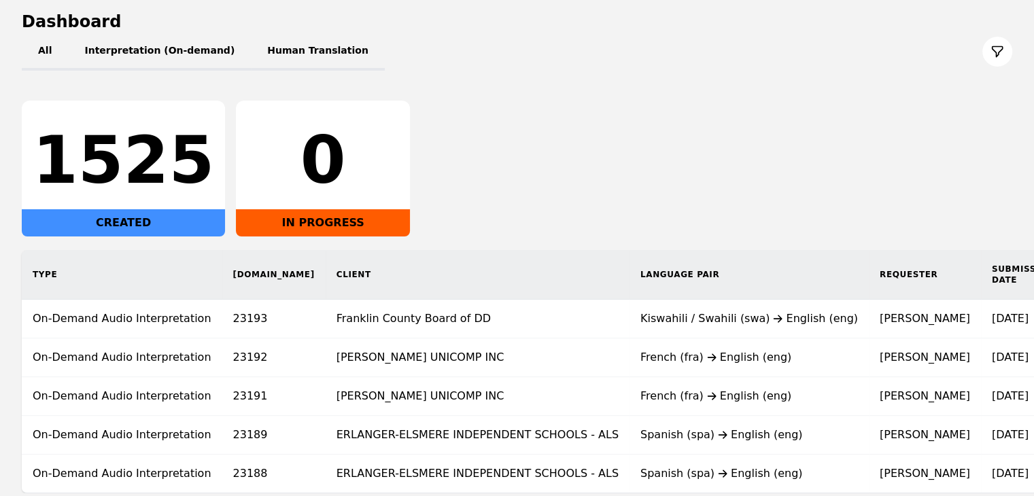
scroll to position [140, 0]
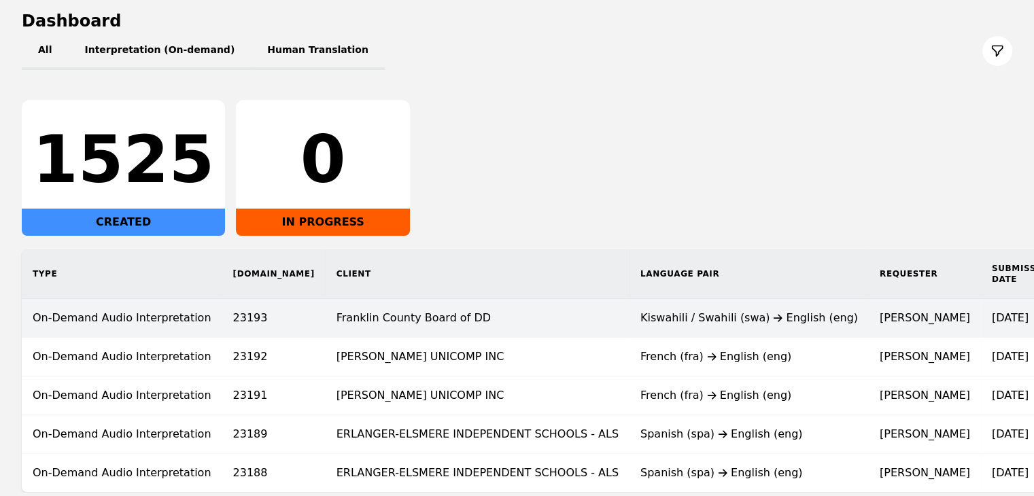
click at [640, 317] on div "Kiswahili / Swahili (swa) English (eng)" at bounding box center [749, 318] width 218 height 16
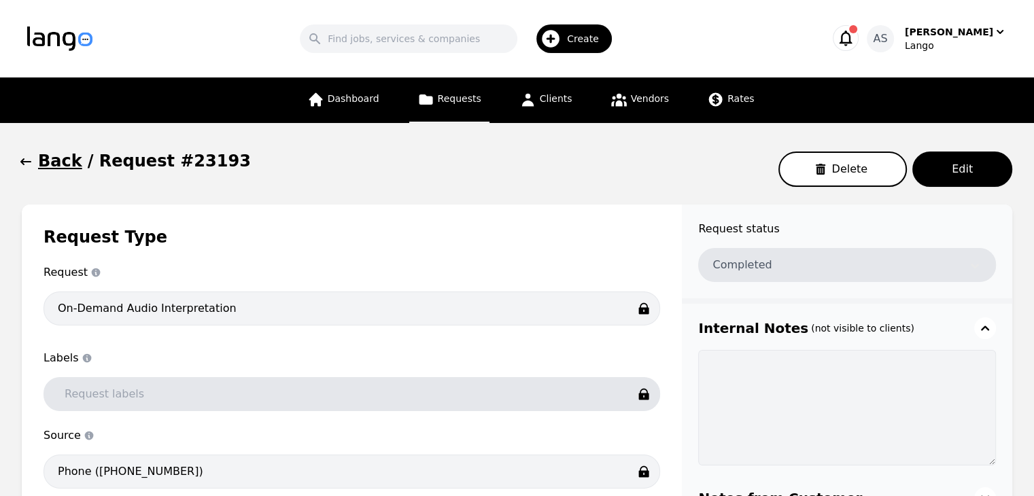
click at [33, 165] on button "Back" at bounding box center [52, 161] width 61 height 22
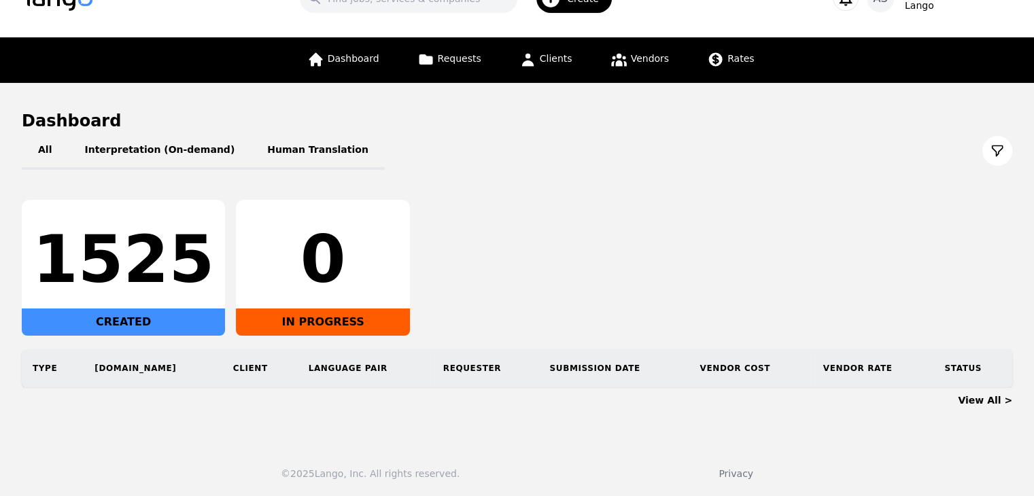
scroll to position [51, 0]
